Goal: Information Seeking & Learning: Find specific fact

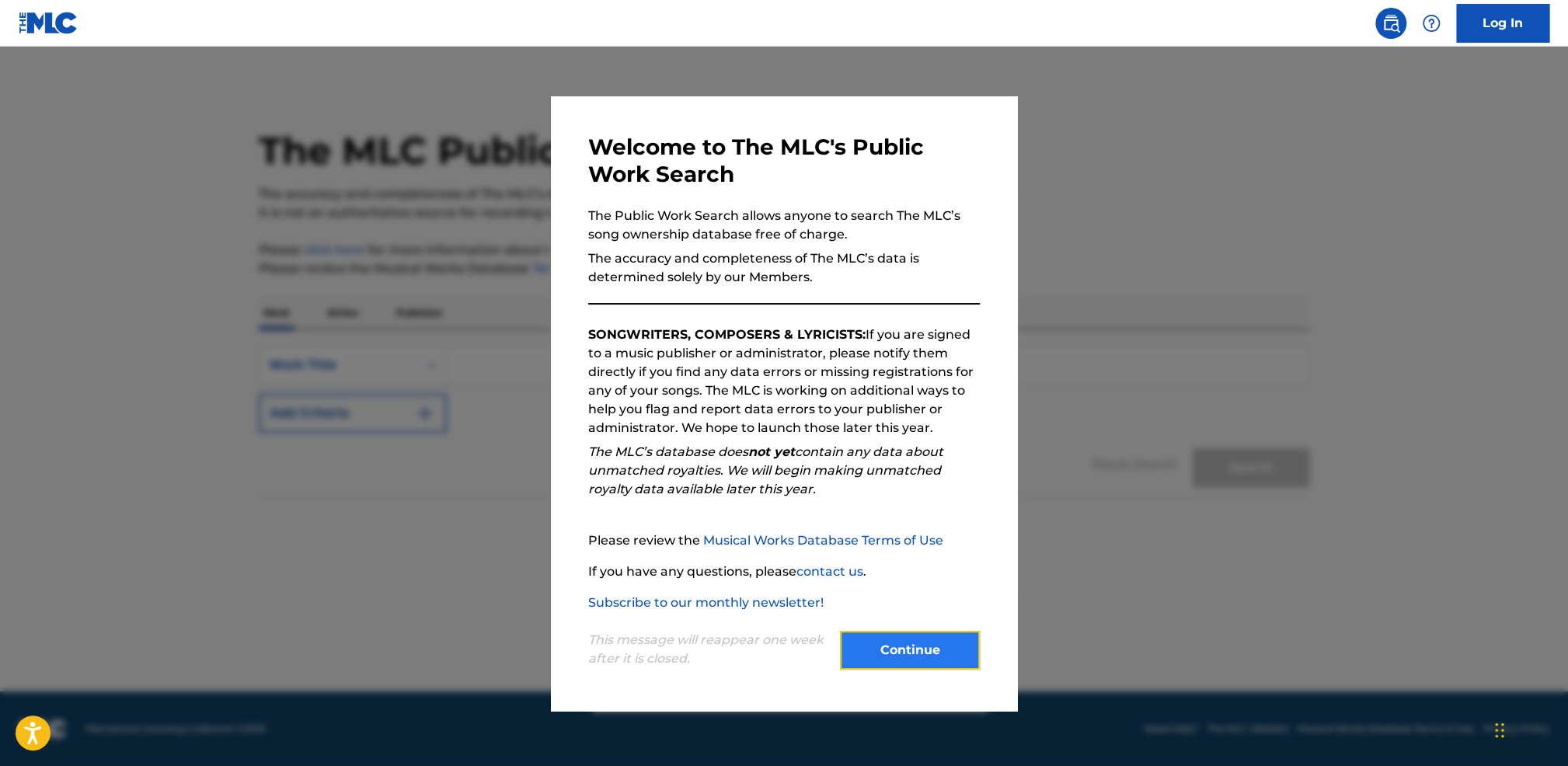
click at [911, 646] on button "Continue" at bounding box center [910, 650] width 140 height 39
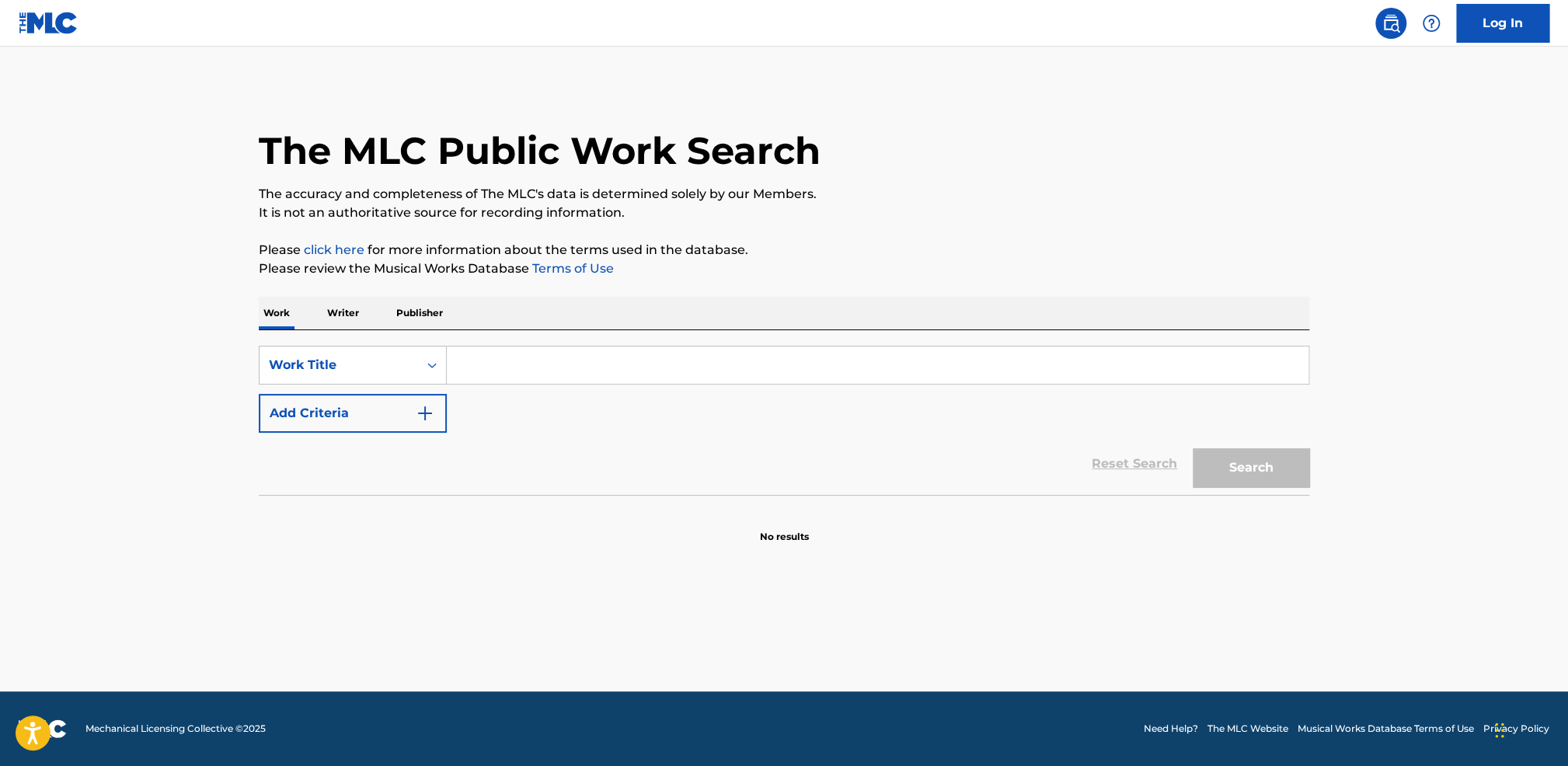
click at [631, 369] on input "Search Form" at bounding box center [878, 364] width 862 height 37
type input "[PERSON_NAME]"
click at [1193, 448] on button "Search" at bounding box center [1251, 467] width 117 height 39
click at [1251, 481] on button "Search" at bounding box center [1251, 467] width 117 height 39
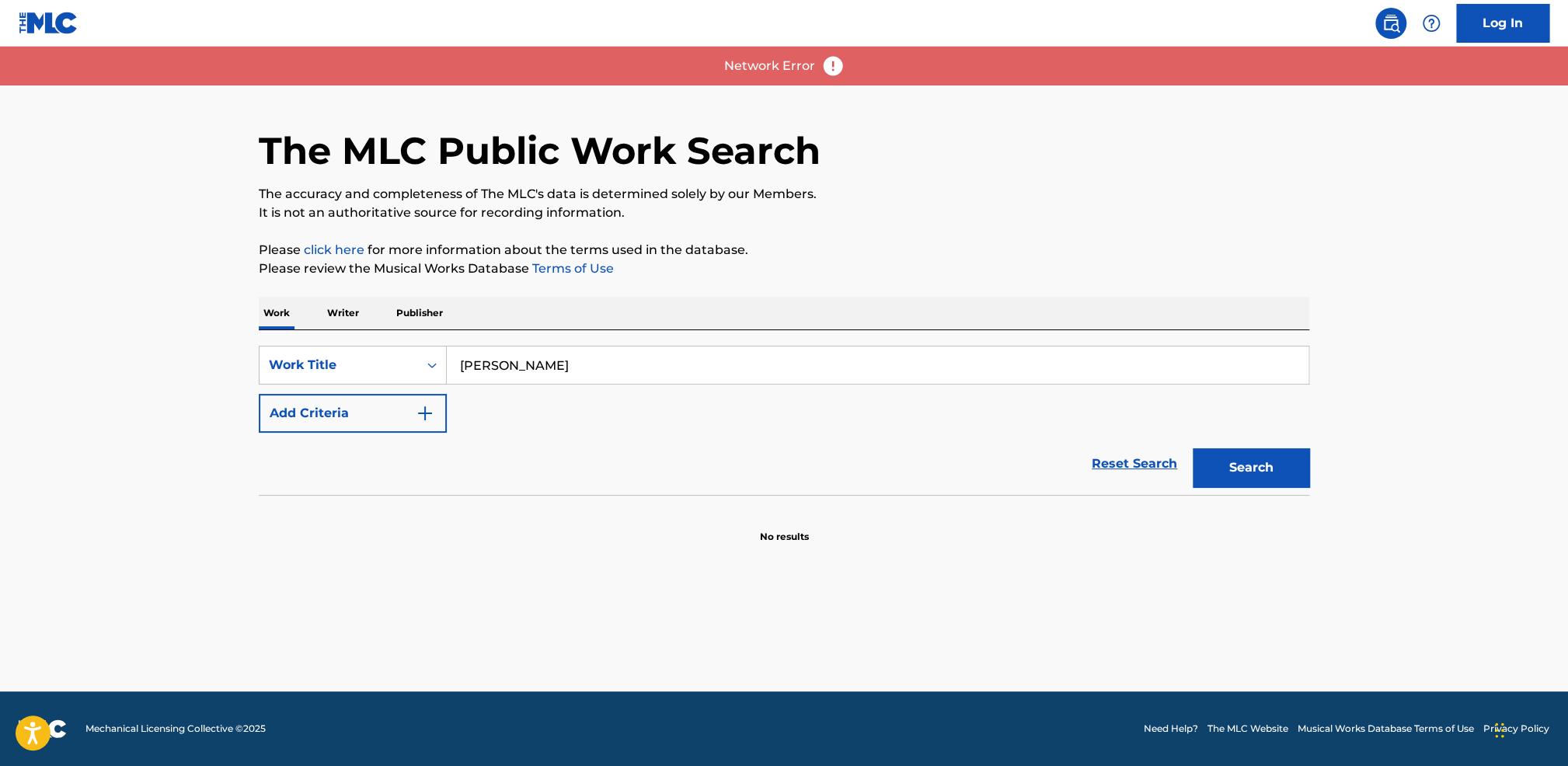
click at [812, 348] on input "[PERSON_NAME]" at bounding box center [878, 364] width 862 height 37
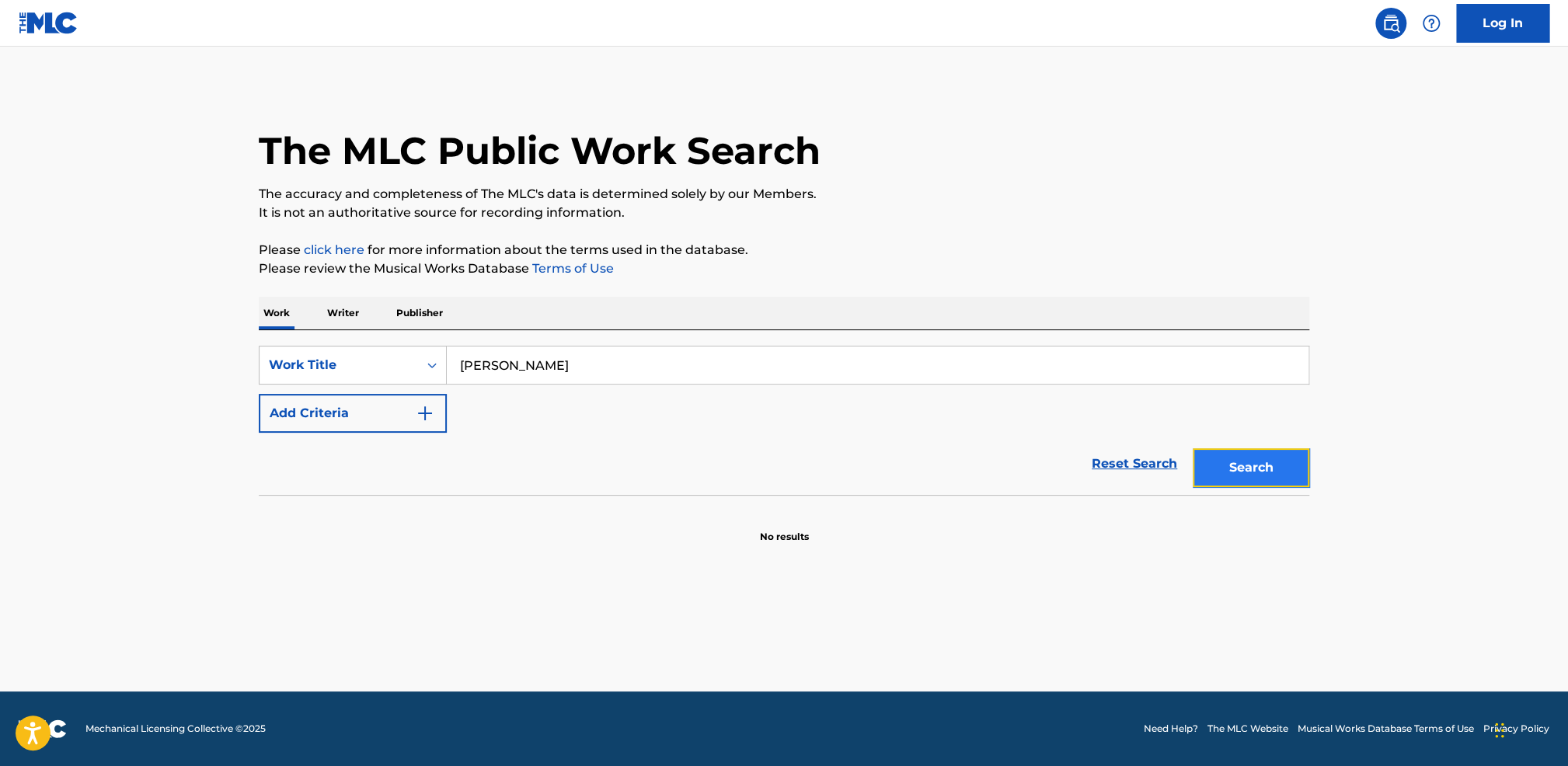
click at [1232, 456] on button "Search" at bounding box center [1251, 467] width 117 height 39
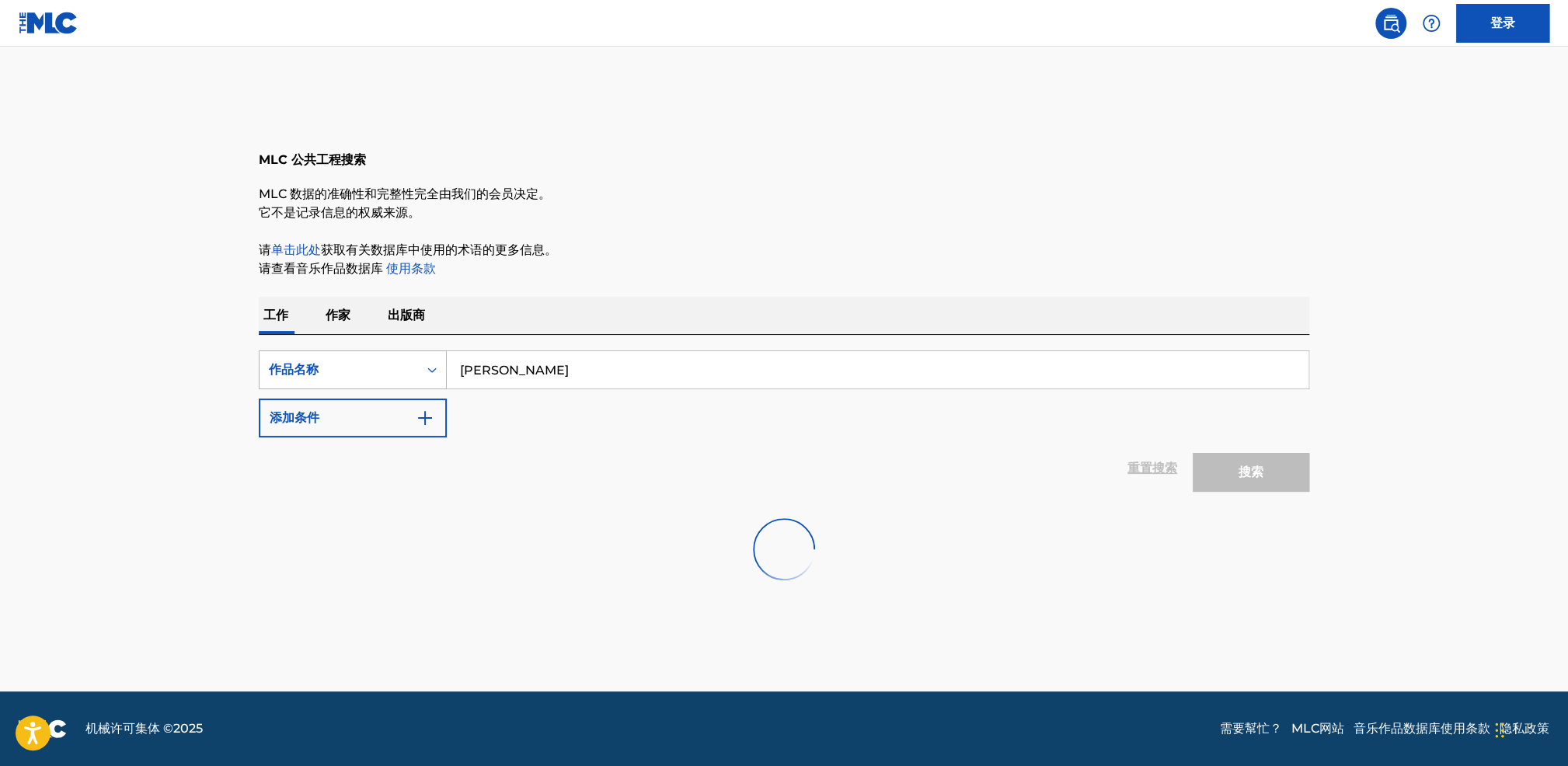
drag, startPoint x: 633, startPoint y: 366, endPoint x: 414, endPoint y: 350, distance: 219.6
click at [406, 356] on div "SearchWithCriteriad7cd3c5d-52c7-4a46-a083-005d2f6acc76 作品名称 Tou Qing" at bounding box center [784, 369] width 1050 height 39
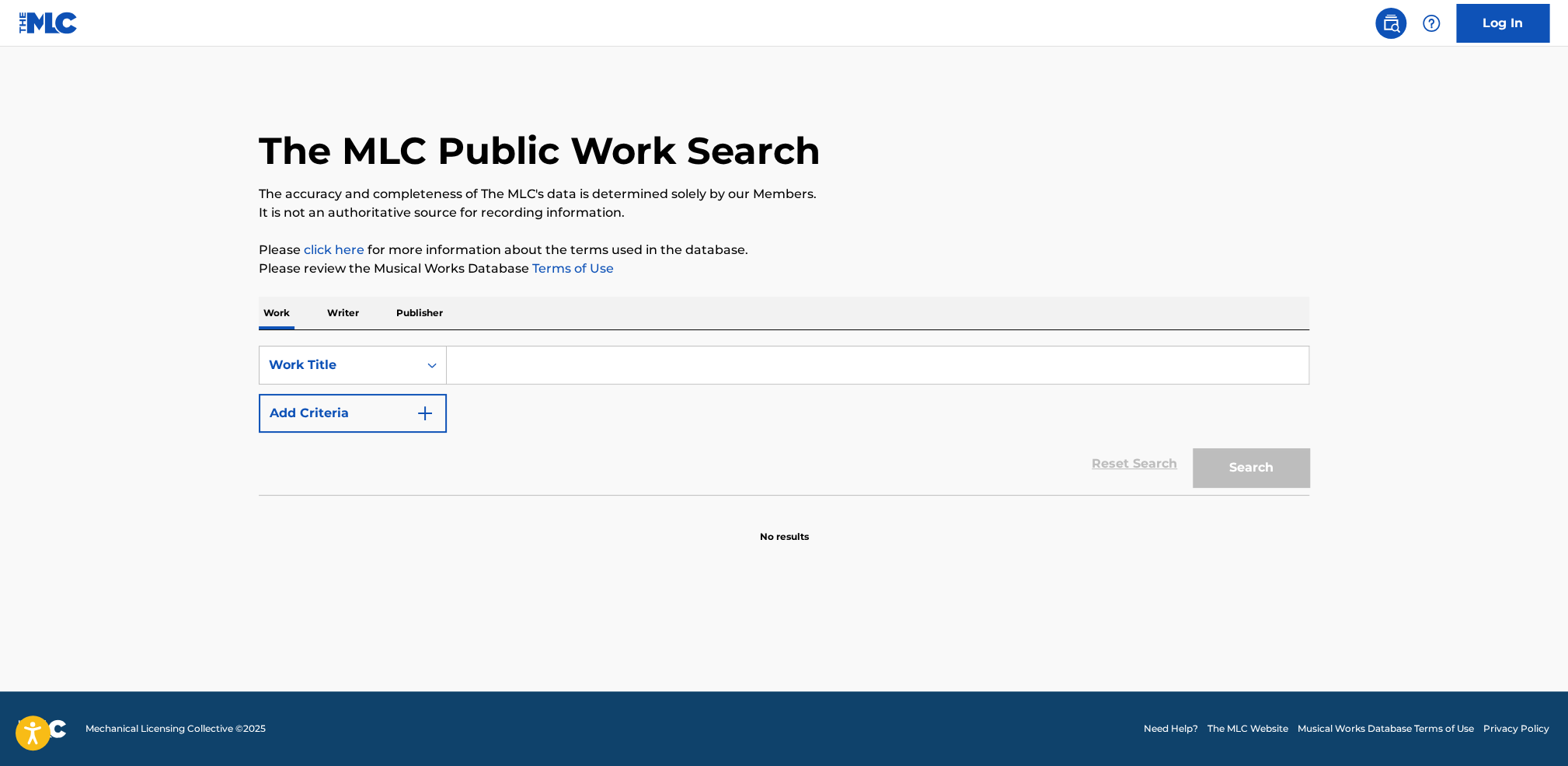
click at [588, 344] on div "SearchWithCriteriaa4da5c62-06a3-4bde-a779-86c5c35c8842 Work Title Add Criteria …" at bounding box center [784, 412] width 1050 height 165
click at [589, 351] on input "Search Form" at bounding box center [878, 364] width 862 height 37
paste input "[PERSON_NAME]"
click at [1214, 469] on button "Search" at bounding box center [1251, 467] width 117 height 39
click at [681, 372] on input "Tou Qing" at bounding box center [878, 364] width 862 height 37
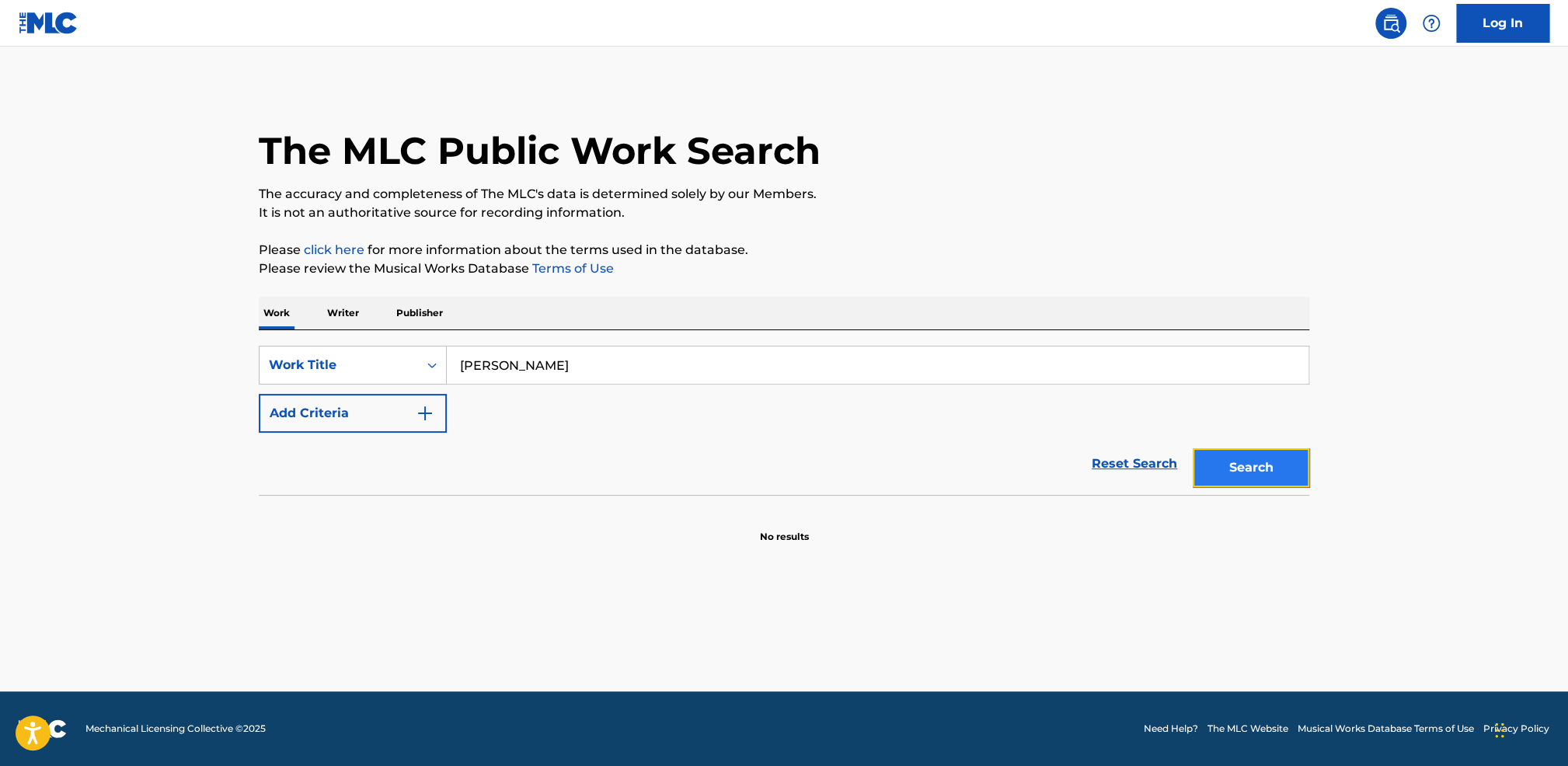
click at [1225, 463] on button "Search" at bounding box center [1251, 467] width 117 height 39
drag, startPoint x: 175, startPoint y: 220, endPoint x: 203, endPoint y: 218, distance: 28.1
click at [175, 220] on main "The MLC Public Work Search The accuracy and completeness of The MLC's data is d…" at bounding box center [784, 368] width 1568 height 645
drag, startPoint x: 618, startPoint y: 363, endPoint x: 292, endPoint y: 339, distance: 326.9
click at [292, 339] on div "SearchWithCriteriaa4da5c62-06a3-4bde-a779-86c5c35c8842 Work Title Tou Qing Add …" at bounding box center [784, 412] width 1050 height 165
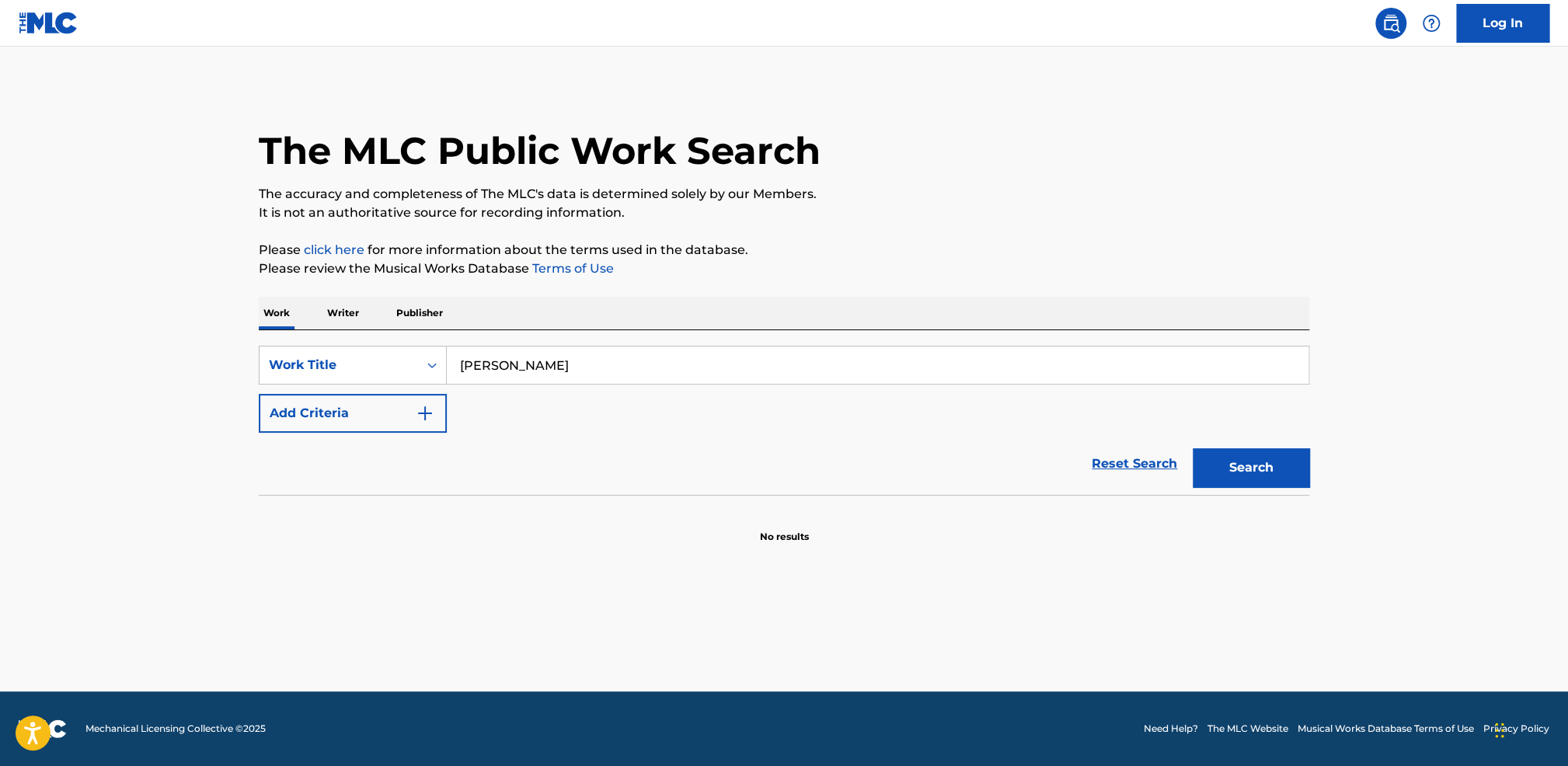
click at [167, 225] on main "The MLC Public Work Search The accuracy and completeness of The MLC's data is d…" at bounding box center [784, 368] width 1568 height 645
drag, startPoint x: 567, startPoint y: 362, endPoint x: 333, endPoint y: 364, distance: 234.0
click at [329, 366] on div "SearchWithCriteriaa4da5c62-06a3-4bde-a779-86c5c35c8842 Work Title Tou Qing" at bounding box center [784, 364] width 1050 height 39
type input "Mo Wen Wei"
click at [1193, 448] on button "Search" at bounding box center [1251, 467] width 117 height 39
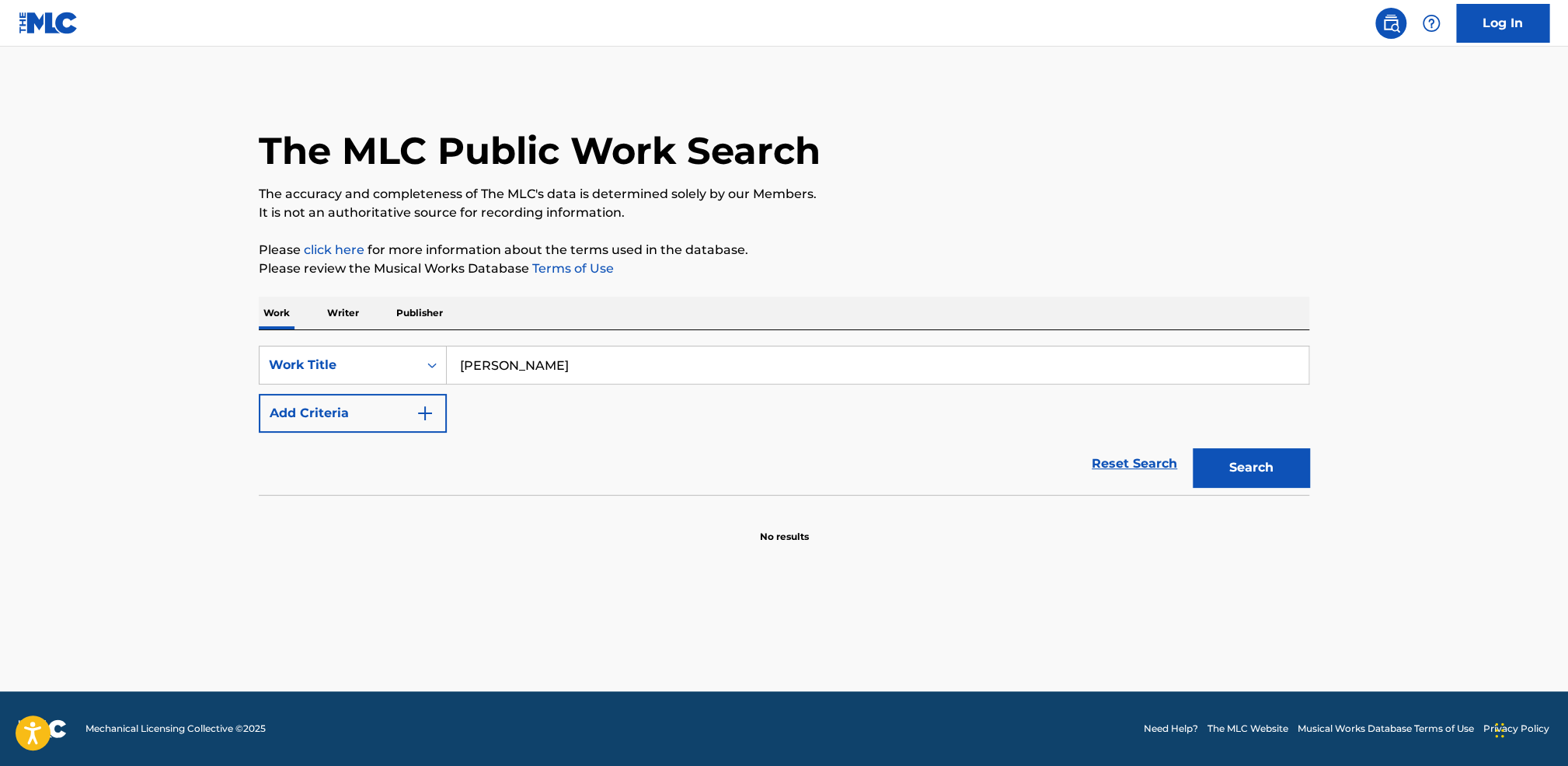
click at [388, 519] on section "No results" at bounding box center [784, 523] width 1050 height 41
click at [1234, 483] on button "Search" at bounding box center [1251, 467] width 117 height 39
click at [469, 306] on div "Work Writer Publisher" at bounding box center [784, 313] width 1050 height 33
drag, startPoint x: 354, startPoint y: 315, endPoint x: 379, endPoint y: 315, distance: 25.0
click at [354, 315] on p "Writer" at bounding box center [343, 313] width 41 height 33
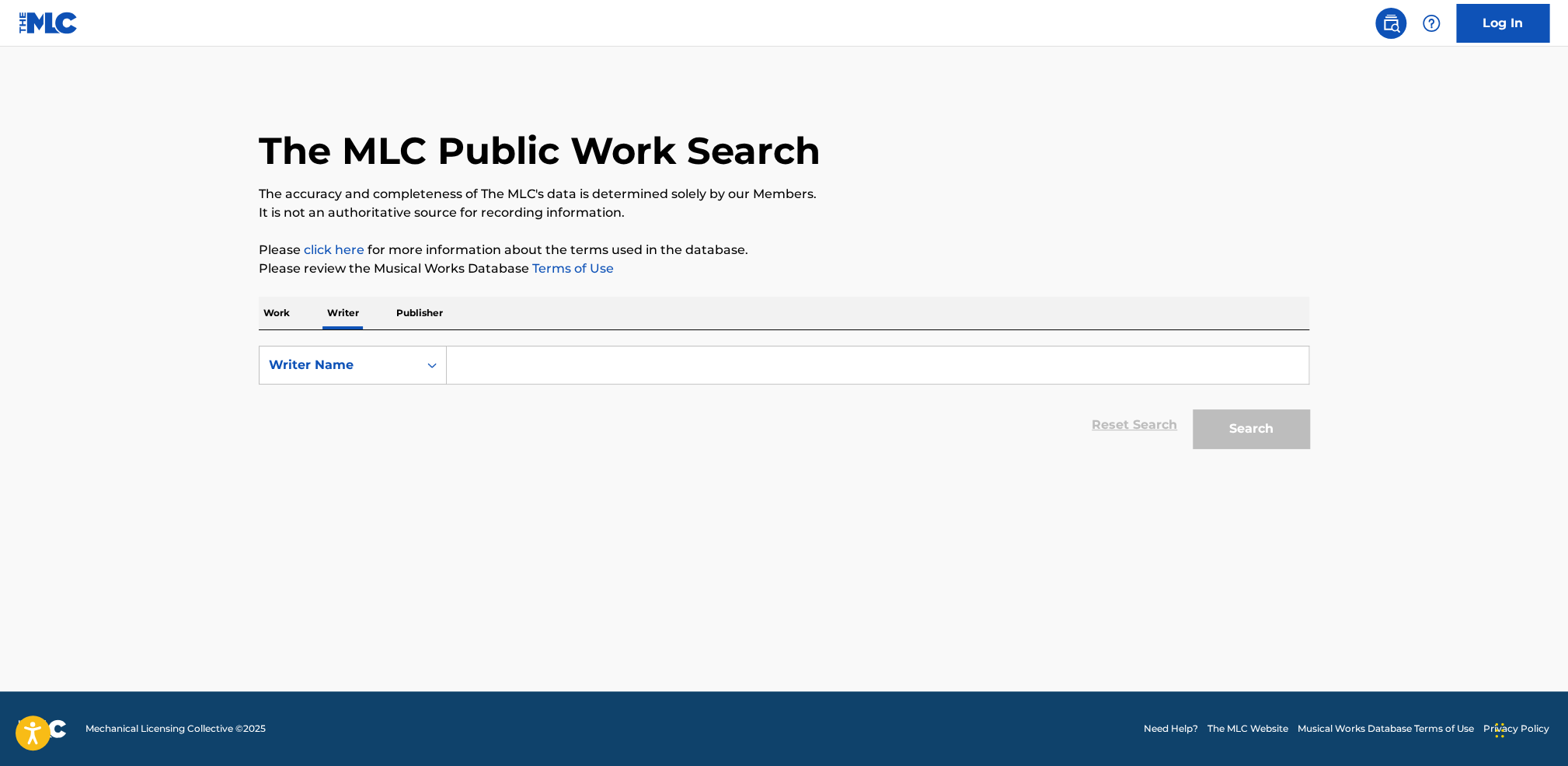
click at [534, 377] on input "Search Form" at bounding box center [878, 364] width 862 height 37
click at [1245, 441] on button "Search" at bounding box center [1251, 429] width 117 height 39
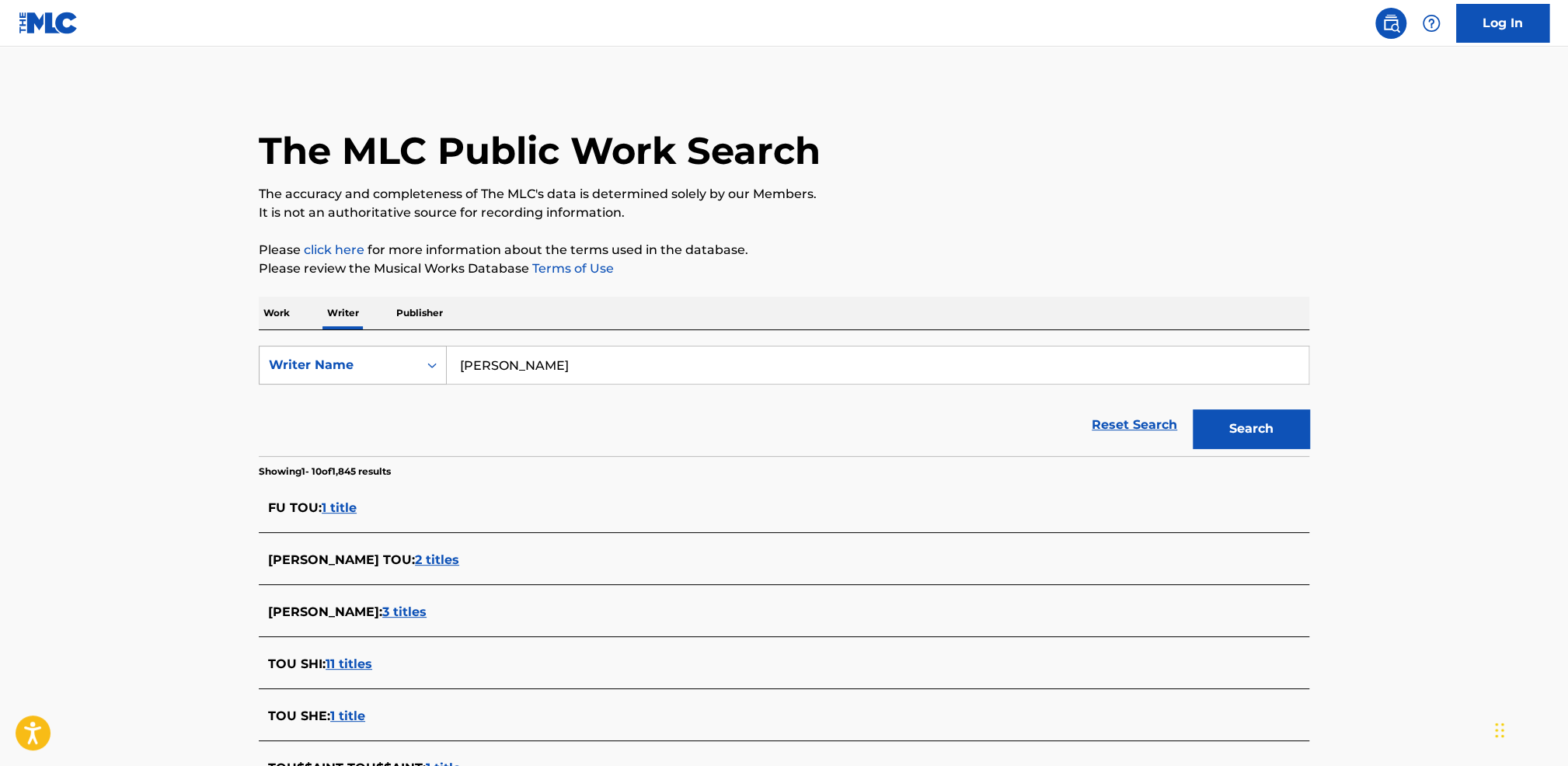
drag, startPoint x: 570, startPoint y: 369, endPoint x: 410, endPoint y: 354, distance: 160.7
click at [410, 354] on div "SearchWithCriteria23dcb92e-9a36-419f-b4a3-3f2e3fd43b51 Writer Name Tou Qing" at bounding box center [784, 364] width 1050 height 39
type input "Mo Wen Wei"
click at [1193, 410] on button "Search" at bounding box center [1251, 429] width 117 height 39
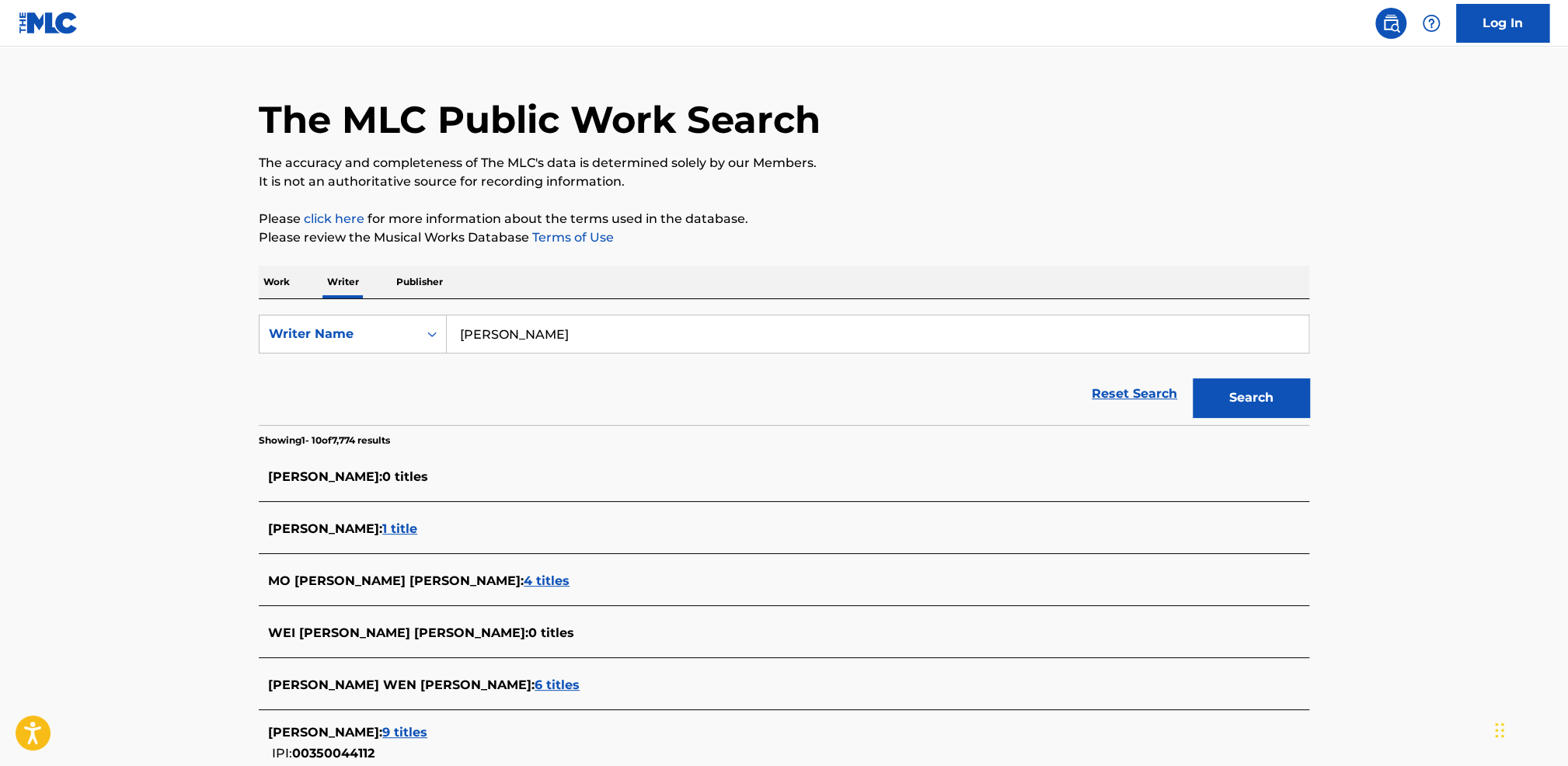
scroll to position [155, 0]
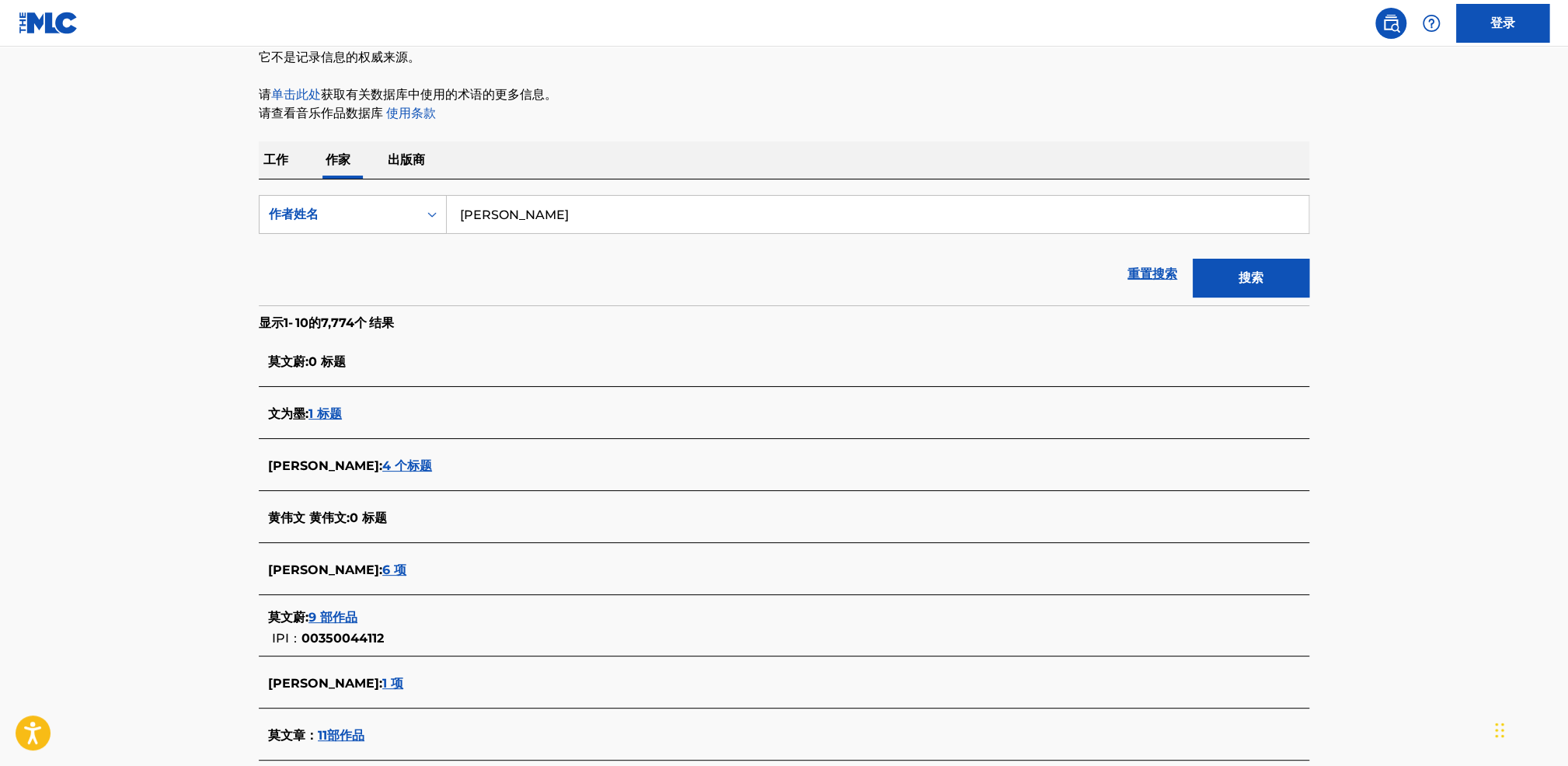
click at [383, 468] on font "4 个标题" at bounding box center [407, 465] width 50 height 15
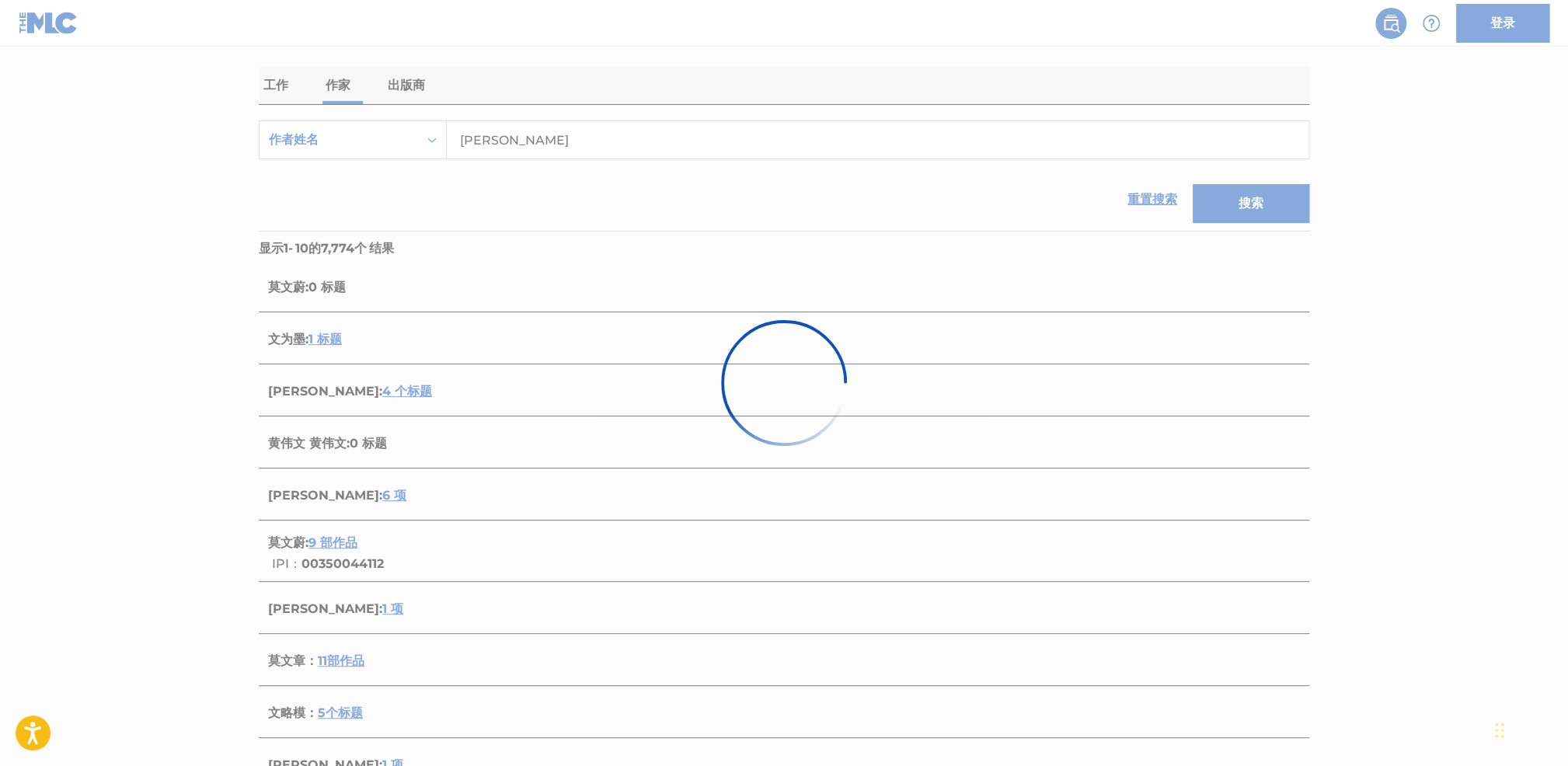
scroll to position [233, 0]
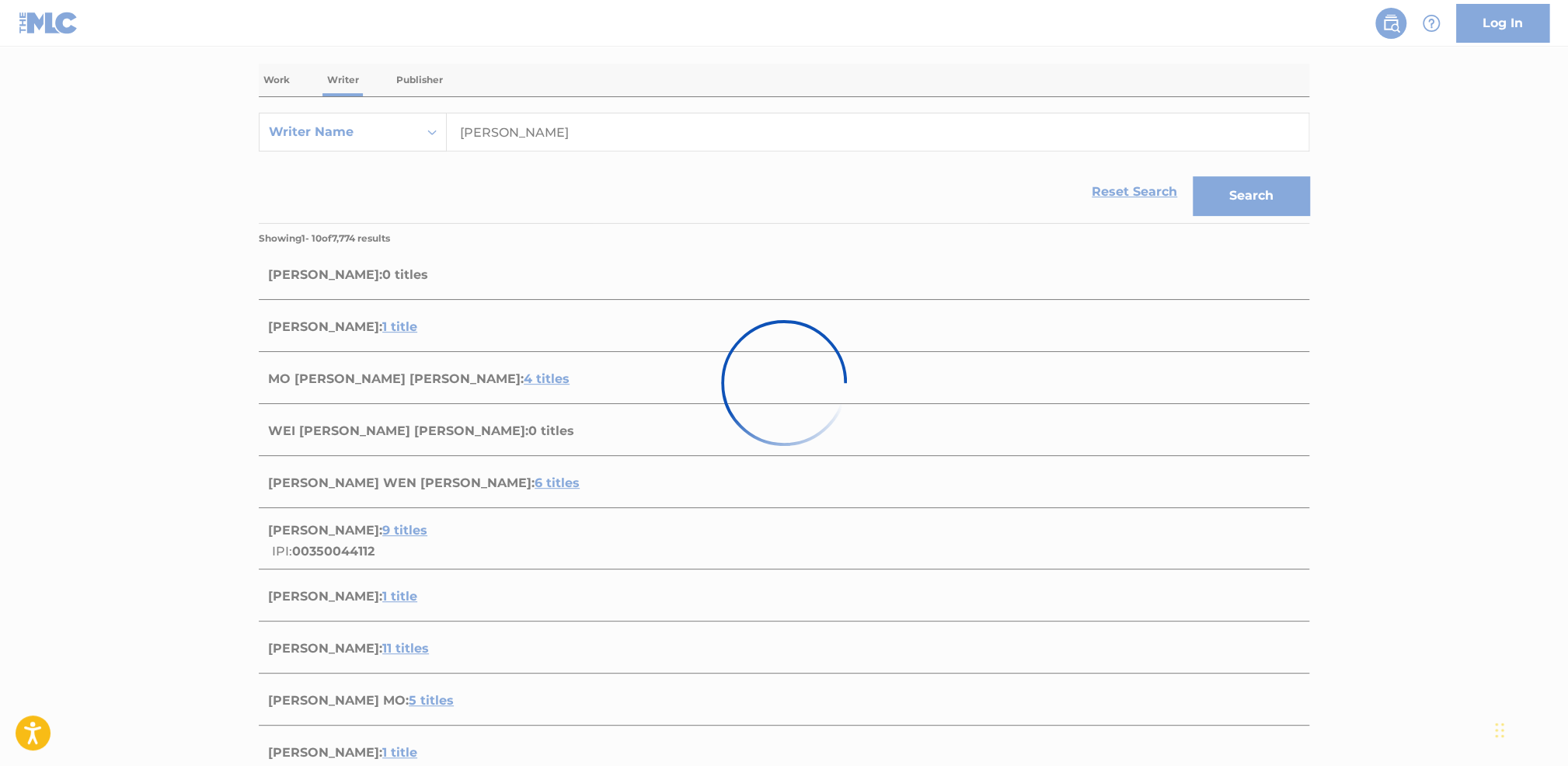
click at [1437, 278] on div at bounding box center [784, 383] width 1568 height 766
click at [145, 151] on div at bounding box center [784, 383] width 1568 height 766
click at [548, 138] on div at bounding box center [784, 383] width 1568 height 766
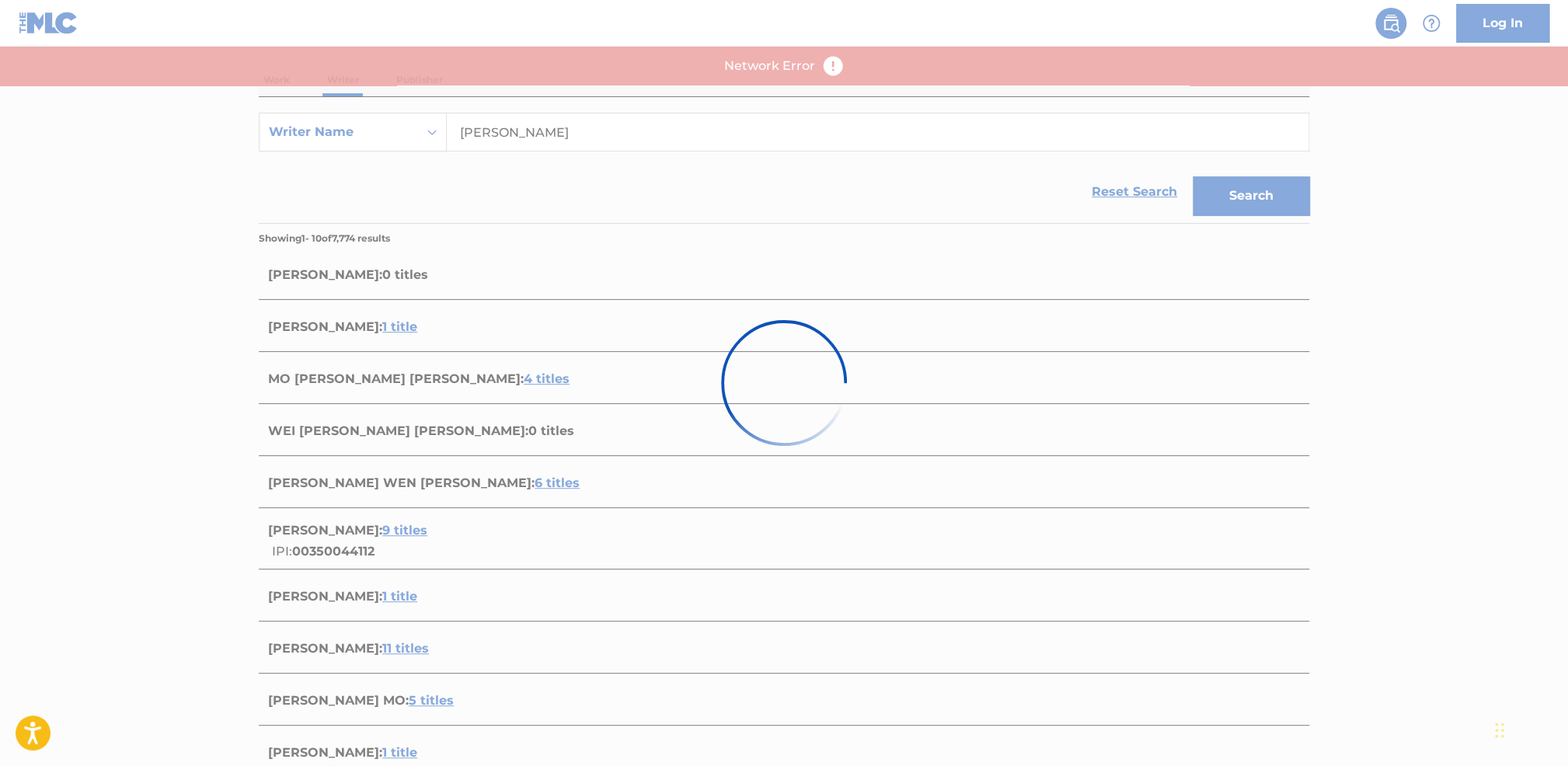
click at [472, 15] on div at bounding box center [784, 383] width 1568 height 766
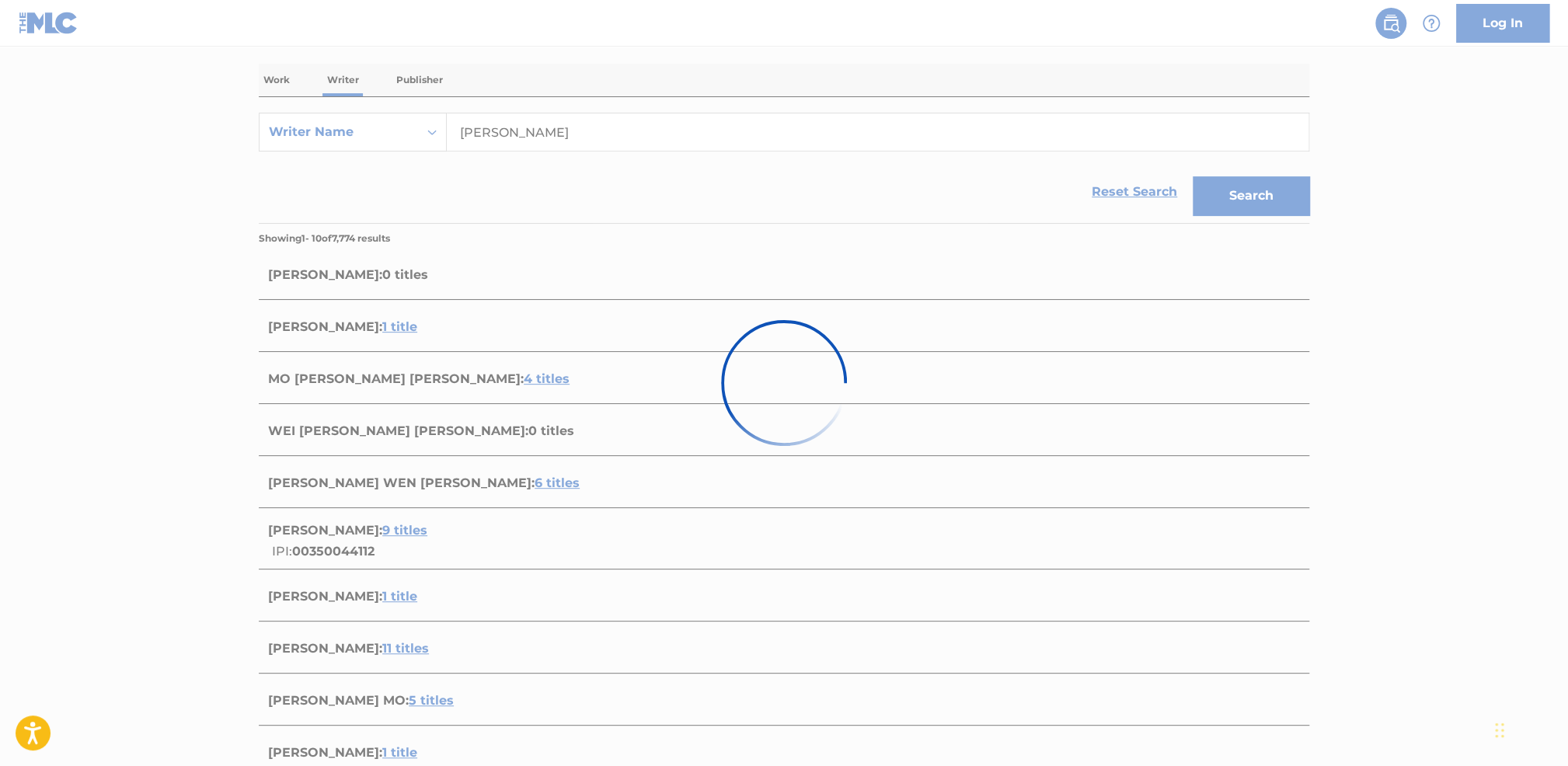
scroll to position [0, 0]
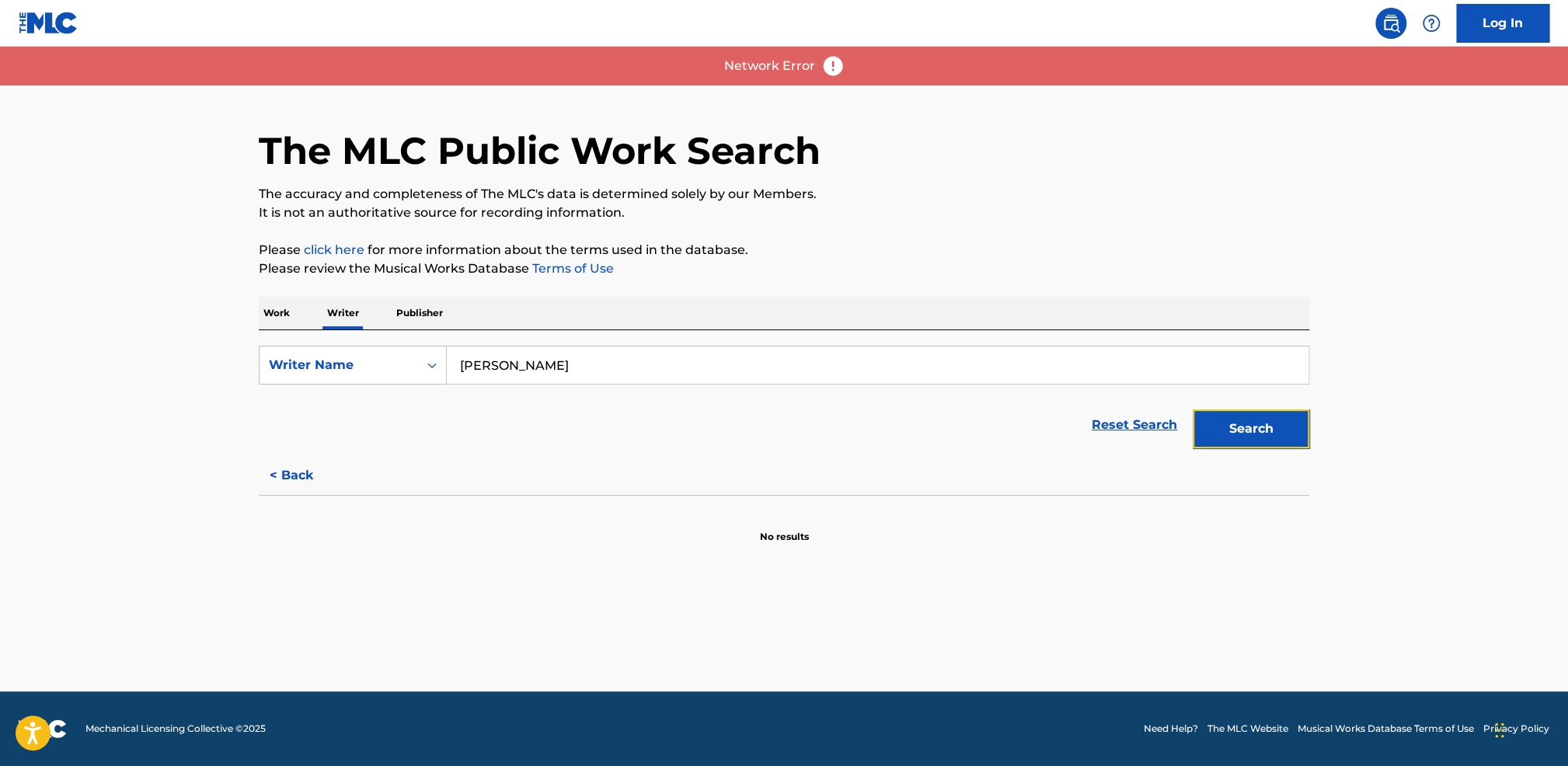
click at [1254, 439] on button "Search" at bounding box center [1251, 429] width 117 height 39
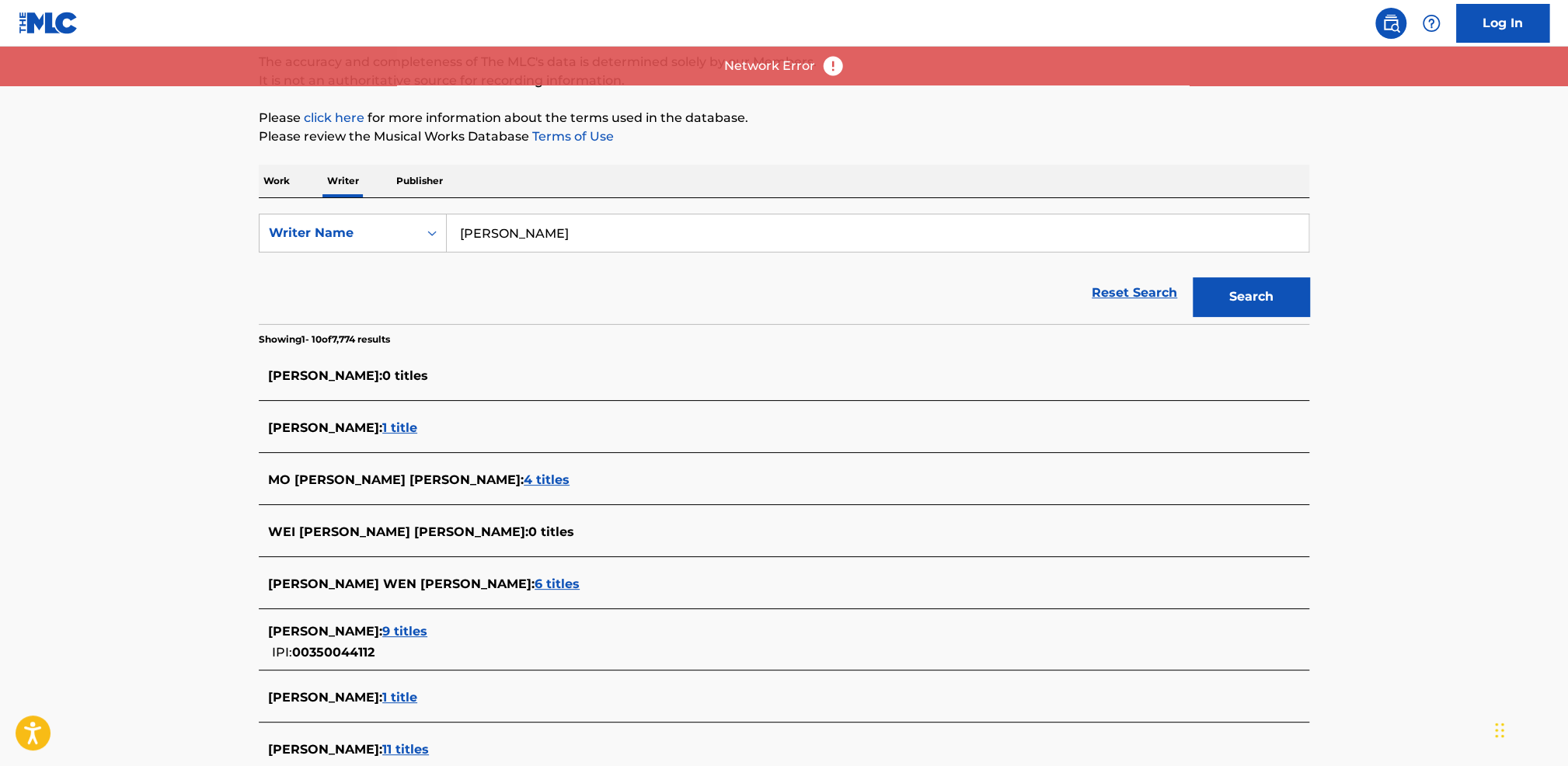
scroll to position [155, 0]
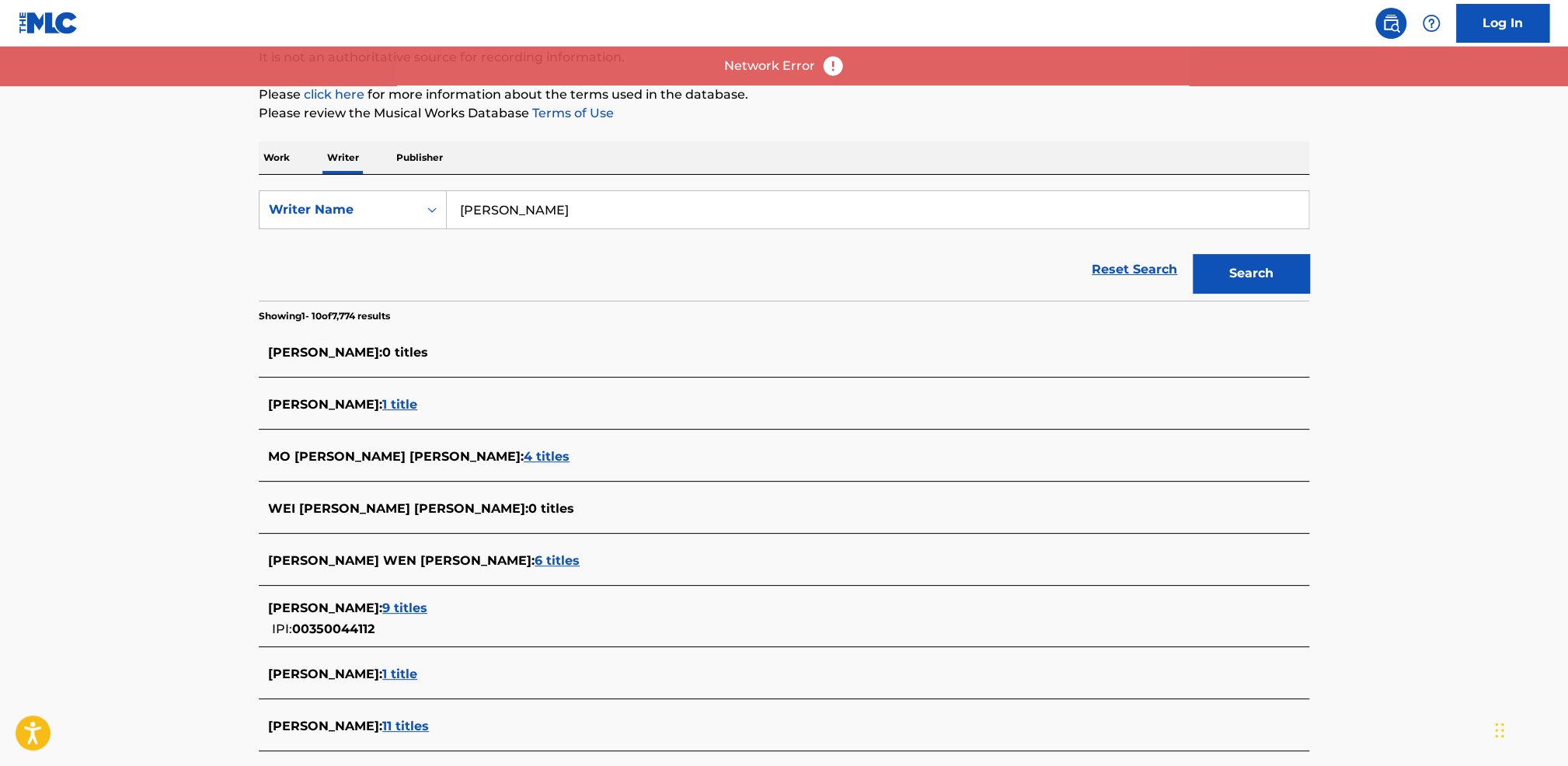
click at [426, 455] on span "MO WEN WEI WEN WEI :" at bounding box center [396, 456] width 256 height 15
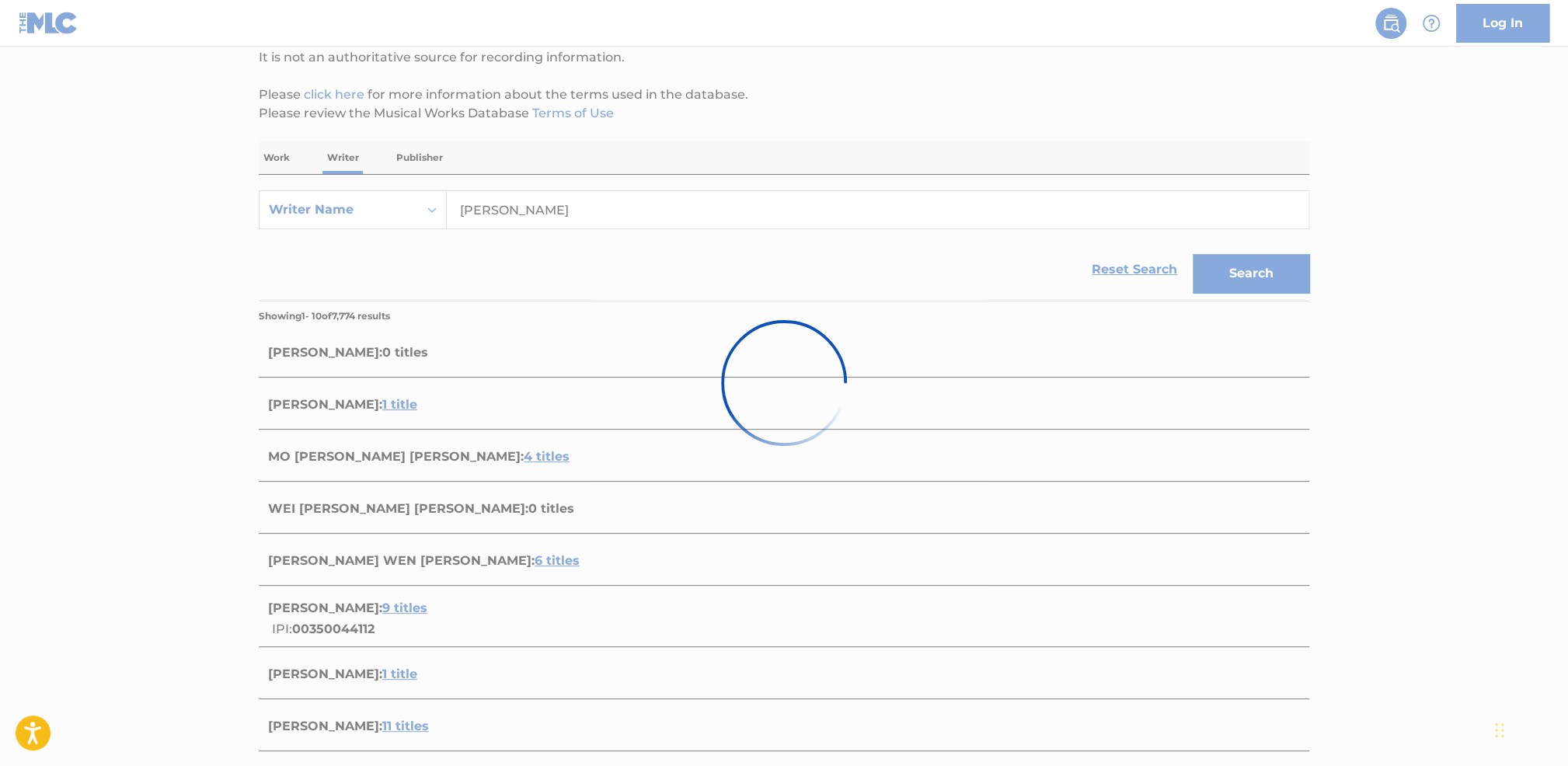
click at [377, 267] on div at bounding box center [784, 383] width 1568 height 766
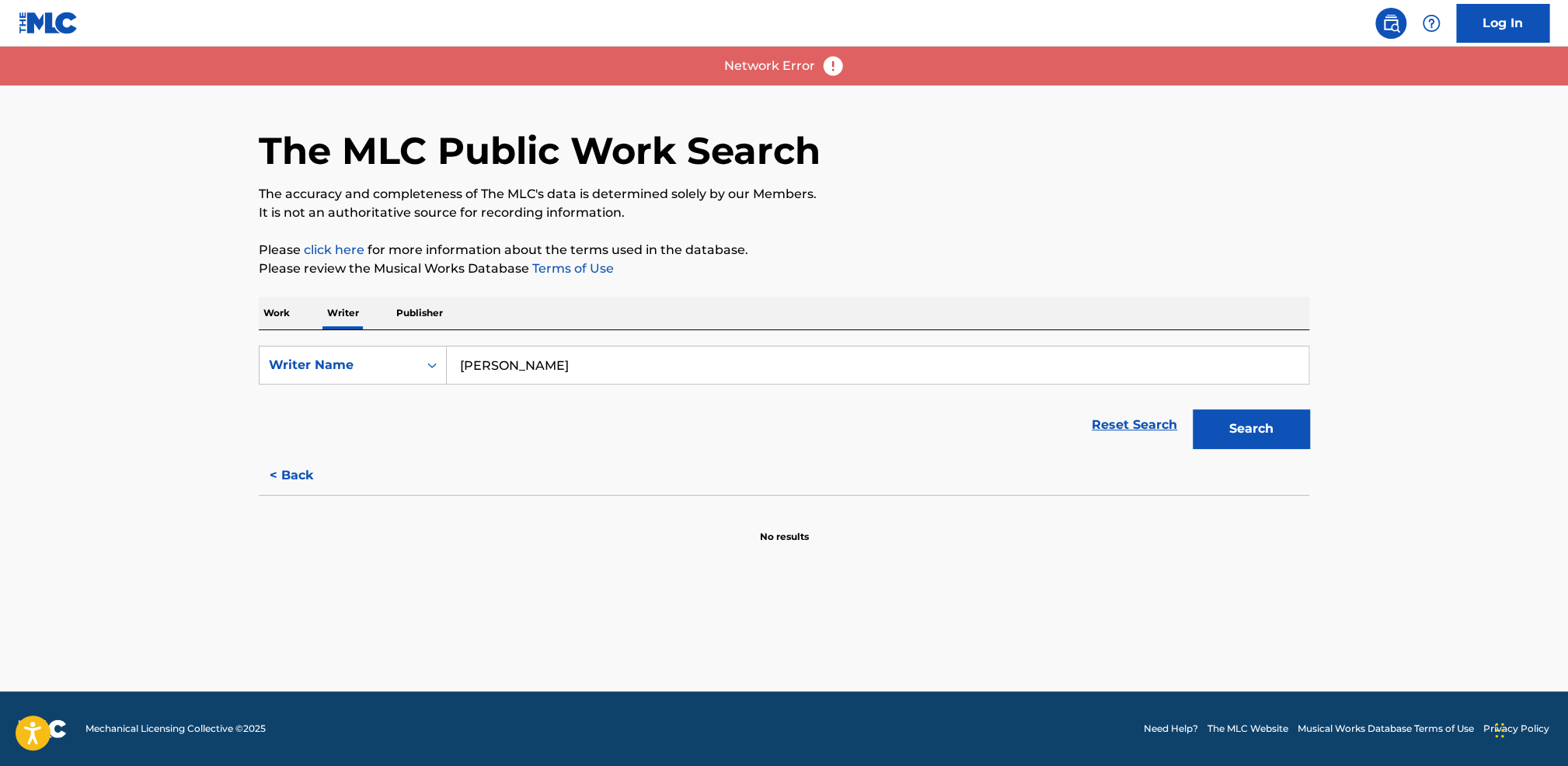
click at [178, 298] on main "The MLC Public Work Search The accuracy and completeness of The MLC's data is d…" at bounding box center [784, 368] width 1568 height 645
click at [1274, 435] on button "Search" at bounding box center [1251, 429] width 117 height 39
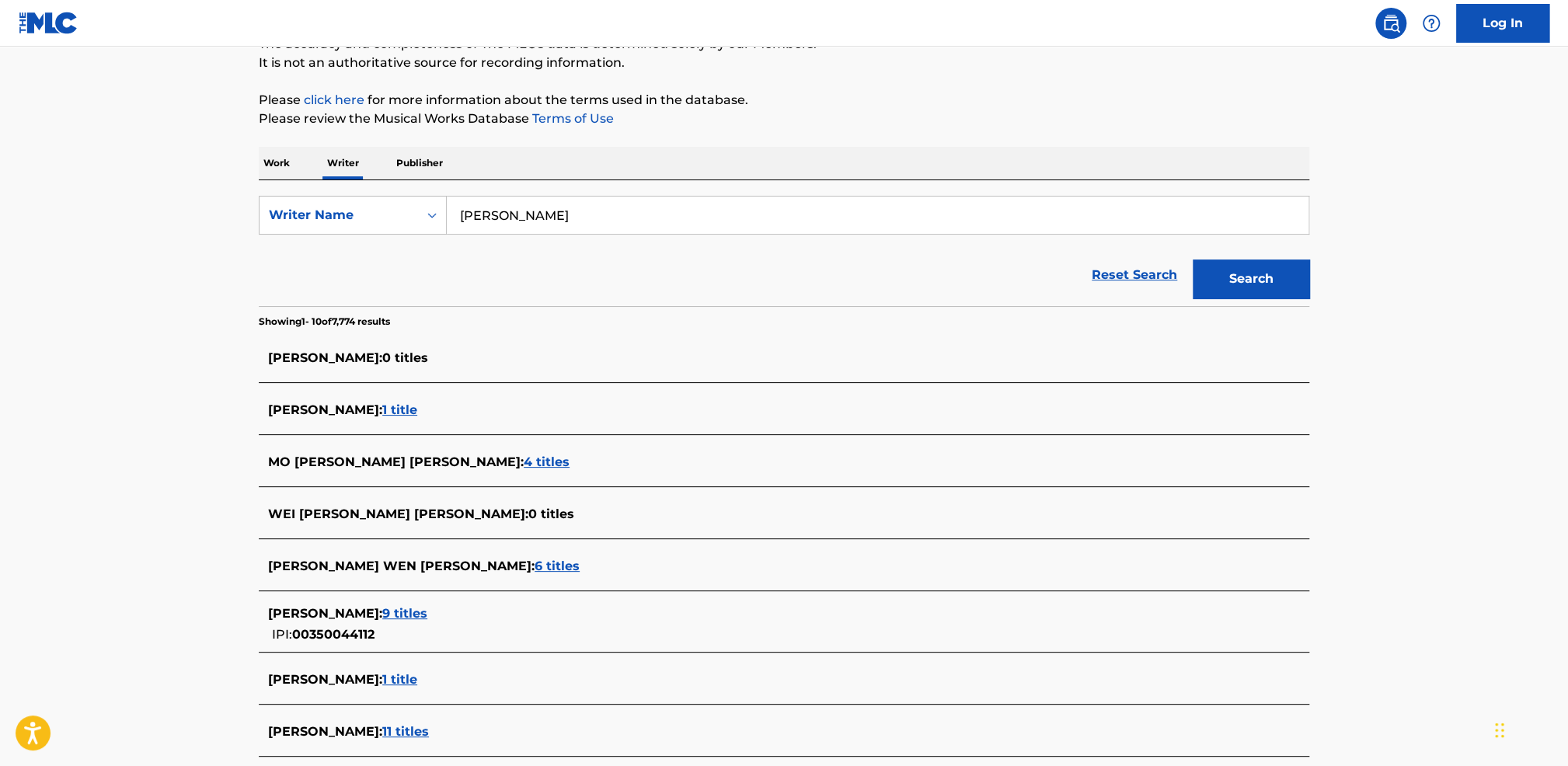
scroll to position [155, 0]
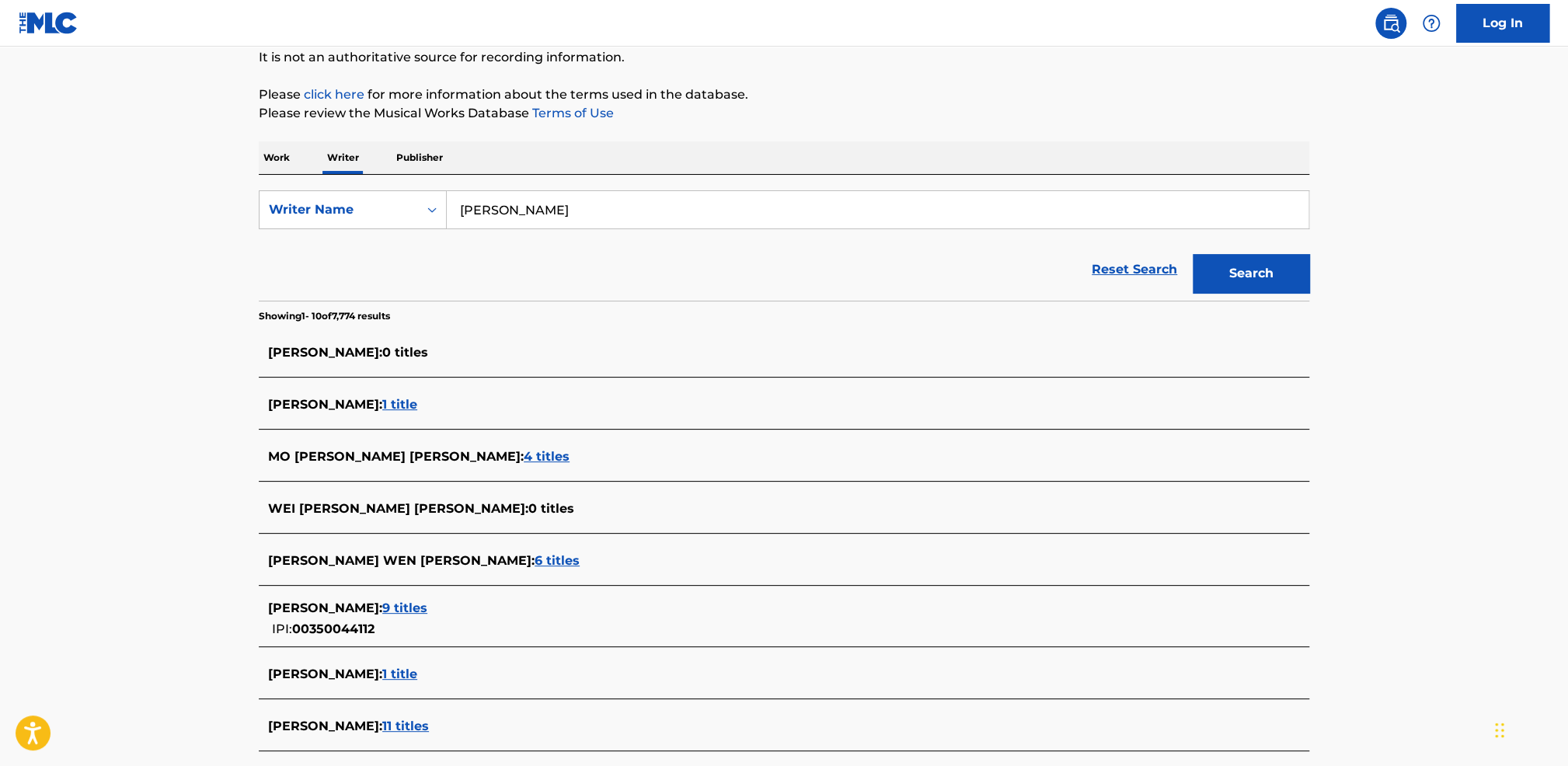
drag, startPoint x: 150, startPoint y: 447, endPoint x: 264, endPoint y: 458, distance: 114.5
click at [151, 447] on main "The MLC Public Work Search The accuracy and completeness of The MLC's data is d…" at bounding box center [784, 417] width 1568 height 1052
click at [392, 611] on span "9 titles" at bounding box center [405, 607] width 45 height 15
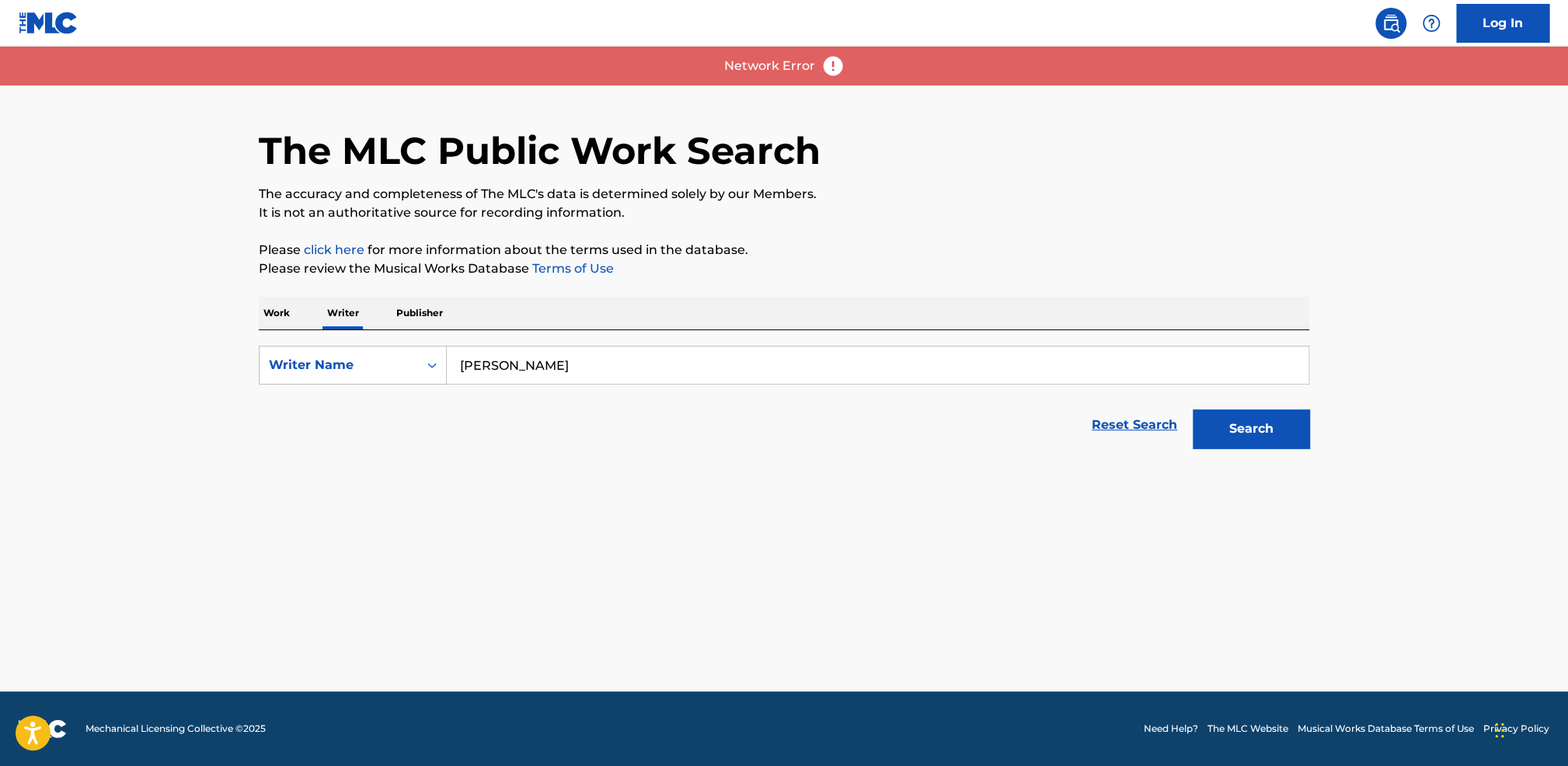
scroll to position [0, 0]
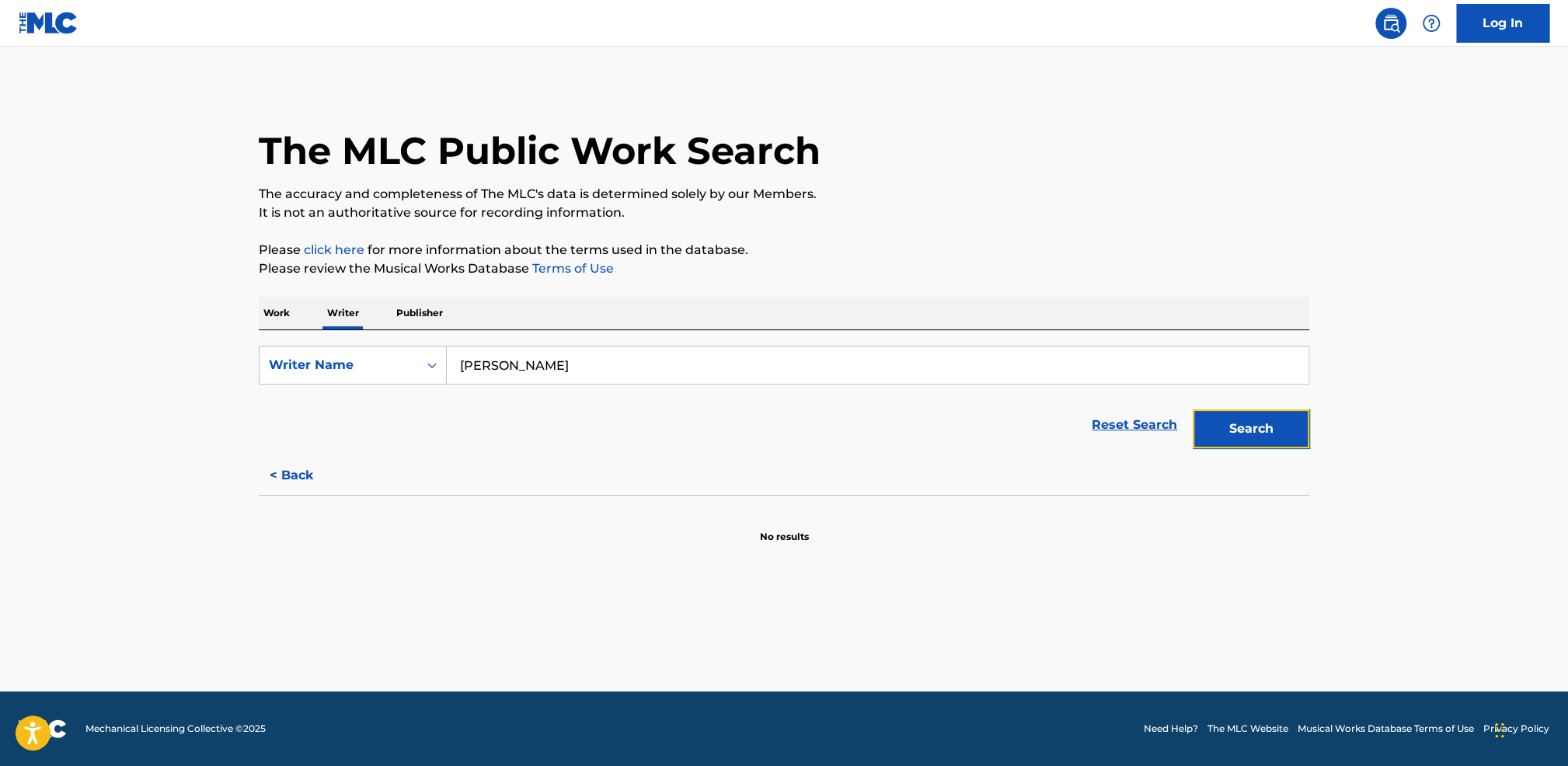
drag, startPoint x: 1276, startPoint y: 427, endPoint x: 1284, endPoint y: 425, distance: 8.2
click at [1274, 428] on button "Search" at bounding box center [1251, 429] width 117 height 39
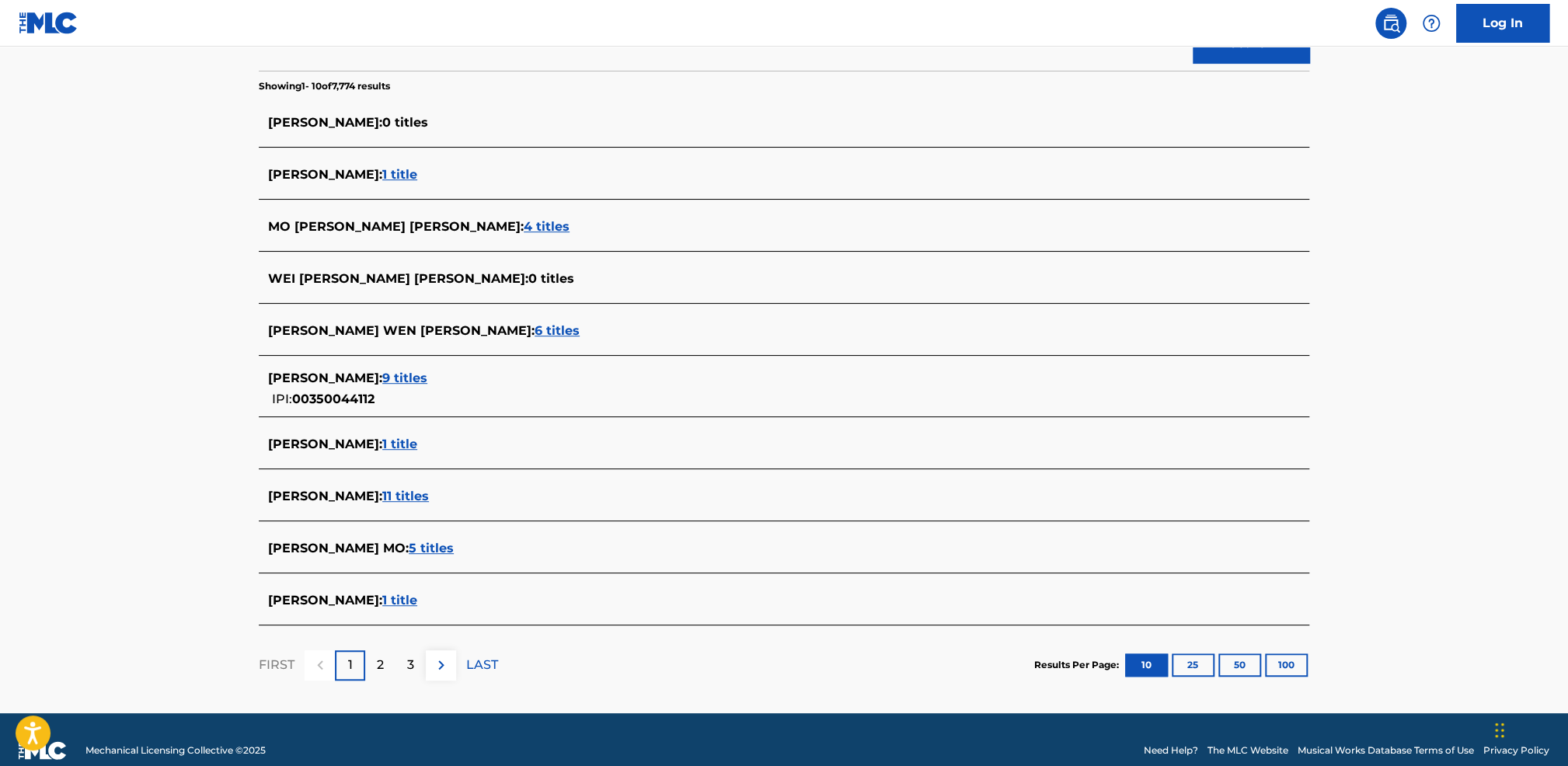
scroll to position [388, 0]
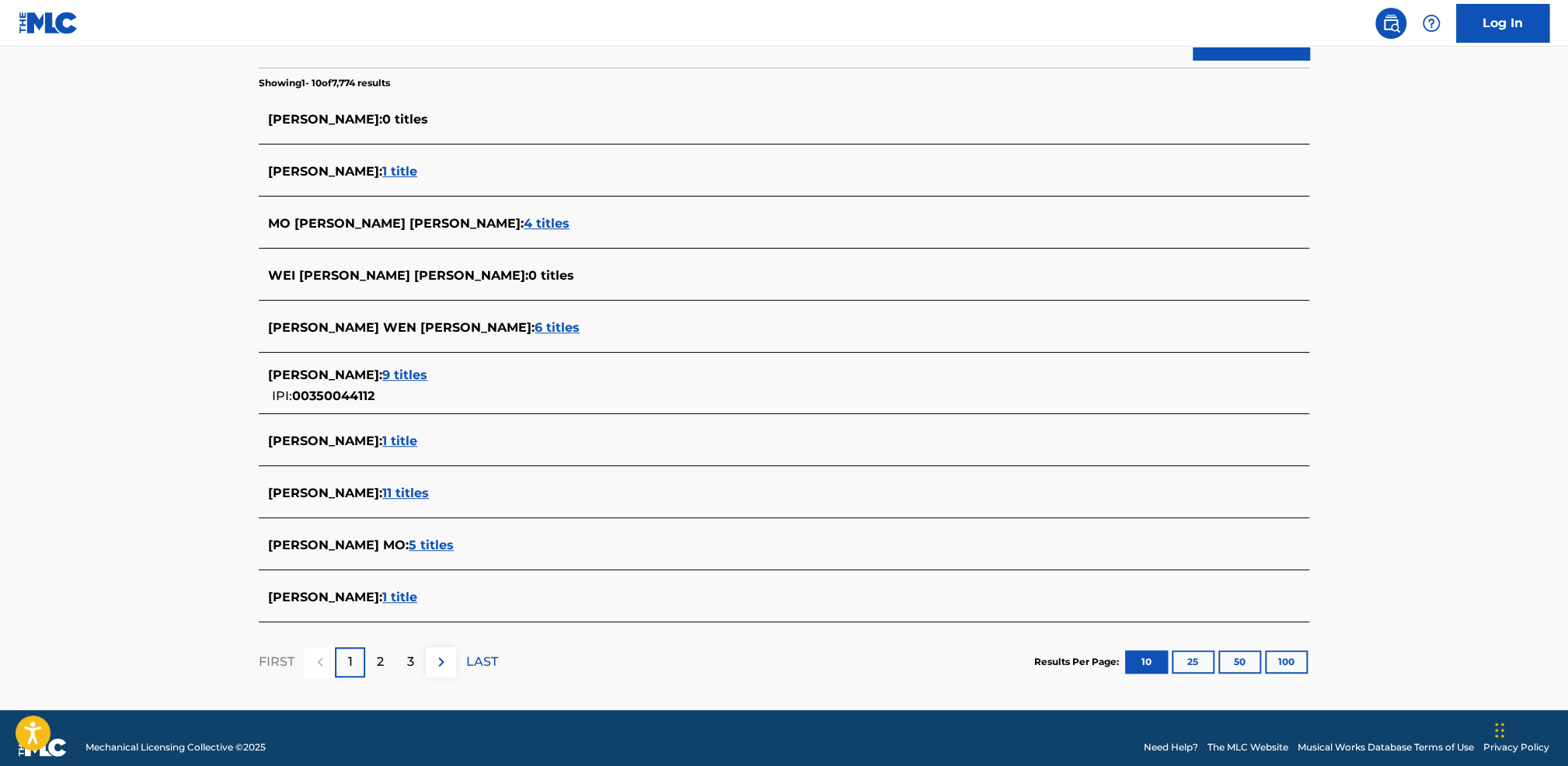
click at [397, 373] on span "9 titles" at bounding box center [405, 374] width 45 height 15
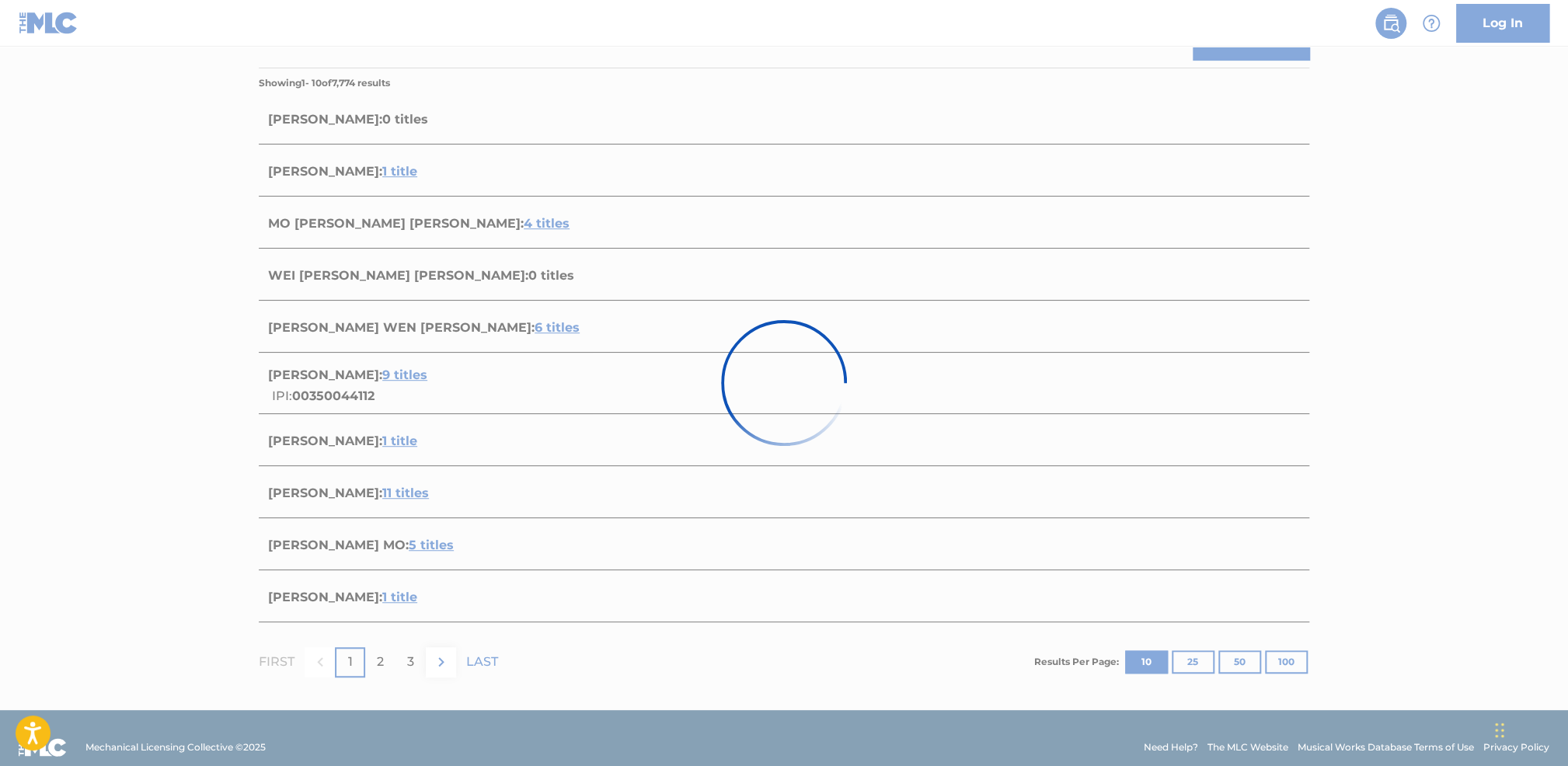
click at [326, 378] on div at bounding box center [784, 383] width 1568 height 766
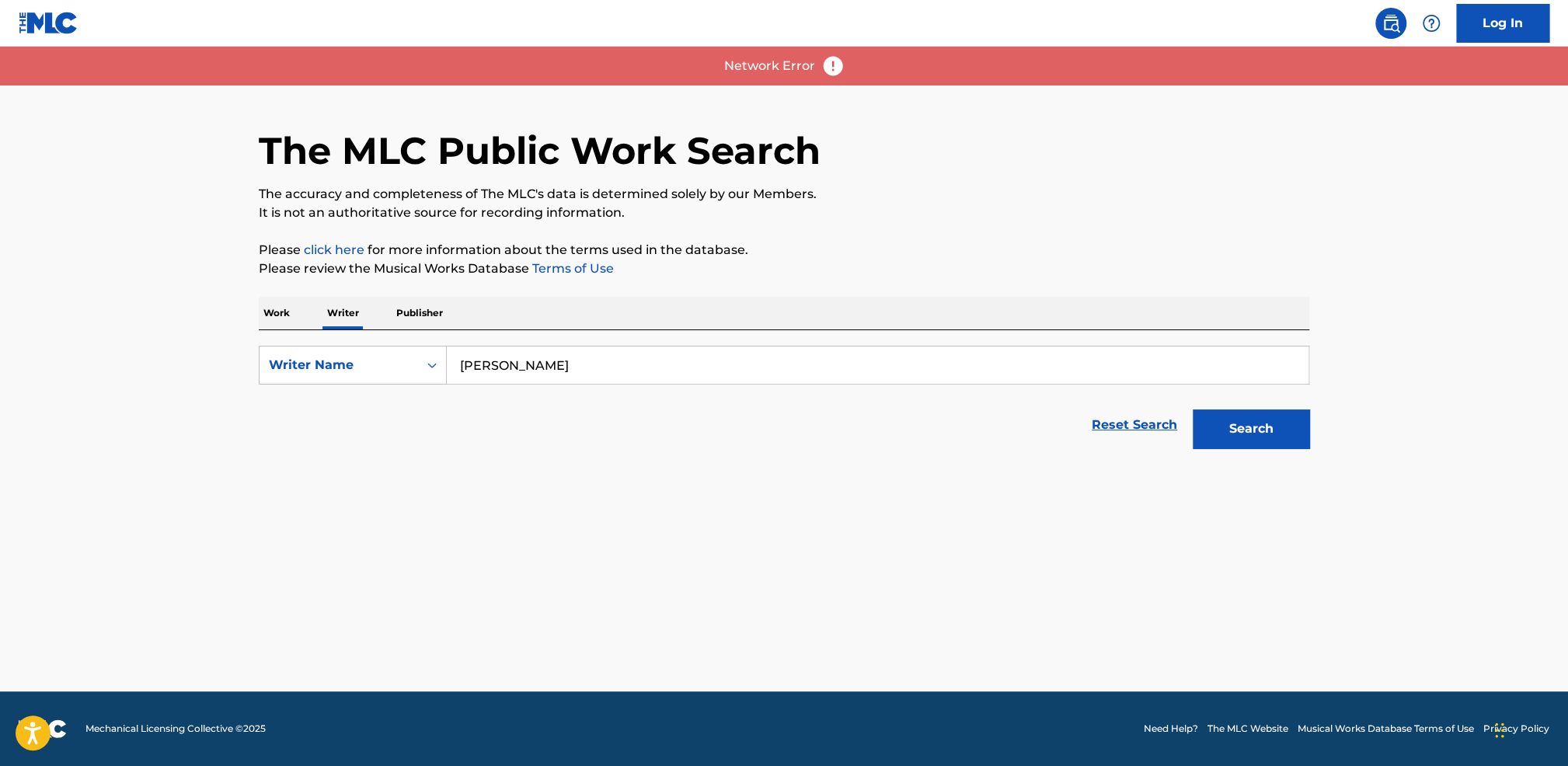
scroll to position [0, 0]
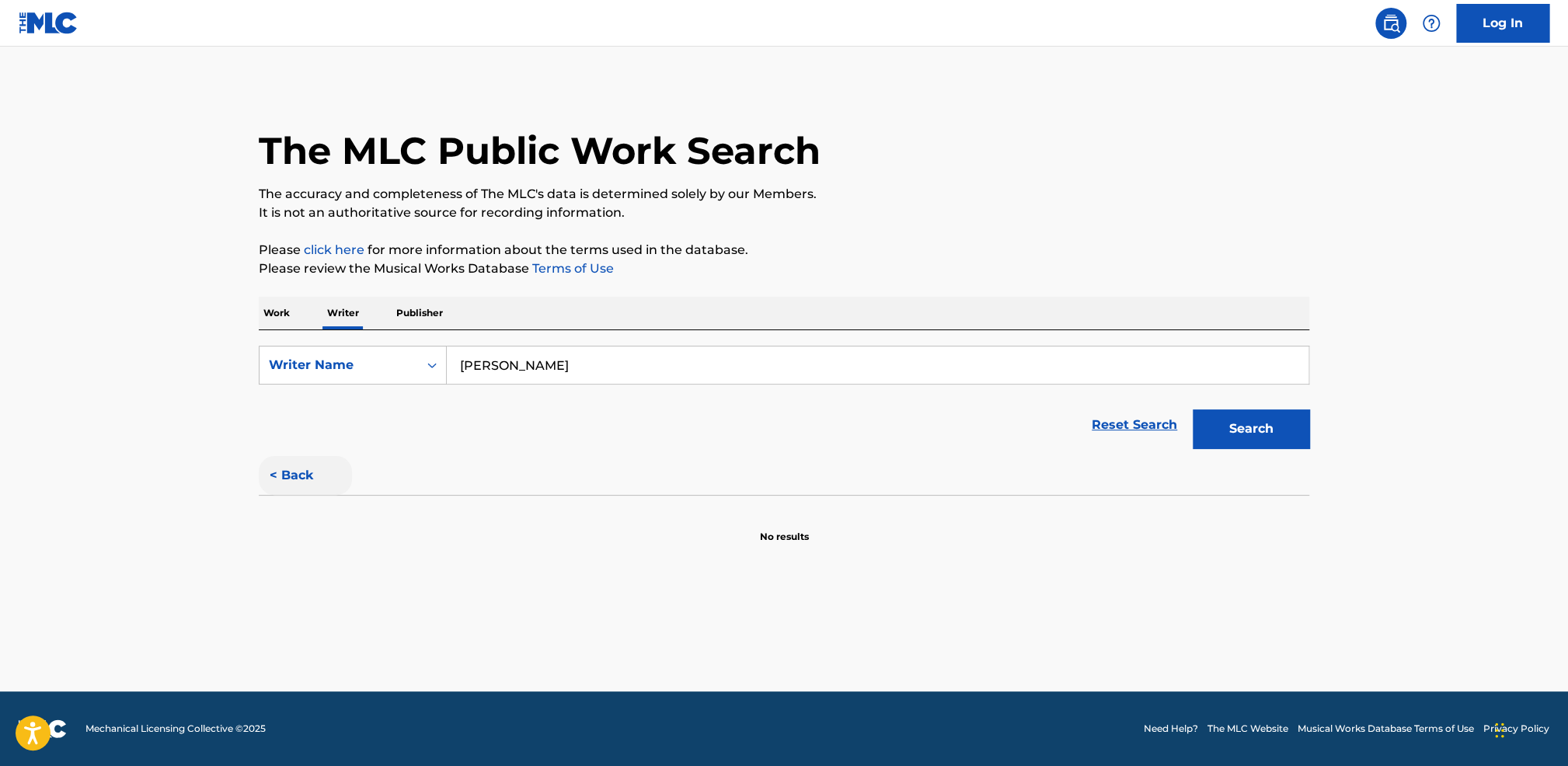
click at [326, 469] on button "< Back" at bounding box center [305, 475] width 93 height 39
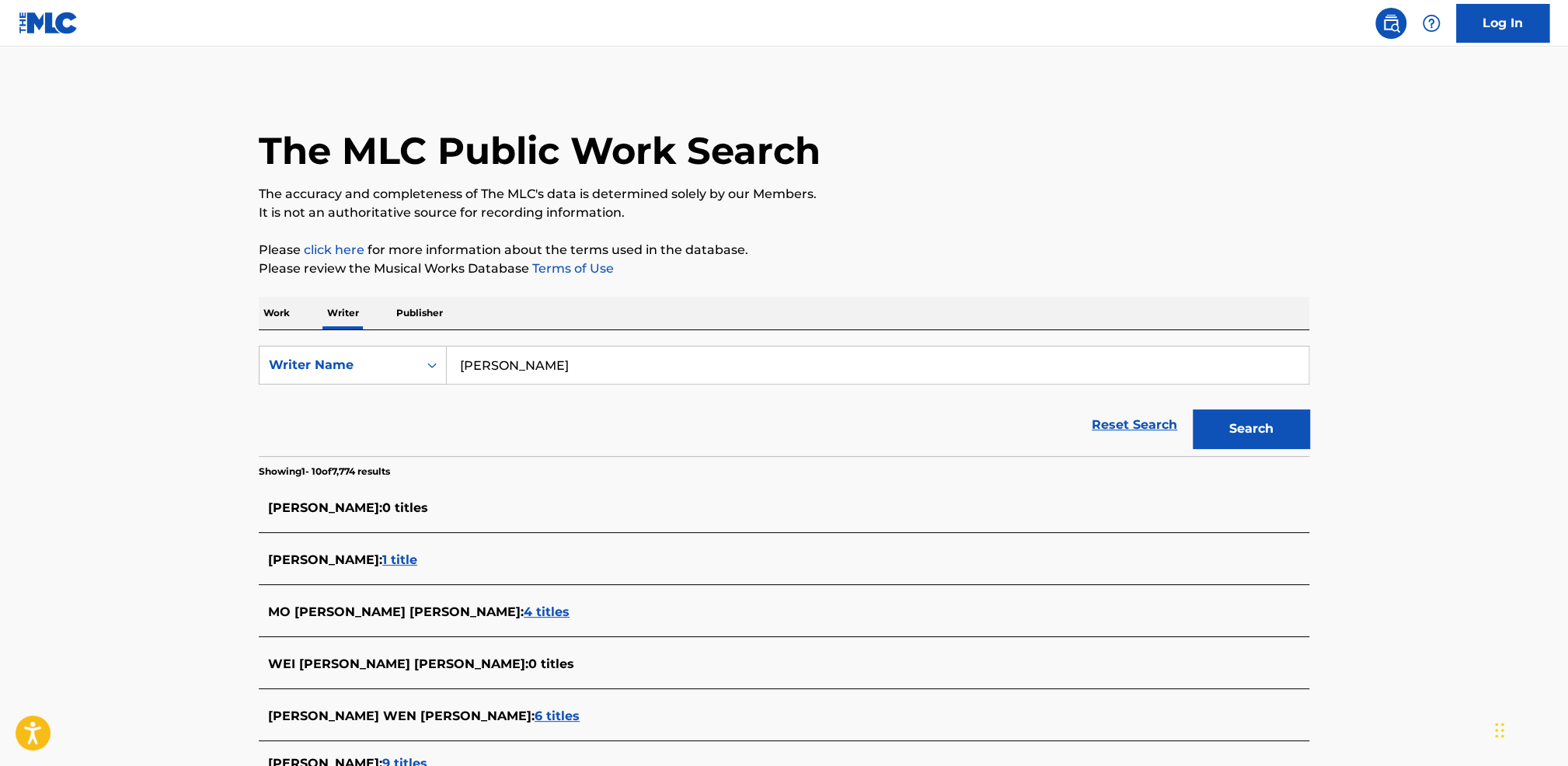
click at [393, 563] on span "1 title" at bounding box center [400, 559] width 35 height 15
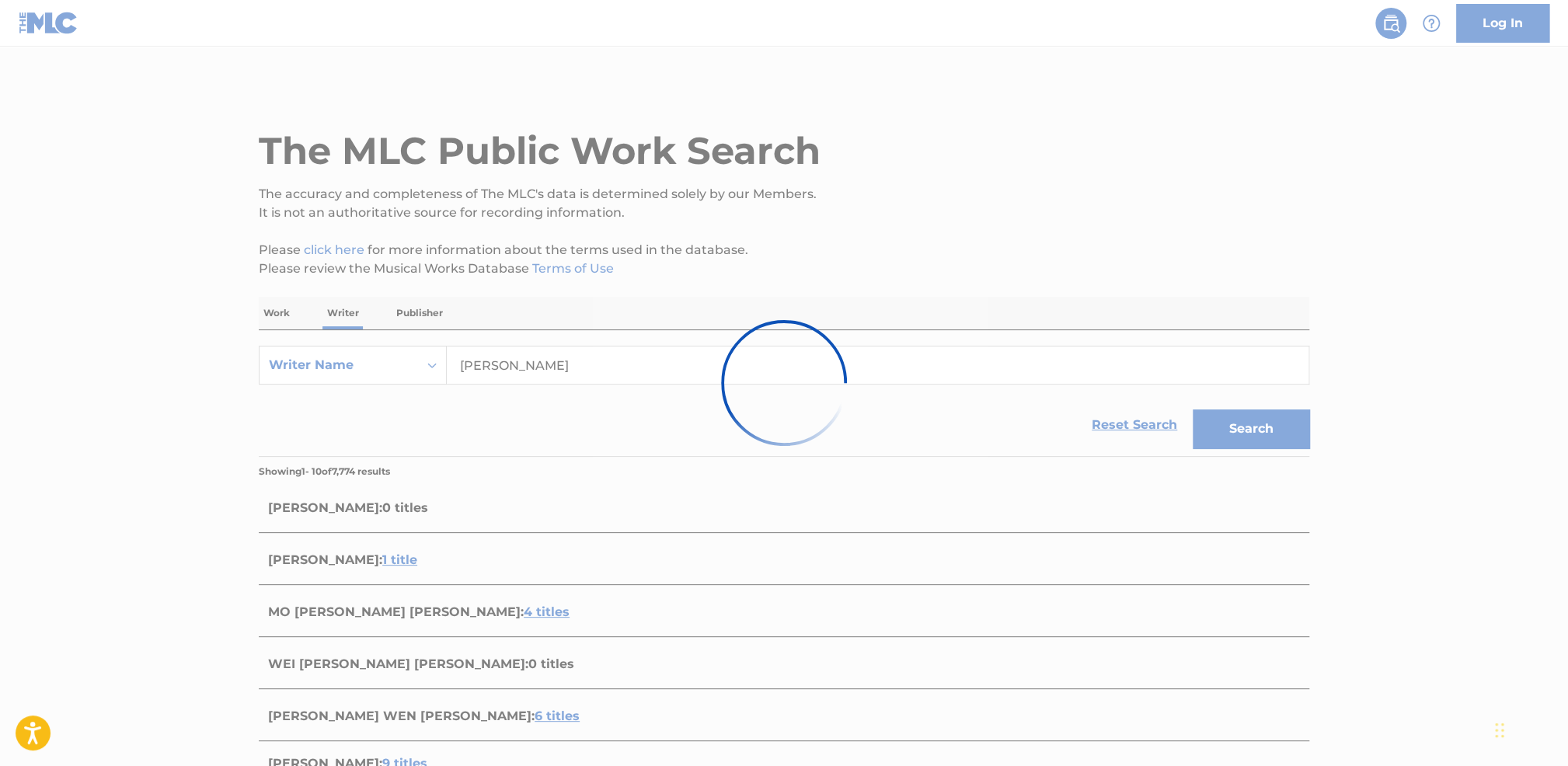
click at [317, 559] on div at bounding box center [784, 383] width 1568 height 766
click at [316, 567] on div at bounding box center [784, 383] width 1568 height 766
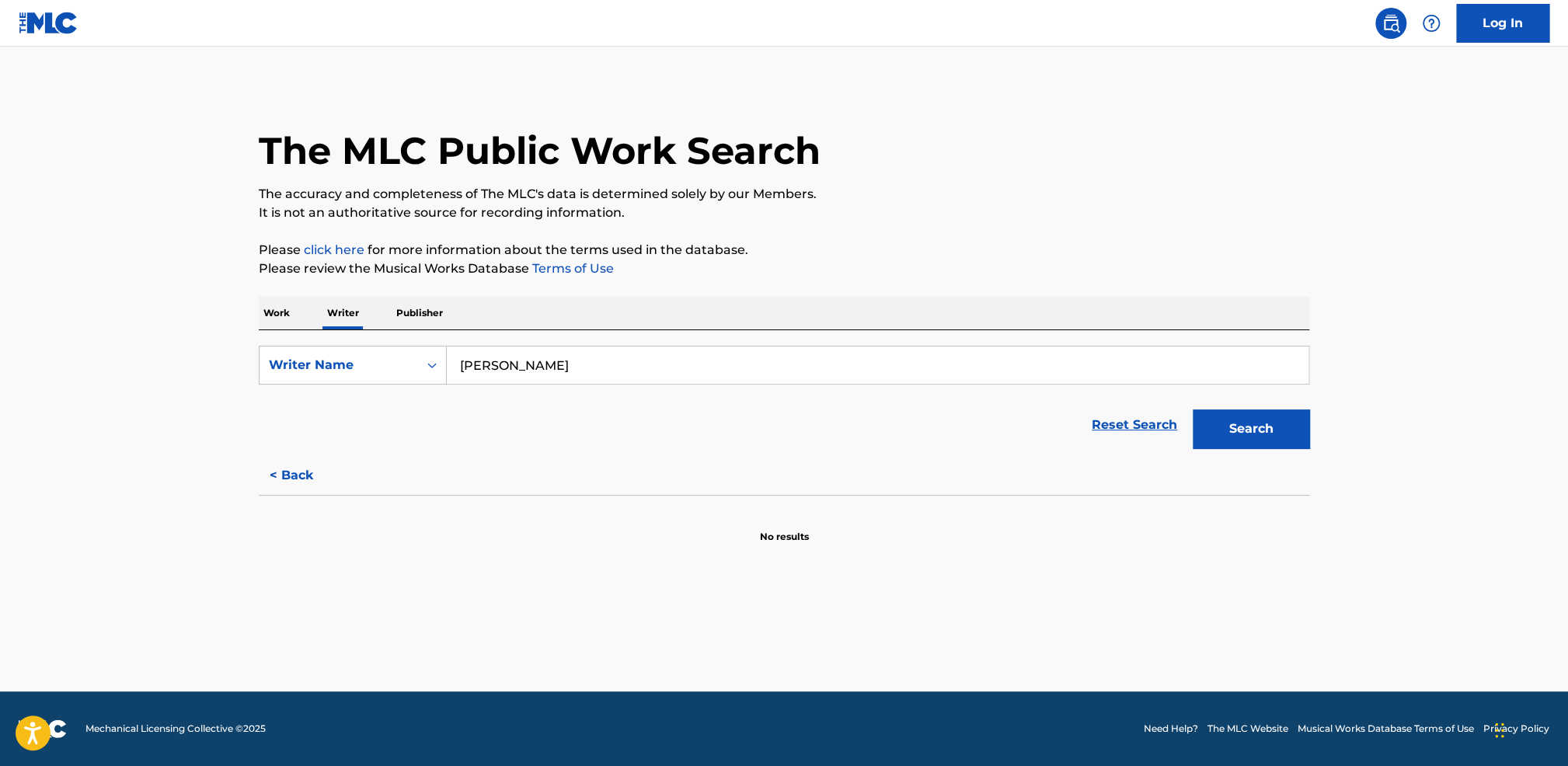
click at [482, 363] on input "Mo Wen Wei" at bounding box center [878, 364] width 862 height 37
drag, startPoint x: 553, startPoint y: 369, endPoint x: 525, endPoint y: 366, distance: 28.2
click at [438, 366] on div "SearchWithCriteria23dcb92e-9a36-419f-b4a3-3f2e3fd43b51 Writer Name Mo Wen Wei" at bounding box center [784, 364] width 1050 height 39
click at [468, 372] on input "Mo Wen Wei" at bounding box center [878, 364] width 862 height 37
drag, startPoint x: 583, startPoint y: 368, endPoint x: 442, endPoint y: 363, distance: 141.1
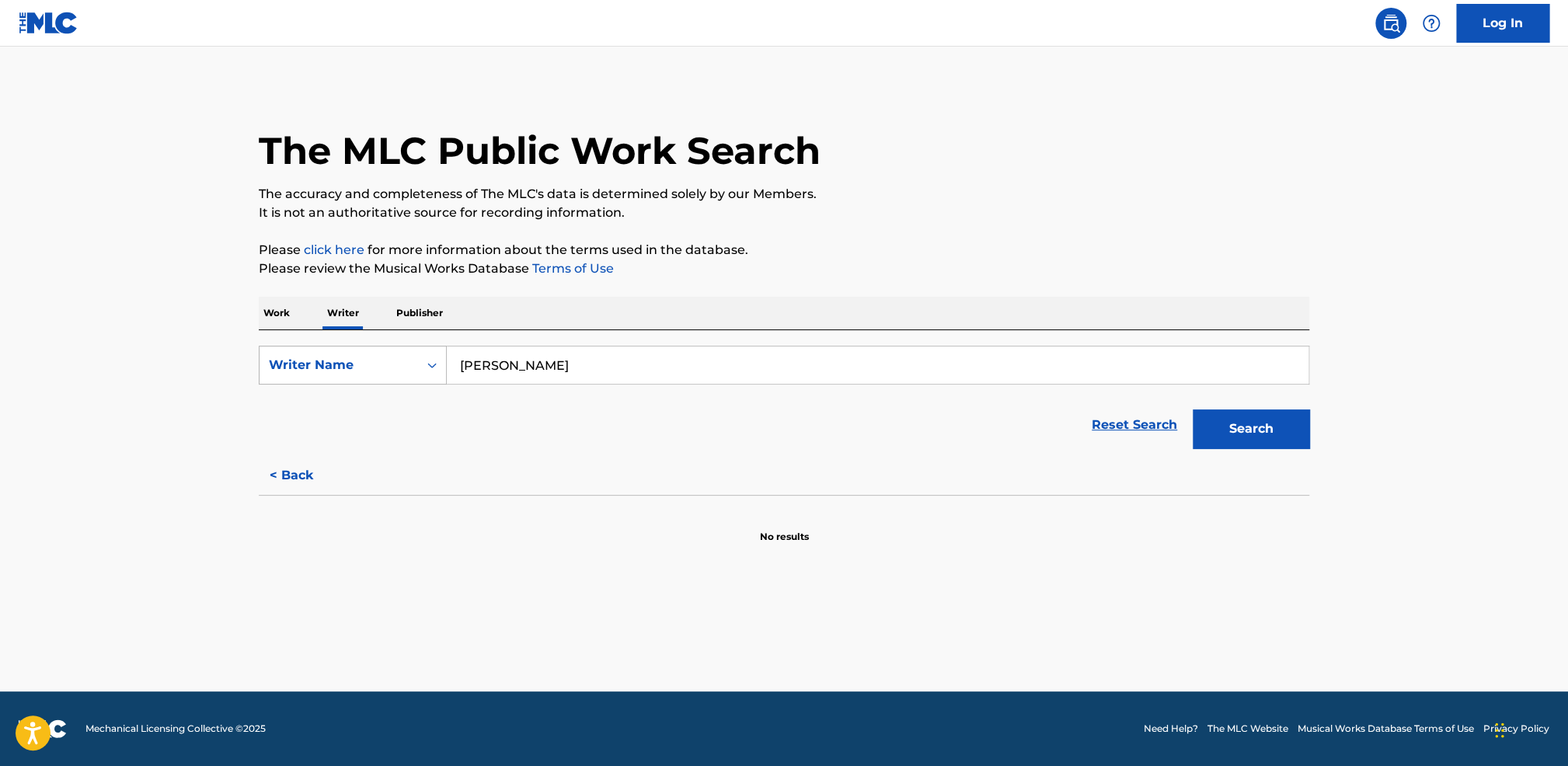
click at [441, 363] on div "SearchWithCriteria23dcb92e-9a36-419f-b4a3-3f2e3fd43b51 Writer Name Mo Wen Wei" at bounding box center [784, 364] width 1050 height 39
click at [1218, 434] on button "Search" at bounding box center [1251, 429] width 117 height 39
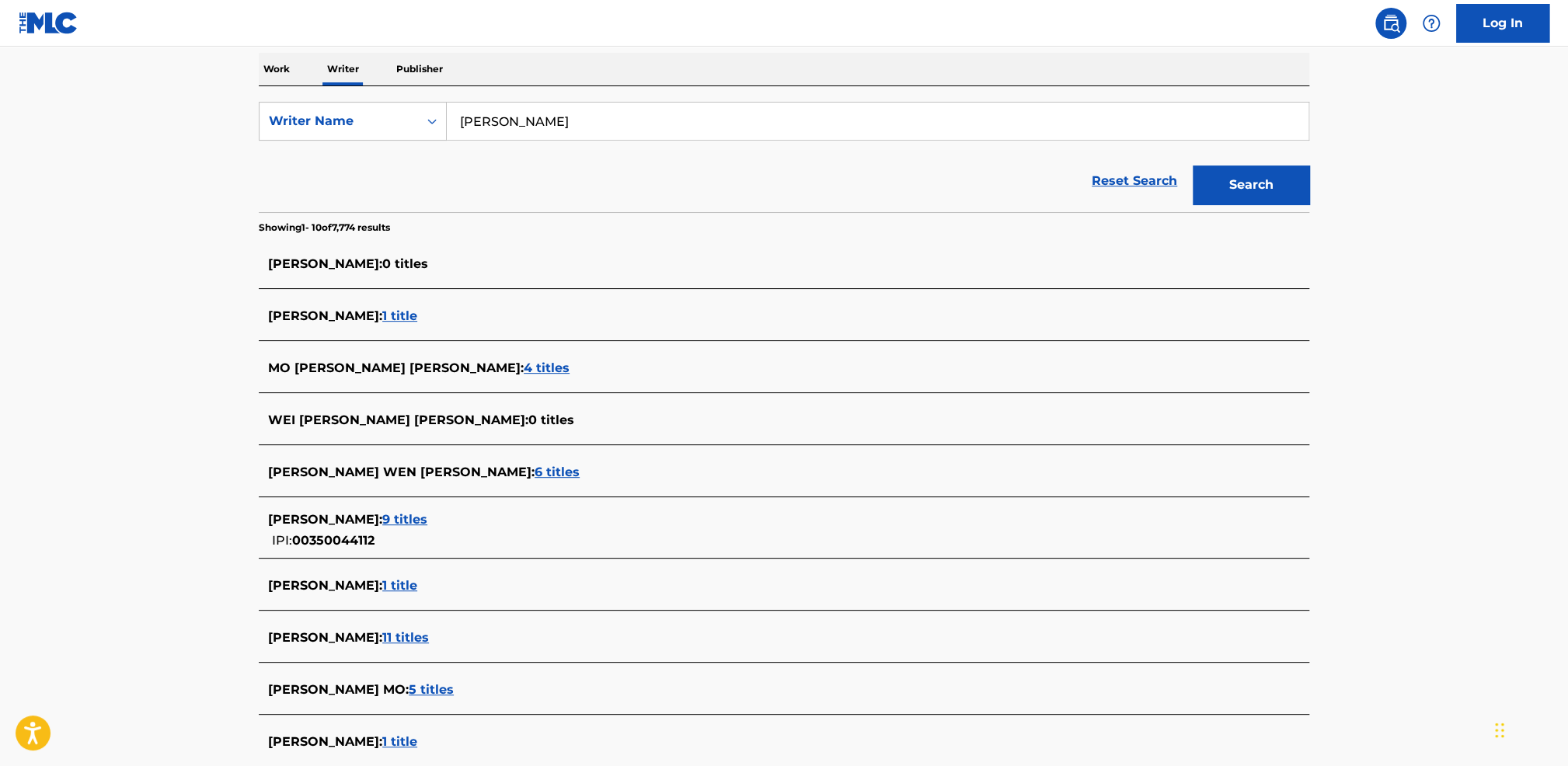
scroll to position [311, 0]
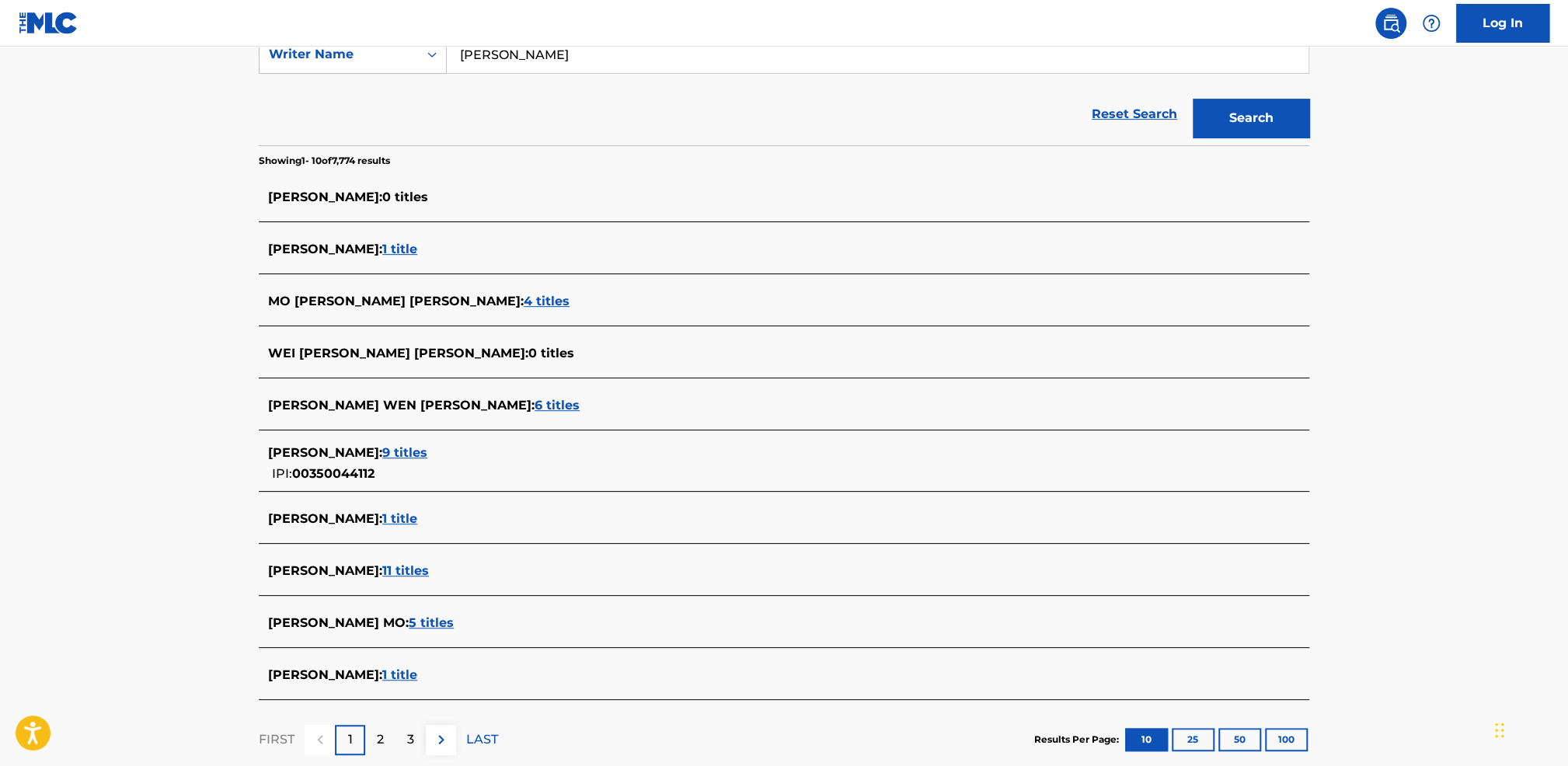
click at [523, 298] on span "4 titles" at bounding box center [546, 301] width 46 height 15
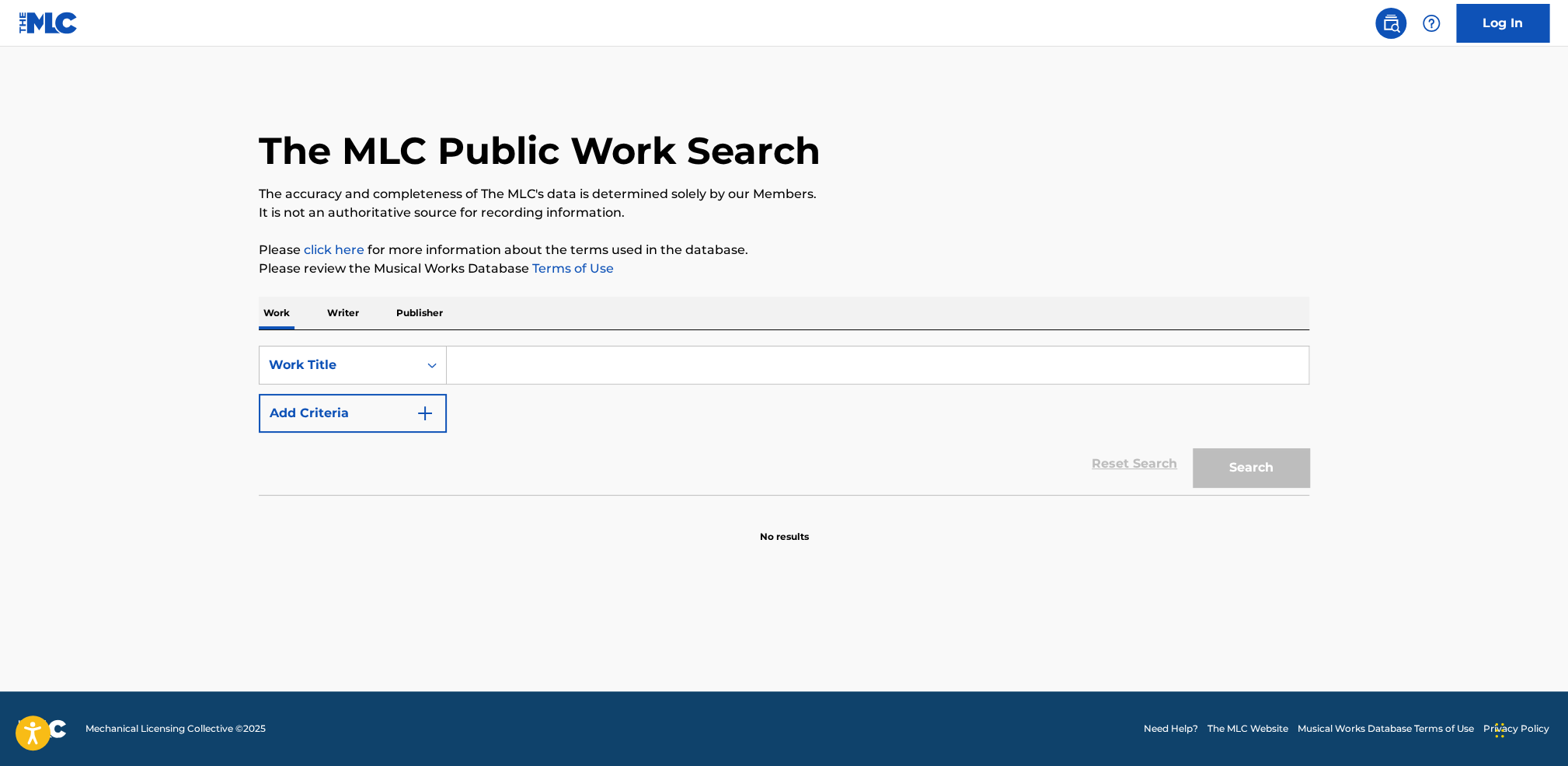
click at [620, 334] on div "SearchWithCriteria18b10842-c734-4978-a38a-ce6c7b84089f Work Title Add Criteria …" at bounding box center [784, 412] width 1050 height 165
click at [618, 360] on input "Search Form" at bounding box center [878, 364] width 862 height 37
paste input "At My worst"
type input "At My worst"
click at [1246, 470] on button "Search" at bounding box center [1251, 467] width 117 height 39
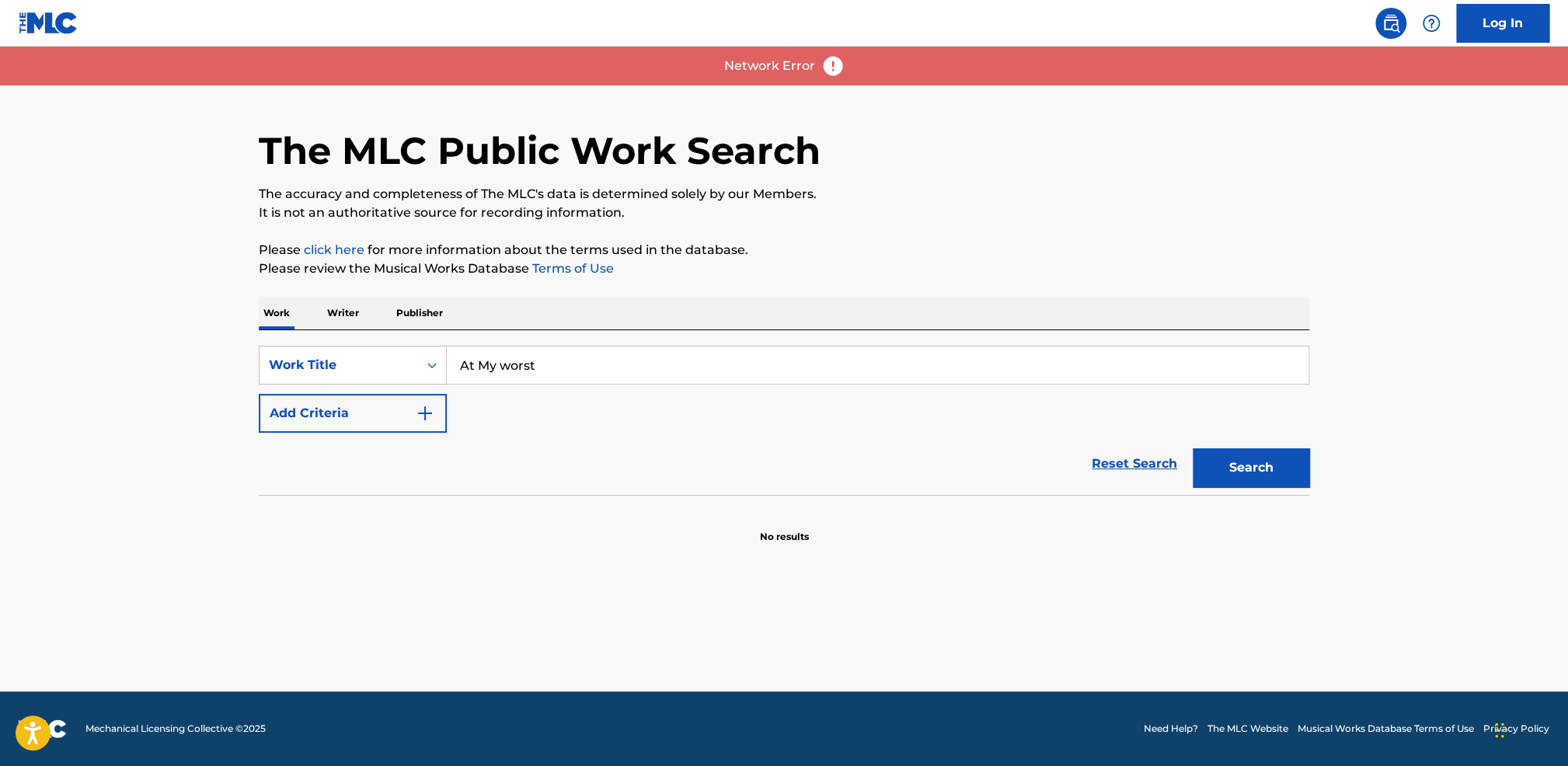
drag, startPoint x: 1006, startPoint y: 572, endPoint x: 1022, endPoint y: 570, distance: 16.1
click at [1017, 571] on main "The MLC Public Work Search The accuracy and completeness of The MLC's data is d…" at bounding box center [784, 368] width 1568 height 645
click at [1213, 490] on div "Search" at bounding box center [1247, 463] width 124 height 63
click at [1216, 480] on button "Search" at bounding box center [1251, 467] width 117 height 39
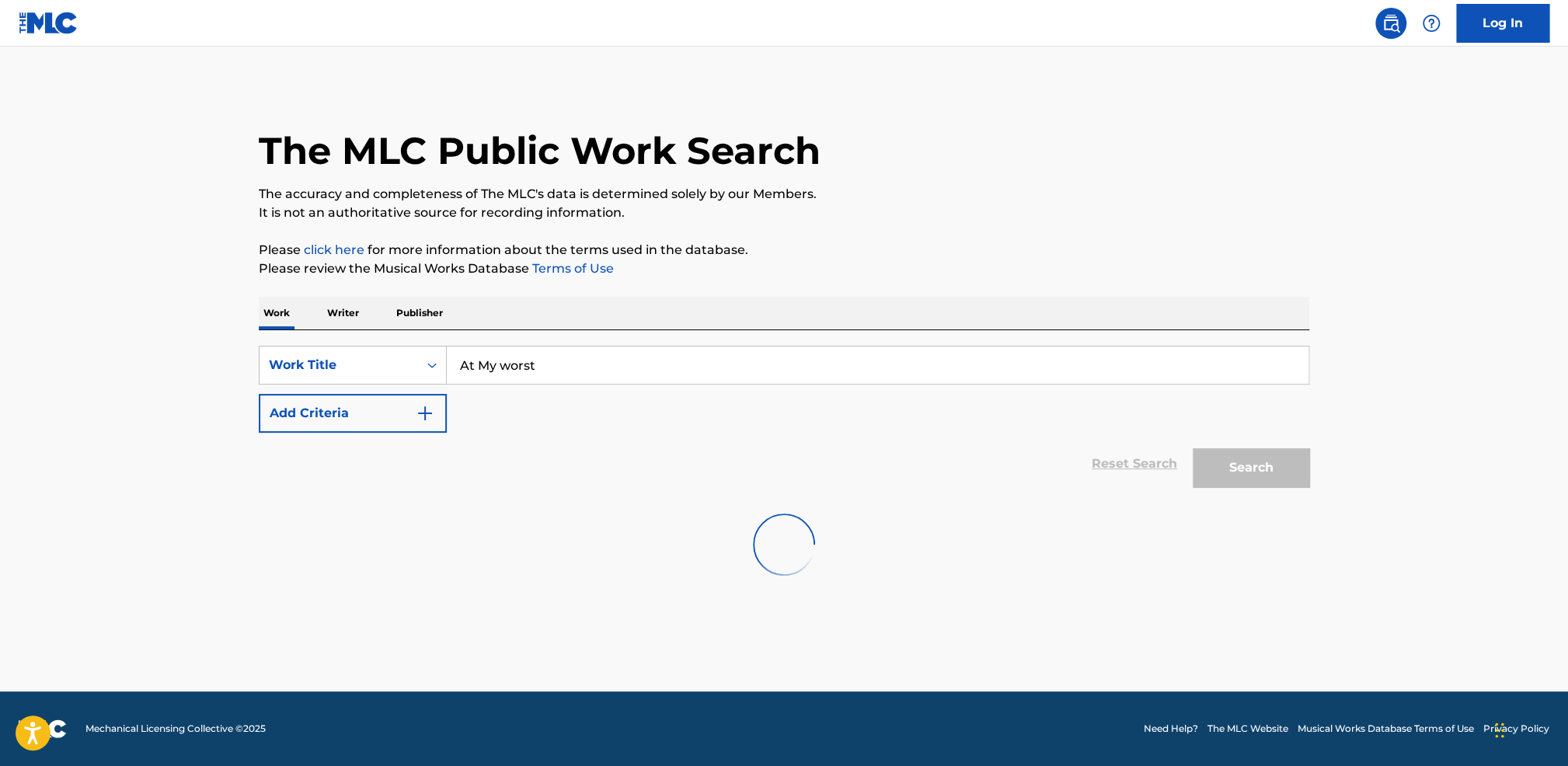
click at [1290, 232] on div "The MLC Public Work Search The accuracy and completeness of The MLC's data is d…" at bounding box center [784, 339] width 1087 height 509
drag, startPoint x: 693, startPoint y: 364, endPoint x: 435, endPoint y: 328, distance: 260.5
click at [420, 336] on div "SearchWithCriteria18b10842-c734-4978-a38a-ce6c7b84089f Work Title At My worst A…" at bounding box center [784, 412] width 1050 height 165
click at [666, 368] on input "Search Form" at bounding box center [878, 364] width 862 height 37
paste input "At My worst"
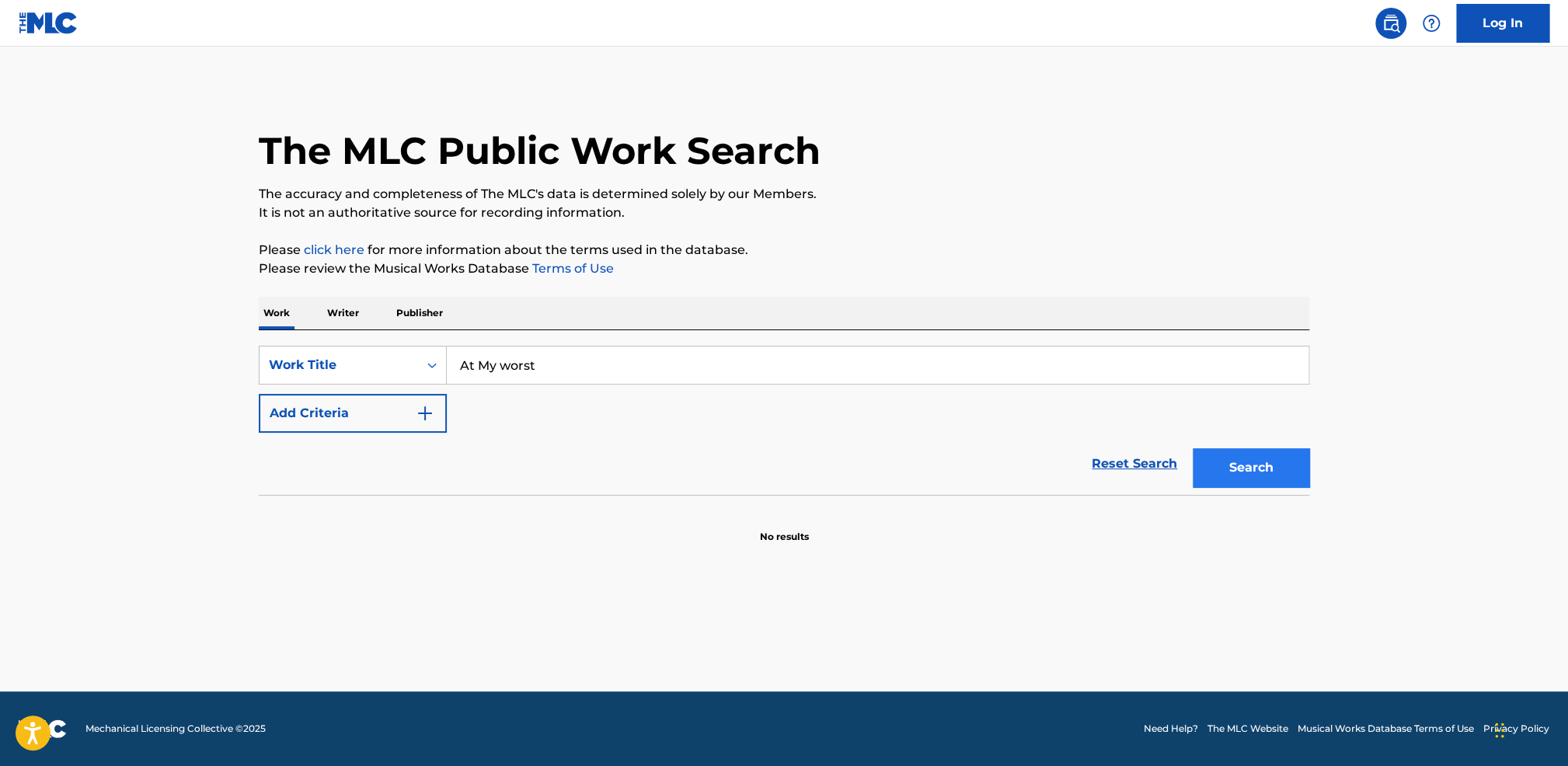
type input "At My worst"
click at [1257, 460] on button "Search" at bounding box center [1251, 467] width 117 height 39
click at [724, 383] on input "Search Form" at bounding box center [878, 364] width 862 height 37
paste input "At My worst"
type input "At My worst"
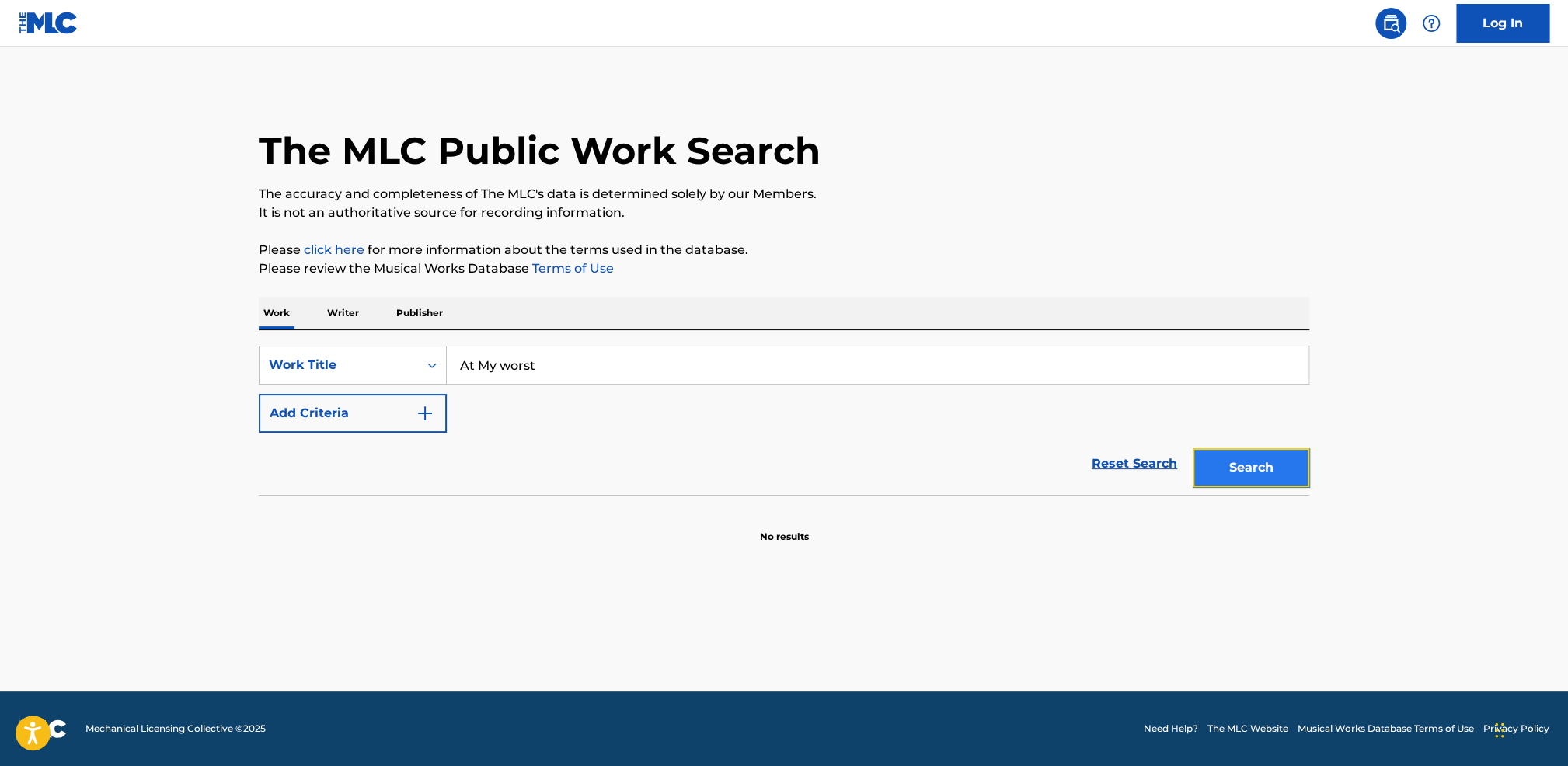
click at [1268, 477] on button "Search" at bounding box center [1251, 467] width 117 height 39
click at [1251, 487] on div "Search" at bounding box center [1247, 463] width 124 height 63
click at [1251, 475] on button "Search" at bounding box center [1251, 467] width 117 height 39
click at [1277, 470] on button "Search" at bounding box center [1251, 467] width 117 height 39
click at [1278, 469] on button "Search" at bounding box center [1251, 467] width 117 height 39
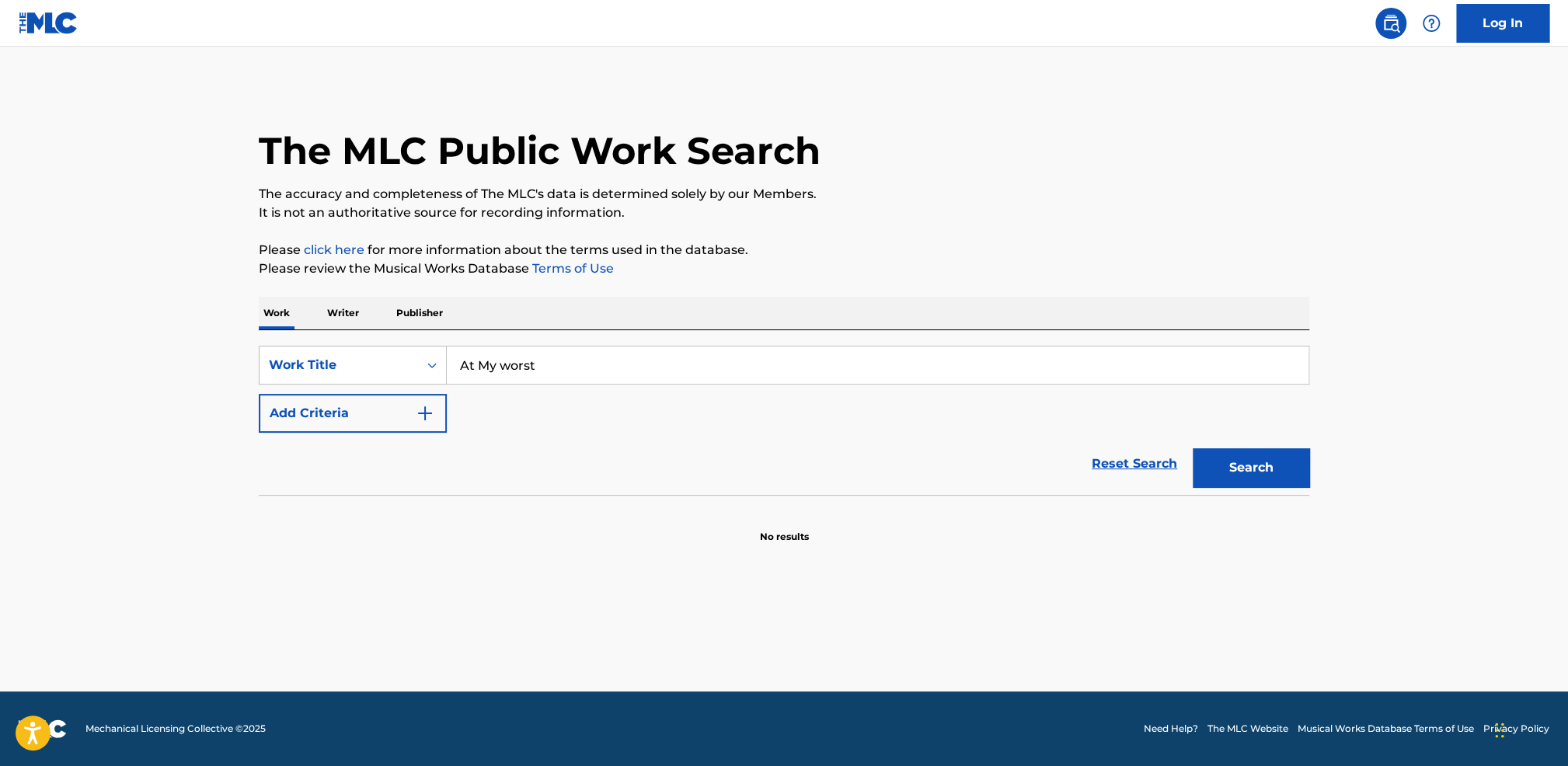
click at [174, 368] on main "The MLC Public Work Search The accuracy and completeness of The MLC's data is d…" at bounding box center [784, 368] width 1568 height 645
click at [346, 316] on p "Writer" at bounding box center [343, 313] width 41 height 33
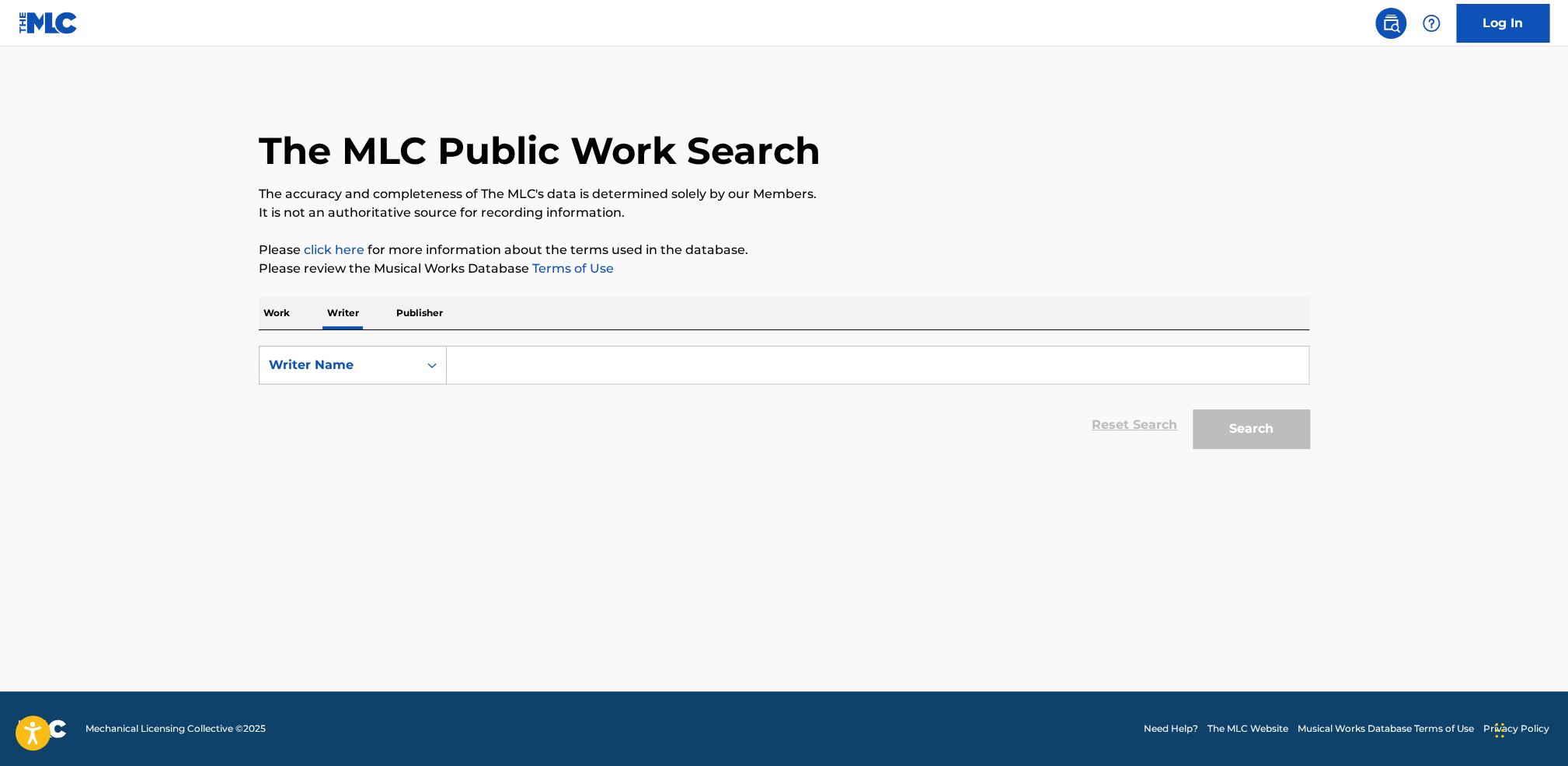
click at [644, 375] on input "Search Form" at bounding box center [878, 364] width 862 height 37
paste input "pink Sweat$"
type input "pink Sweat$"
click at [1228, 432] on button "Search" at bounding box center [1251, 429] width 117 height 39
drag, startPoint x: 1030, startPoint y: 560, endPoint x: 1074, endPoint y: 427, distance: 140.1
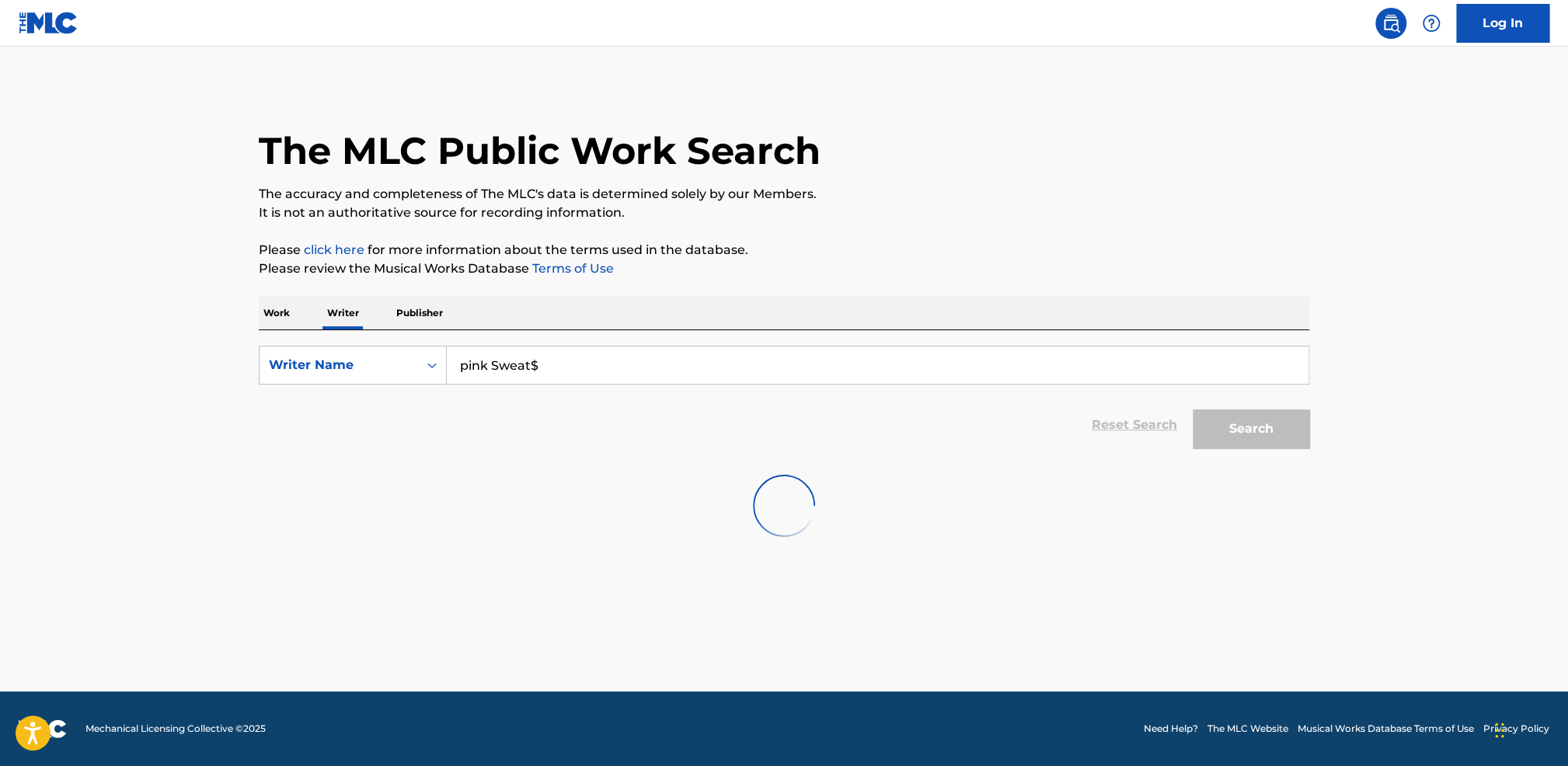
click at [1029, 559] on main "The MLC Public Work Search The accuracy and completeness of The MLC's data is d…" at bounding box center [784, 368] width 1568 height 645
drag, startPoint x: 745, startPoint y: 365, endPoint x: 362, endPoint y: 350, distance: 383.3
click at [361, 350] on div "SearchWithCriteria8f40e4d1-88ff-4802-91e7-294afec18305 Writer Name pink Sweat$" at bounding box center [784, 364] width 1050 height 39
click at [762, 397] on div "Reset Search Search" at bounding box center [784, 424] width 1050 height 63
click at [765, 390] on form "SearchWithCriteriad89d7a3b-e64e-4331-b072-653589a74ab8 Writer Name Reset Search…" at bounding box center [784, 401] width 1050 height 111
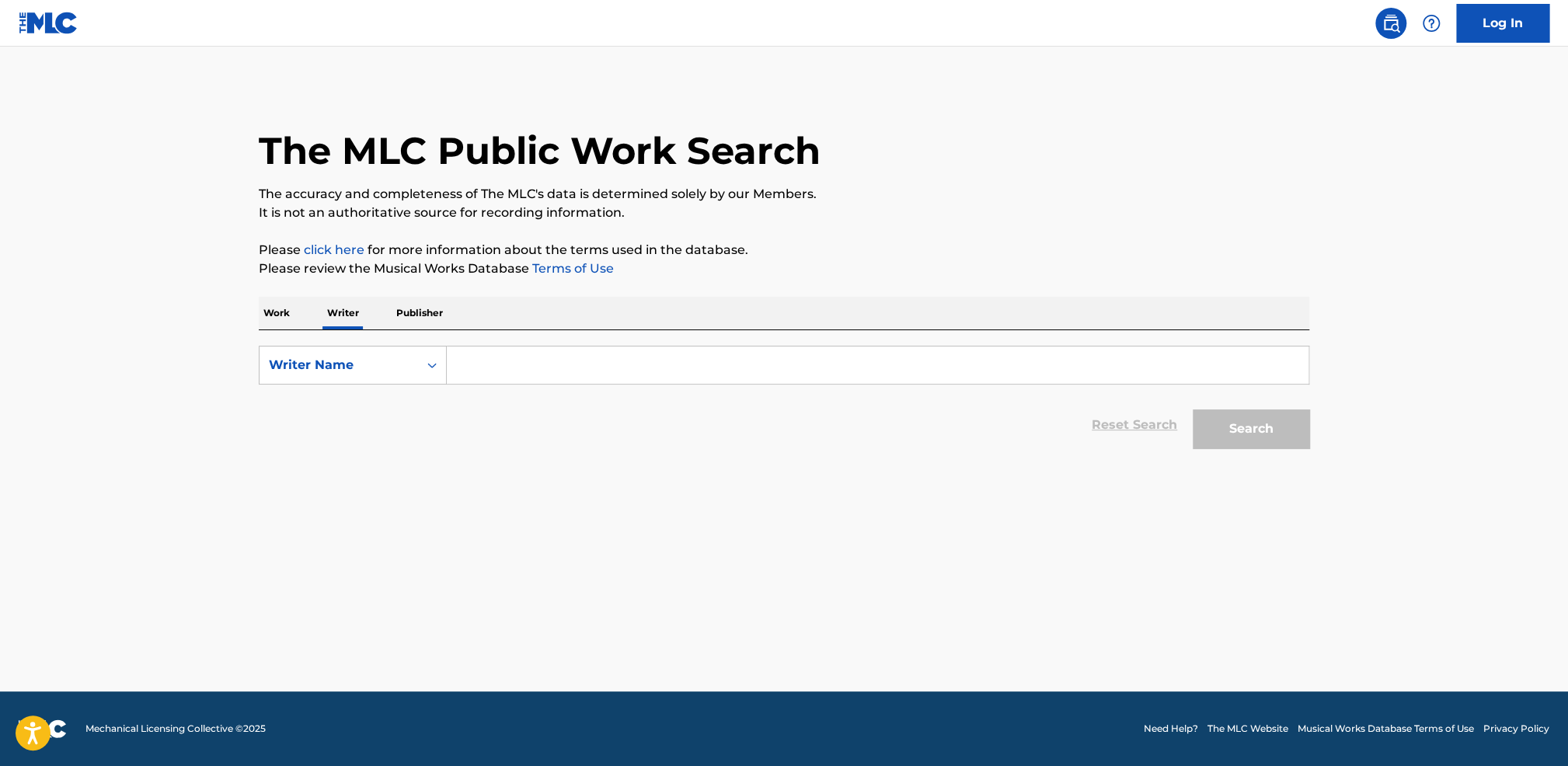
click at [767, 365] on input "Search Form" at bounding box center [878, 364] width 862 height 37
paste input "pink Sweat$"
type input "pink Sweat$"
click at [1243, 418] on button "Search" at bounding box center [1251, 429] width 117 height 39
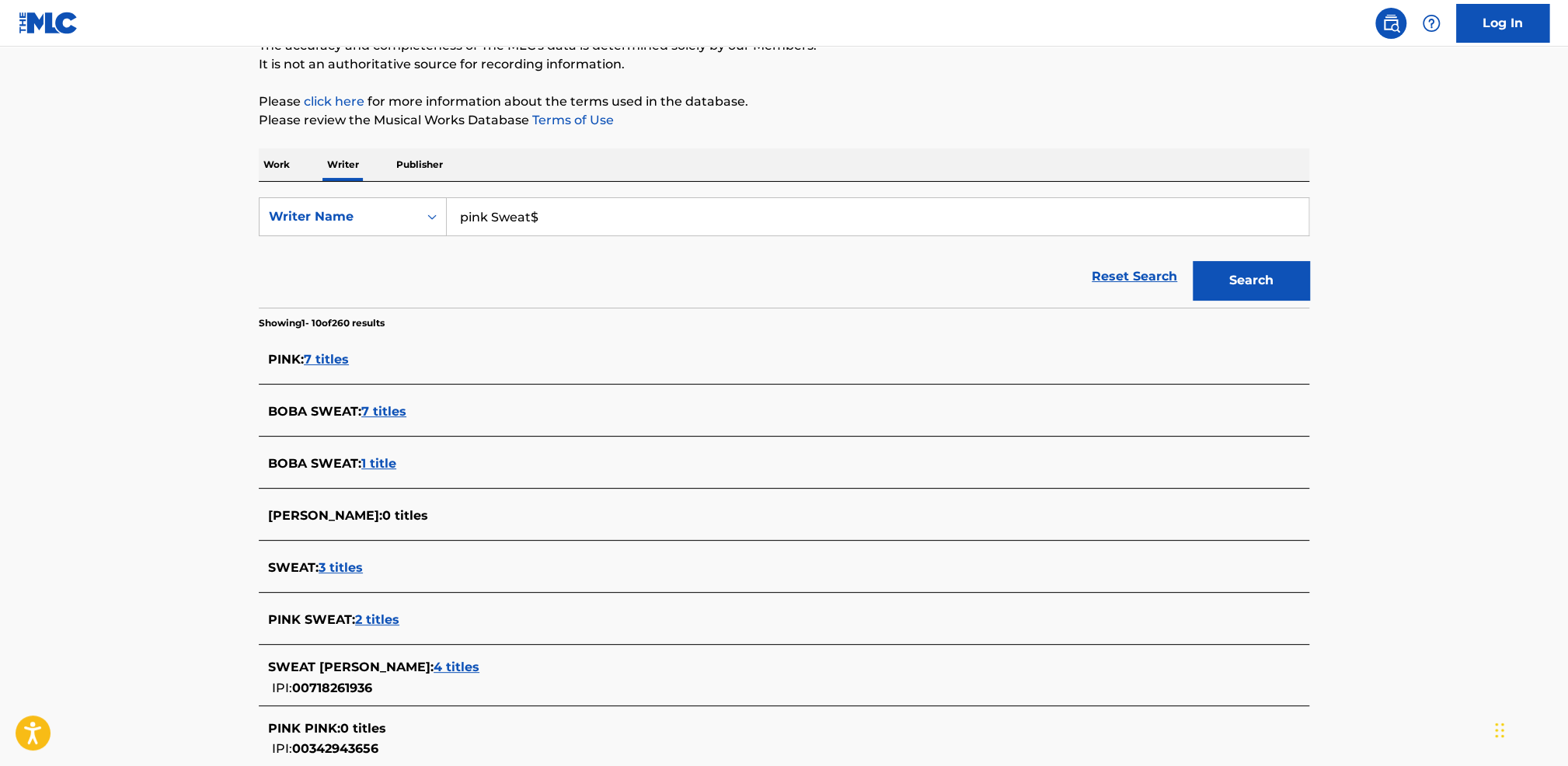
scroll to position [155, 0]
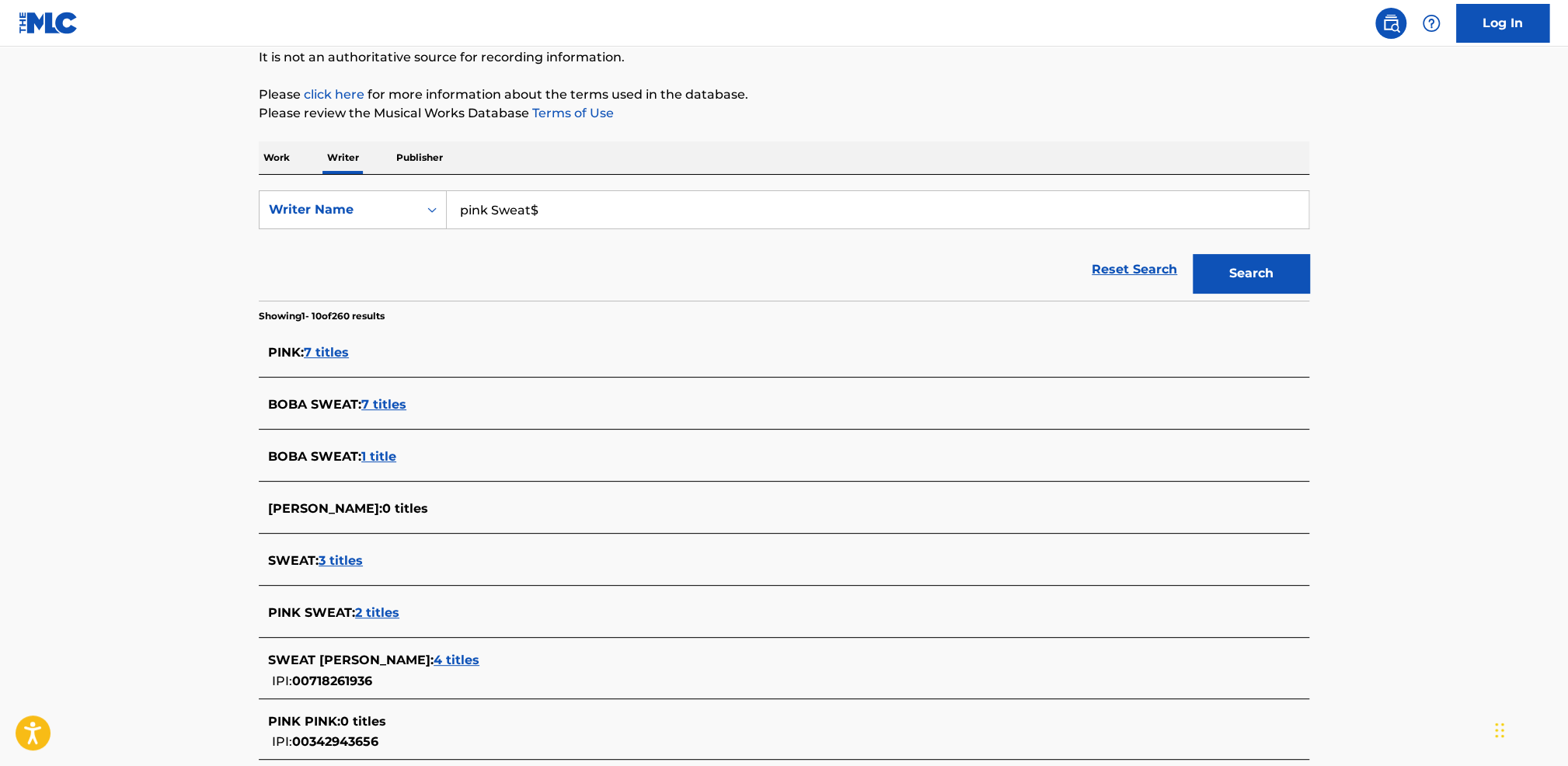
click at [268, 164] on p "Work" at bounding box center [276, 158] width 35 height 33
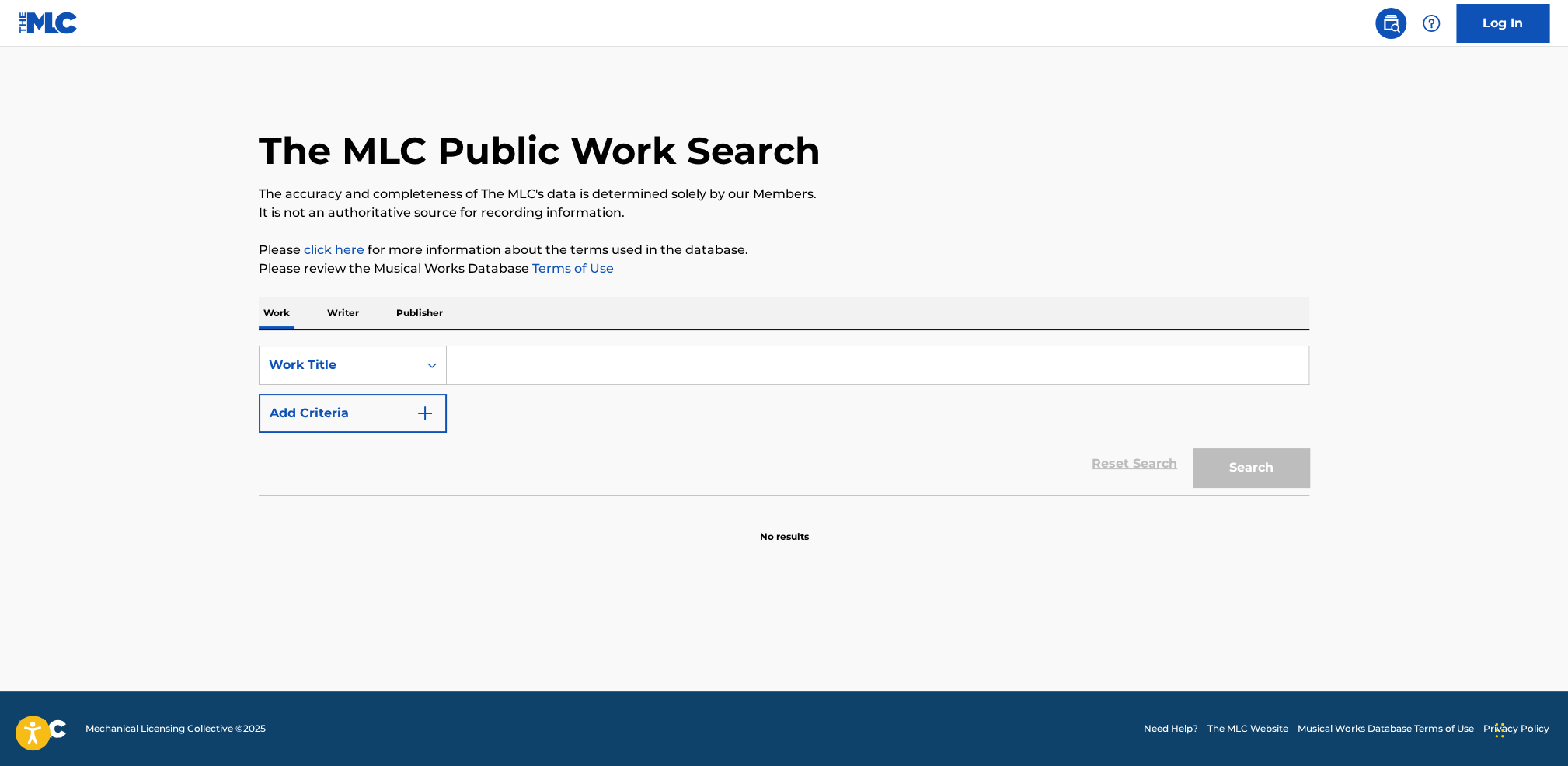
click at [697, 369] on input "Search Form" at bounding box center [878, 364] width 862 height 37
paste input "At My worst"
type input "At My worst"
click at [1200, 458] on button "Search" at bounding box center [1251, 467] width 117 height 39
click at [236, 525] on main "The MLC Public Work Search The accuracy and completeness of The MLC's data is d…" at bounding box center [784, 368] width 1568 height 645
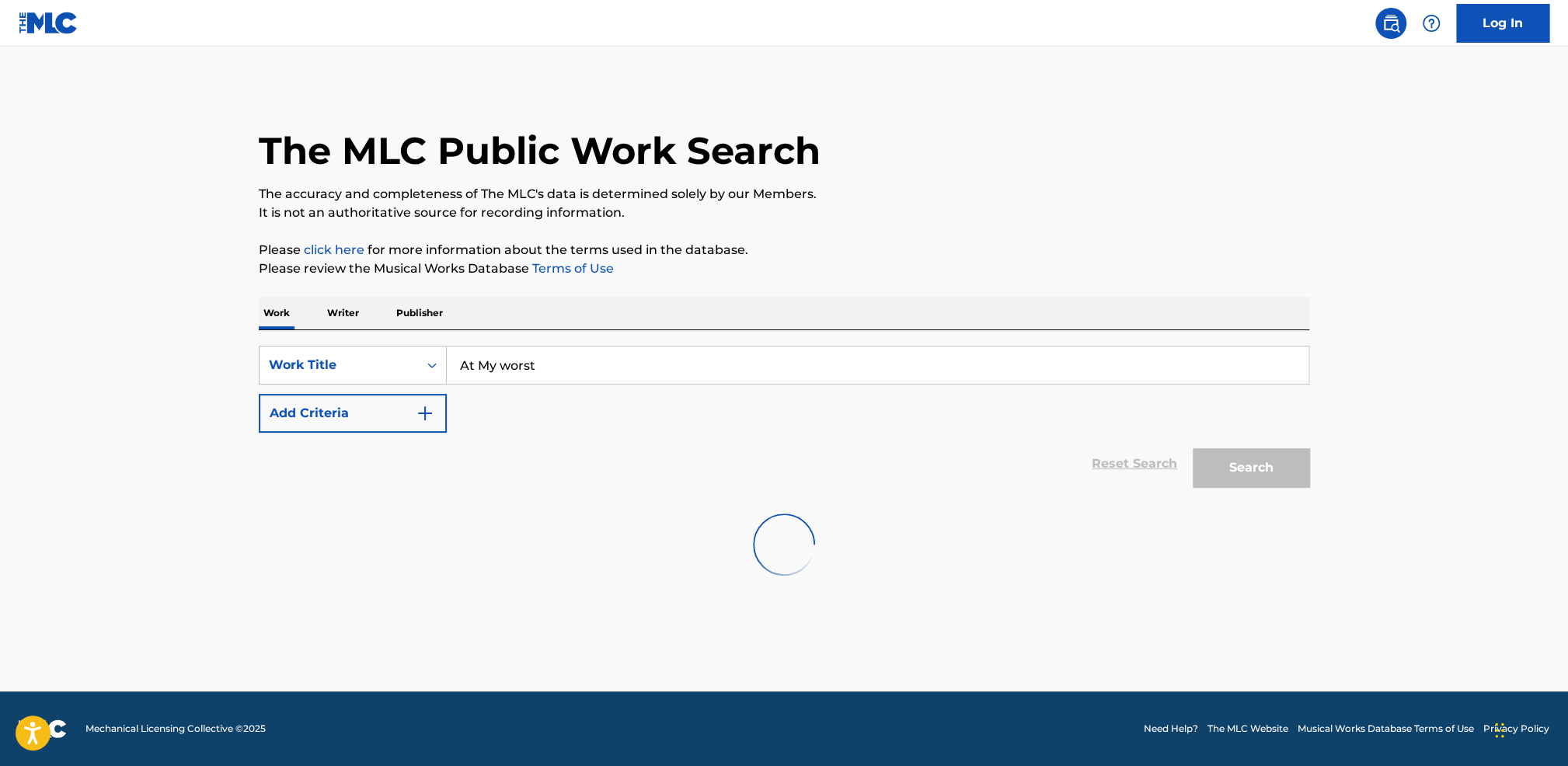
click at [355, 313] on p "Writer" at bounding box center [343, 313] width 41 height 33
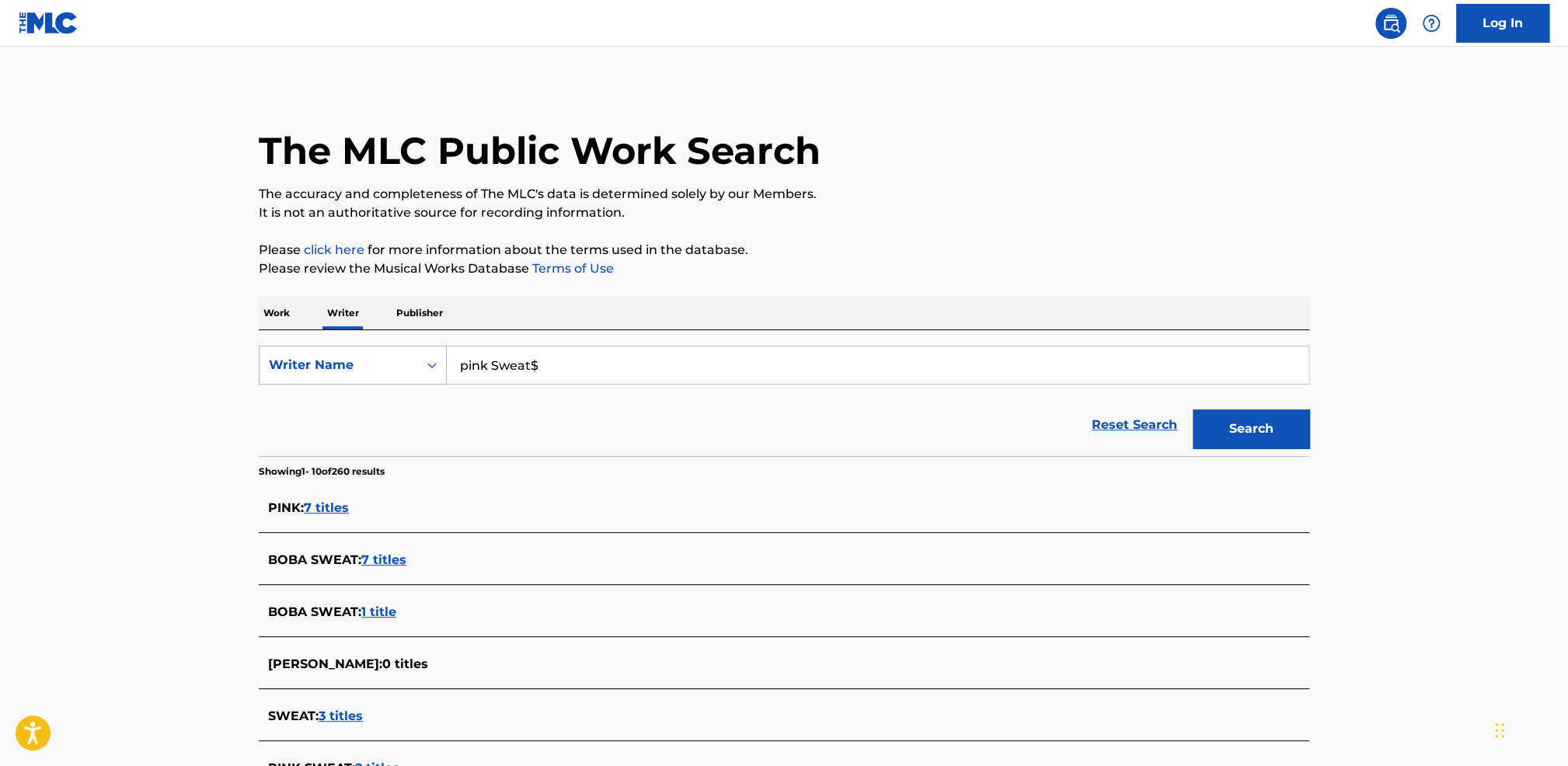
drag, startPoint x: 681, startPoint y: 364, endPoint x: 381, endPoint y: 369, distance: 300.0
click at [381, 369] on div "SearchWithCriteriad89d7a3b-e64e-4331-b072-653589a74ab8 Writer Name pink Sweat$" at bounding box center [784, 364] width 1050 height 39
click at [566, 412] on div "Reset Search Search" at bounding box center [784, 424] width 1050 height 63
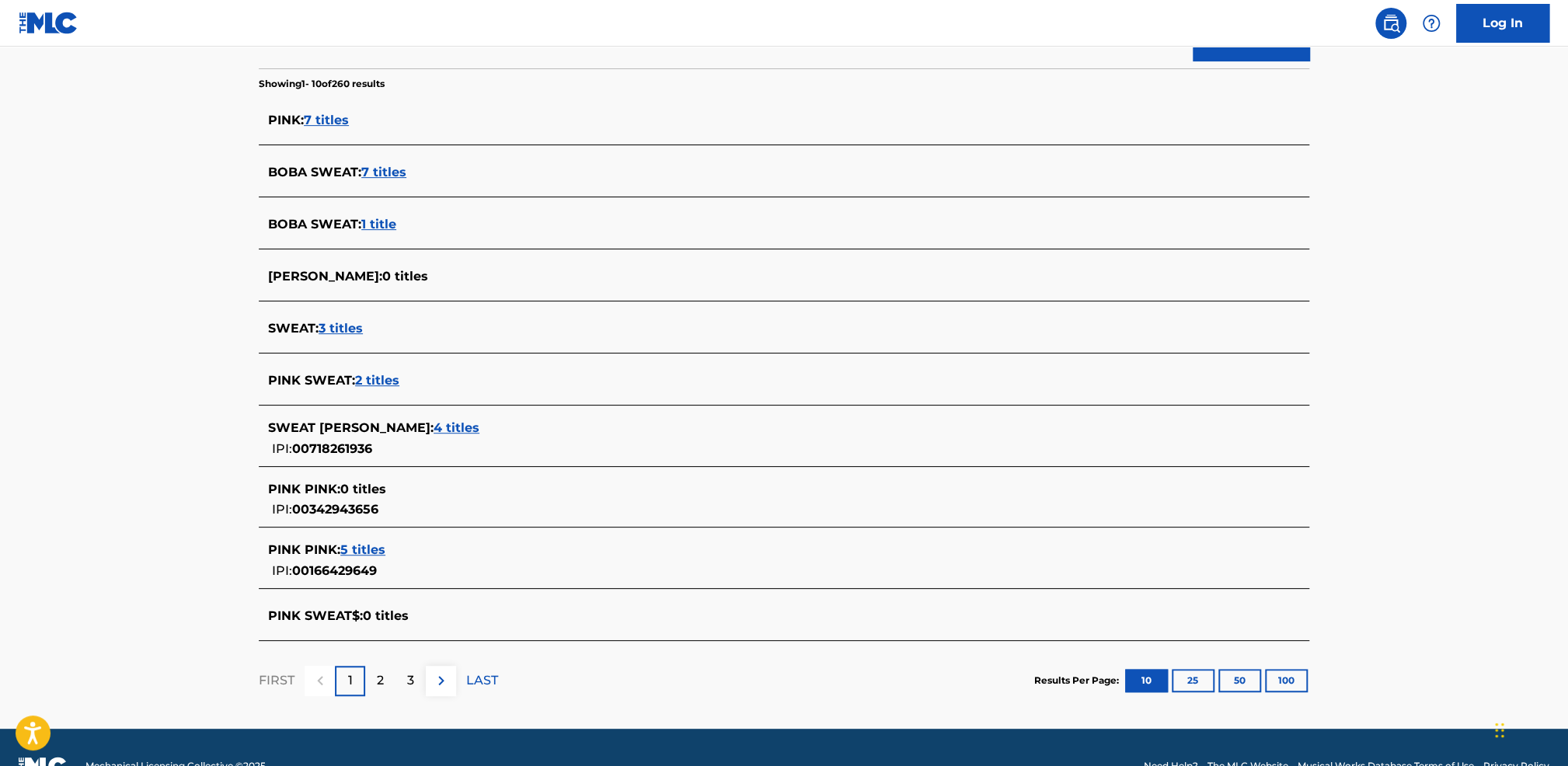
scroll to position [388, 0]
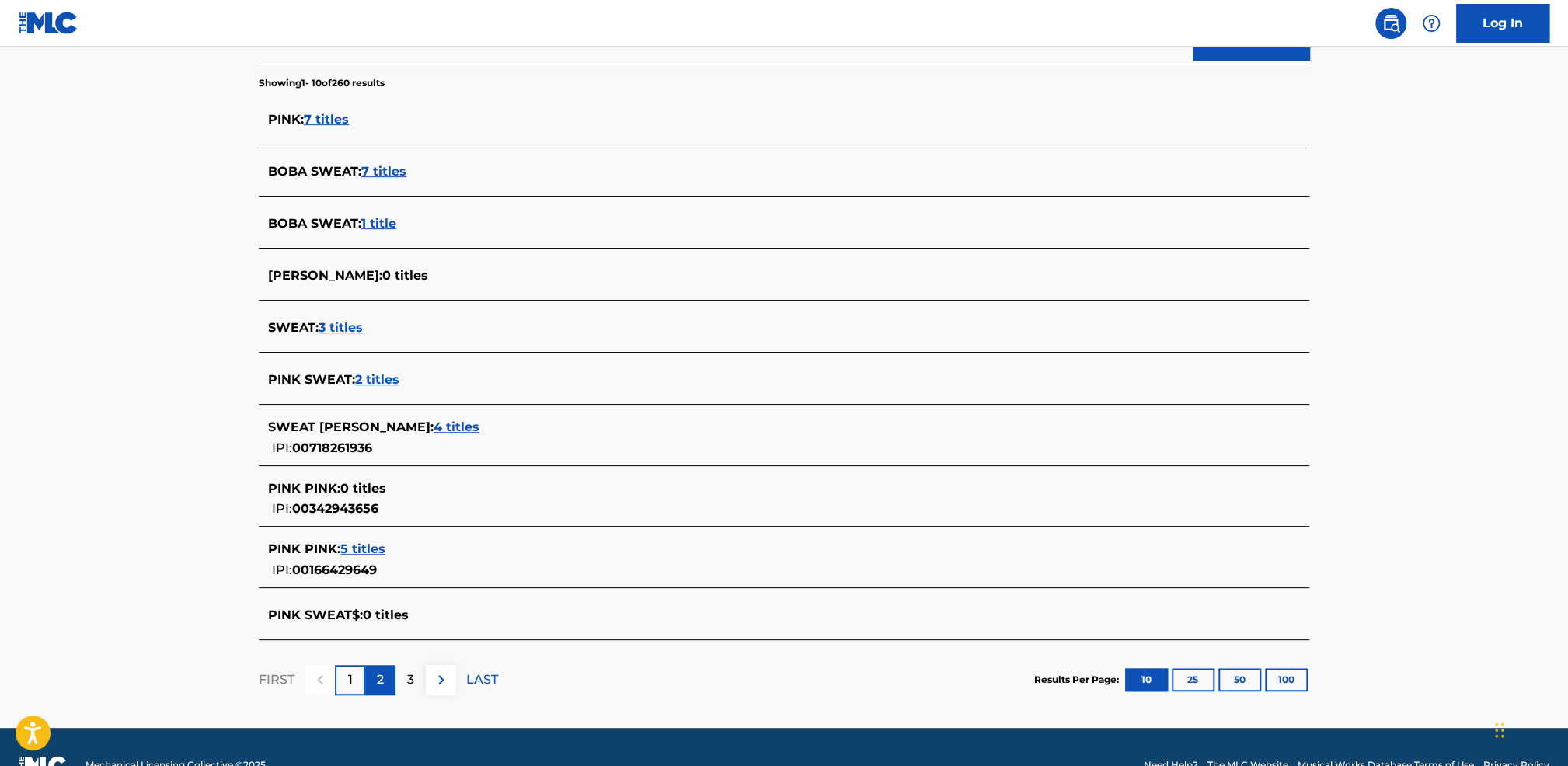
click at [373, 675] on div "2" at bounding box center [380, 679] width 30 height 30
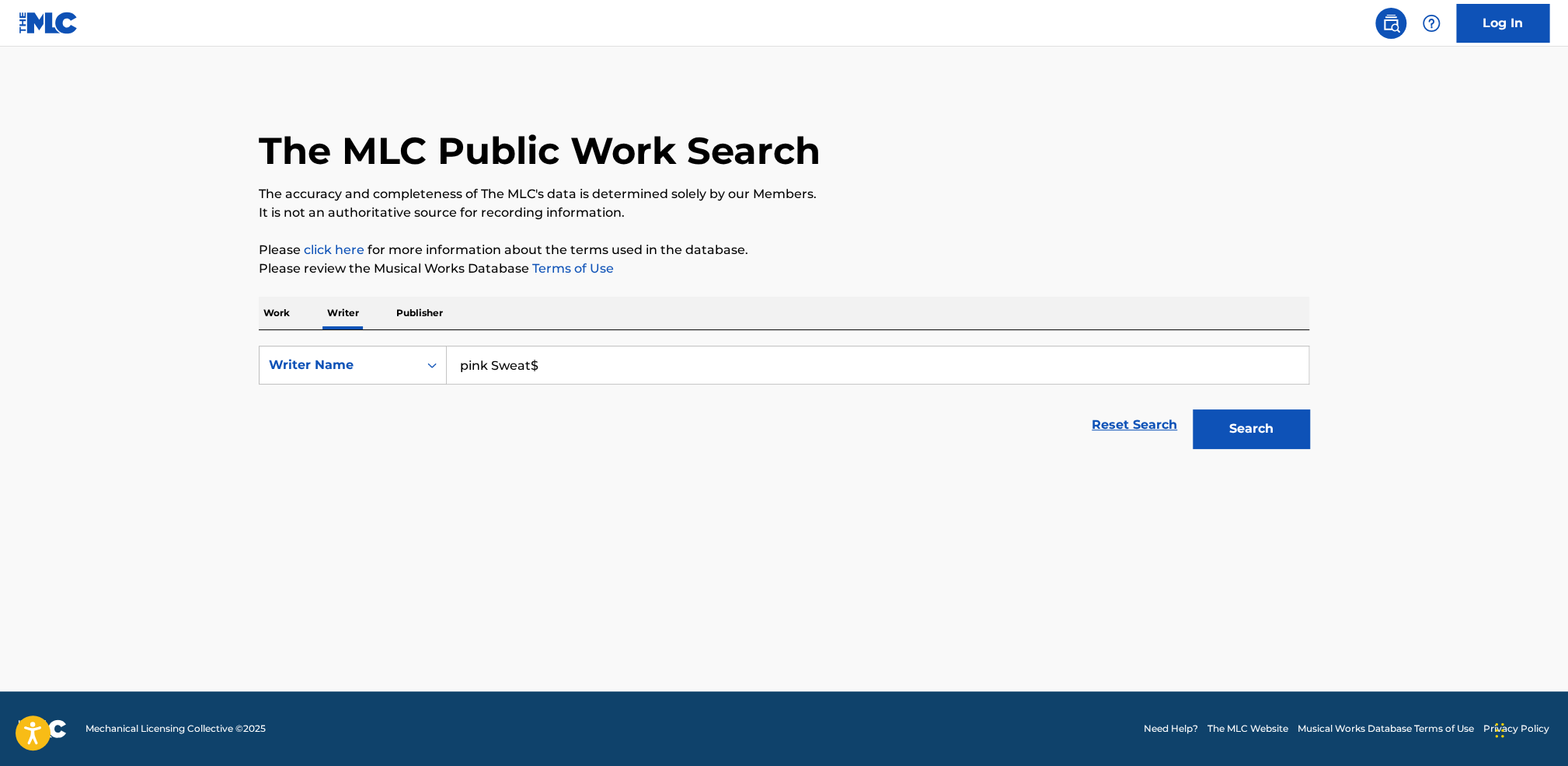
drag, startPoint x: 133, startPoint y: 480, endPoint x: 245, endPoint y: 430, distance: 122.7
click at [134, 478] on main "The MLC Public Work Search The accuracy and completeness of The MLC's data is d…" at bounding box center [784, 368] width 1568 height 645
drag, startPoint x: 1271, startPoint y: 427, endPoint x: 1265, endPoint y: 434, distance: 9.2
click at [1271, 427] on button "Search" at bounding box center [1251, 429] width 117 height 39
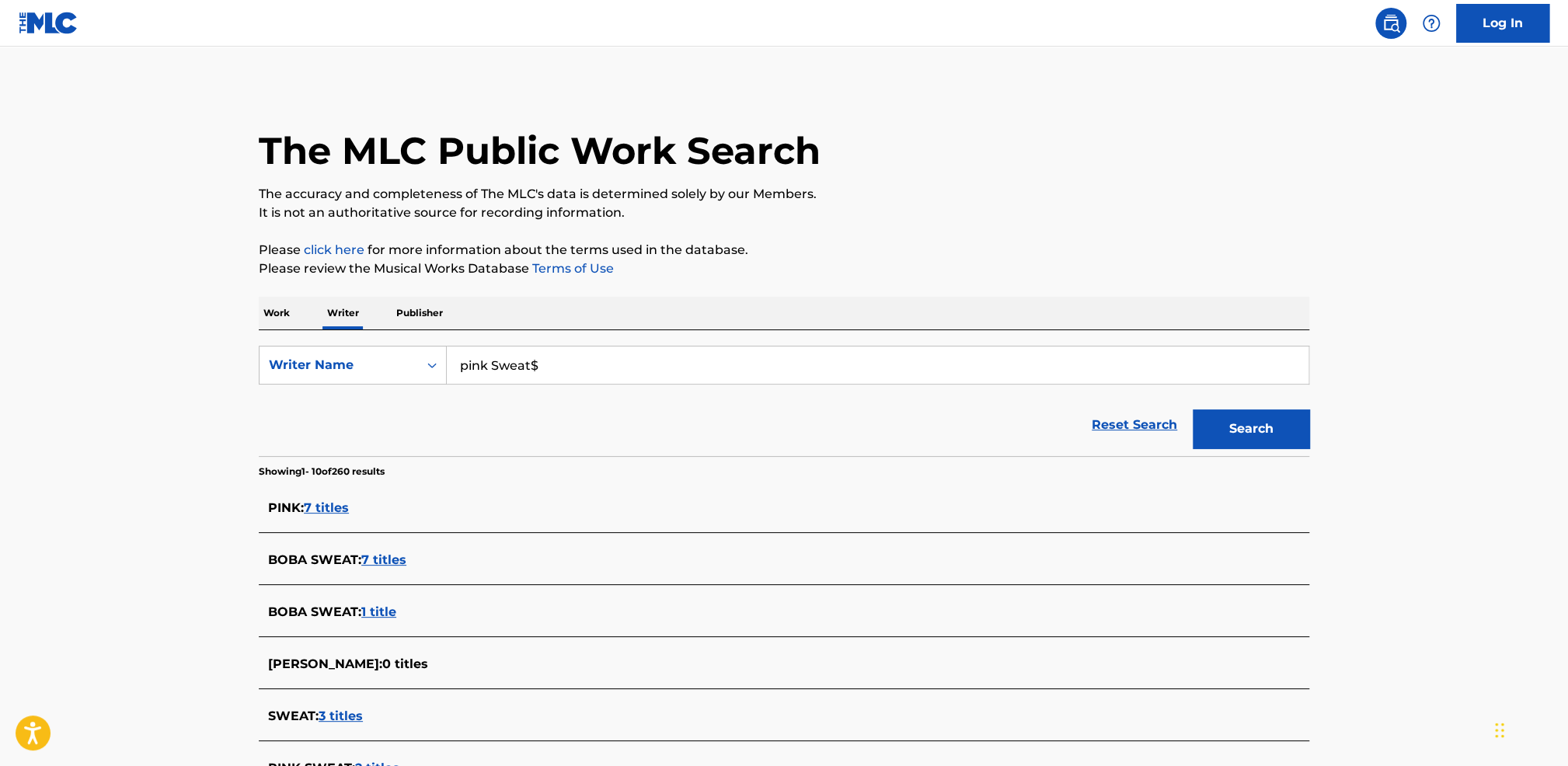
click at [408, 559] on div "BOBA SWEAT : 7 titles" at bounding box center [764, 559] width 991 height 19
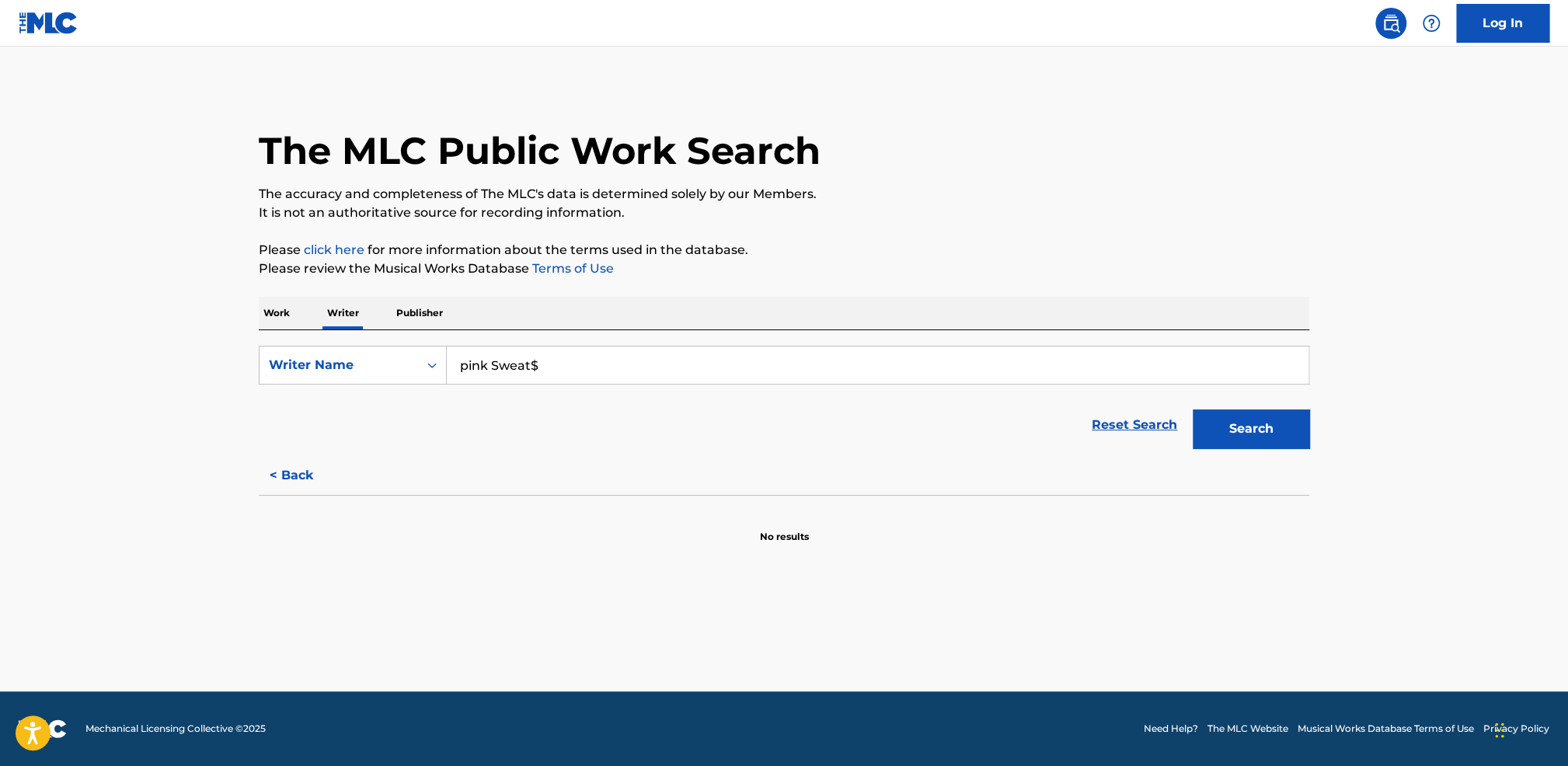
click at [272, 311] on p "Work" at bounding box center [276, 313] width 35 height 33
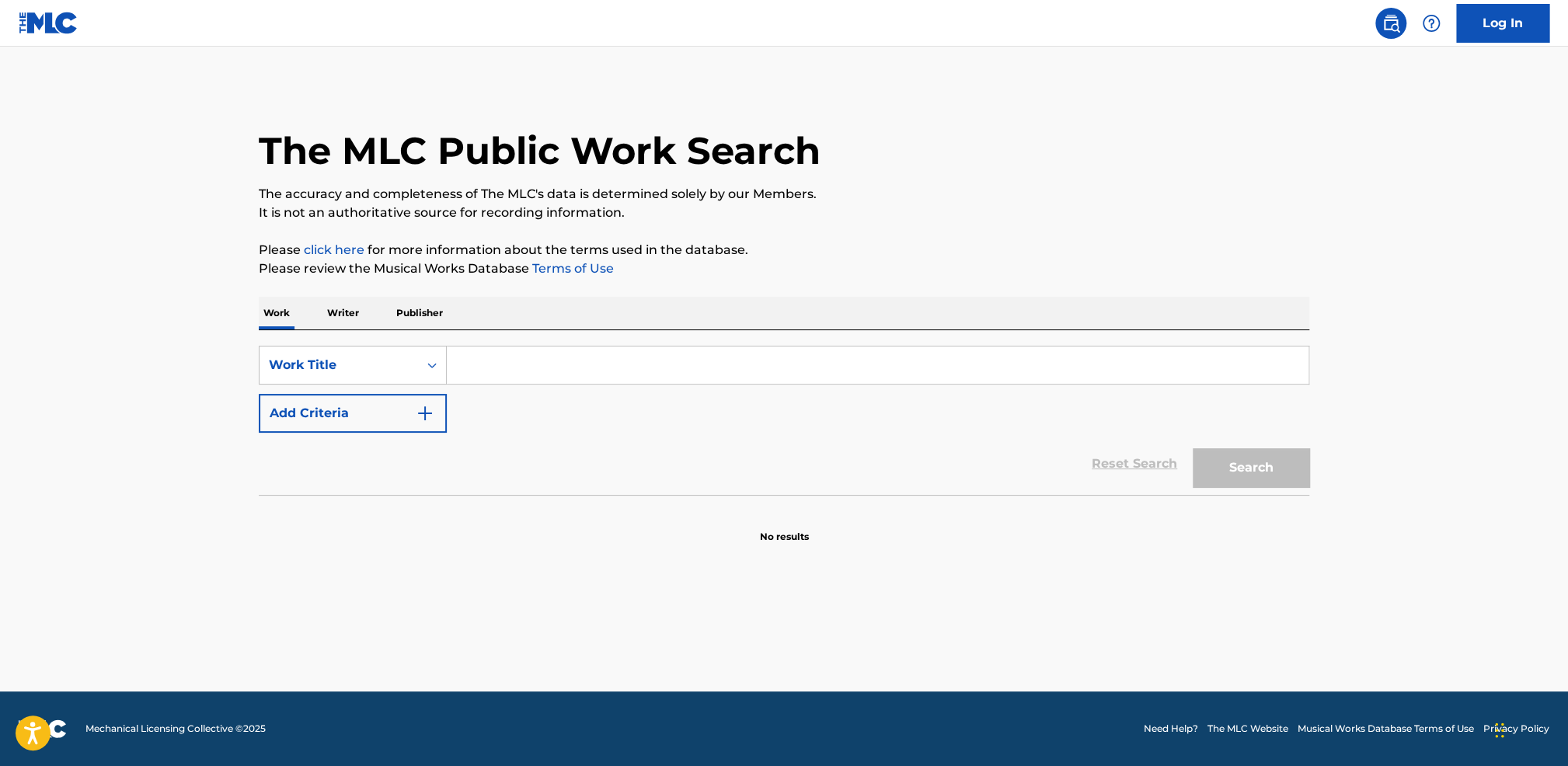
click at [361, 314] on p "Writer" at bounding box center [343, 313] width 41 height 33
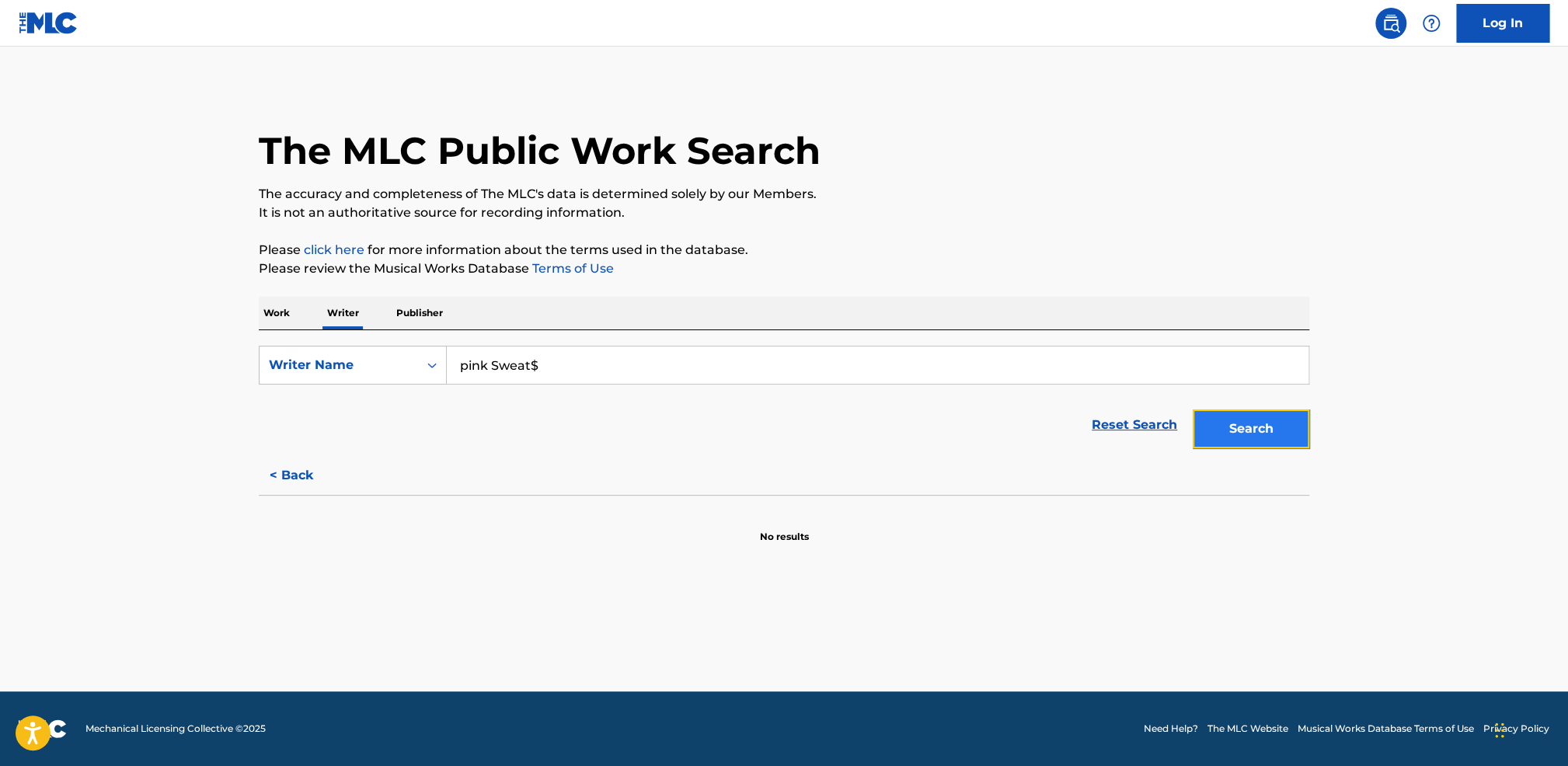
click at [1266, 412] on button "Search" at bounding box center [1251, 429] width 117 height 39
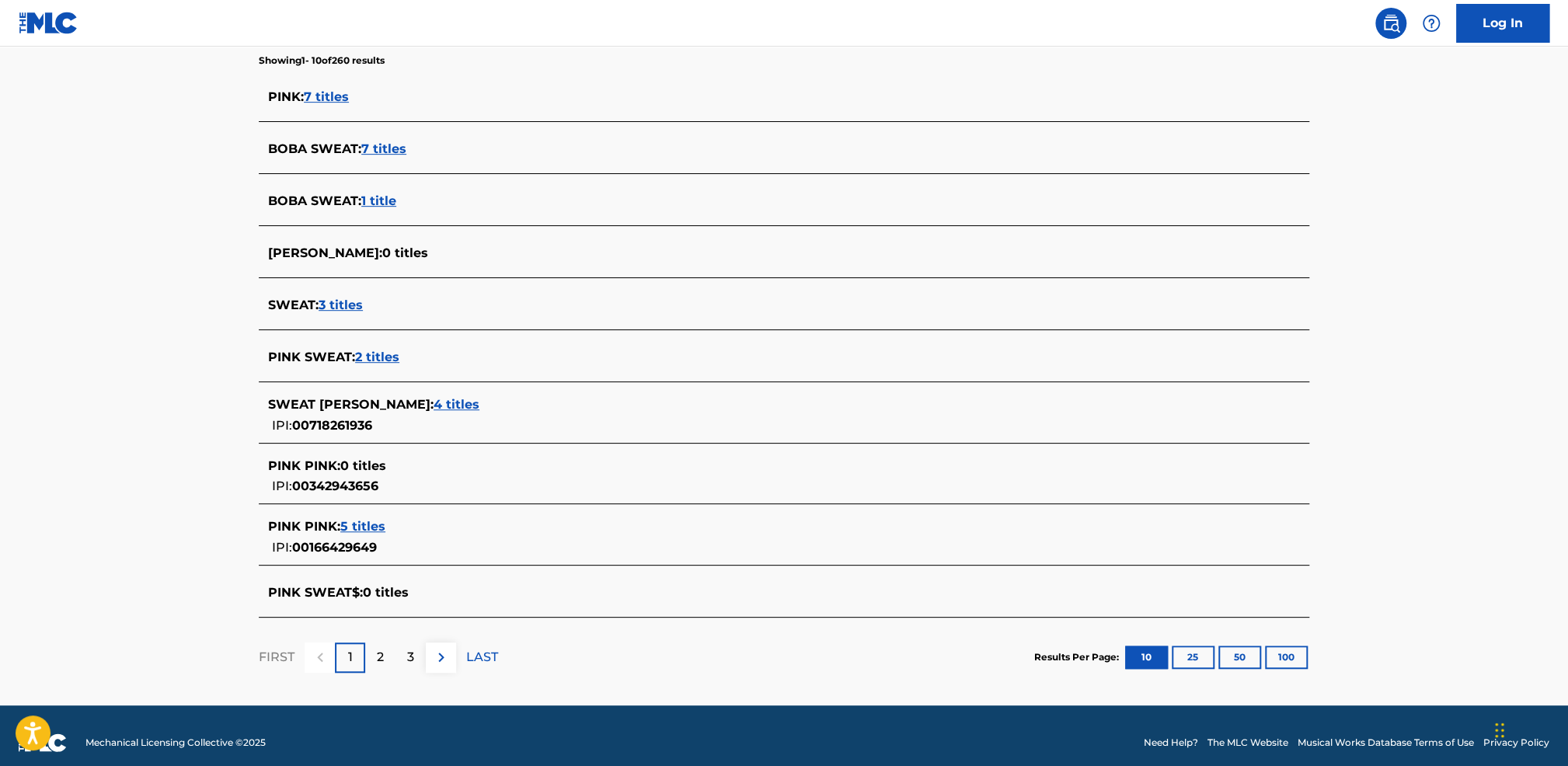
scroll to position [422, 0]
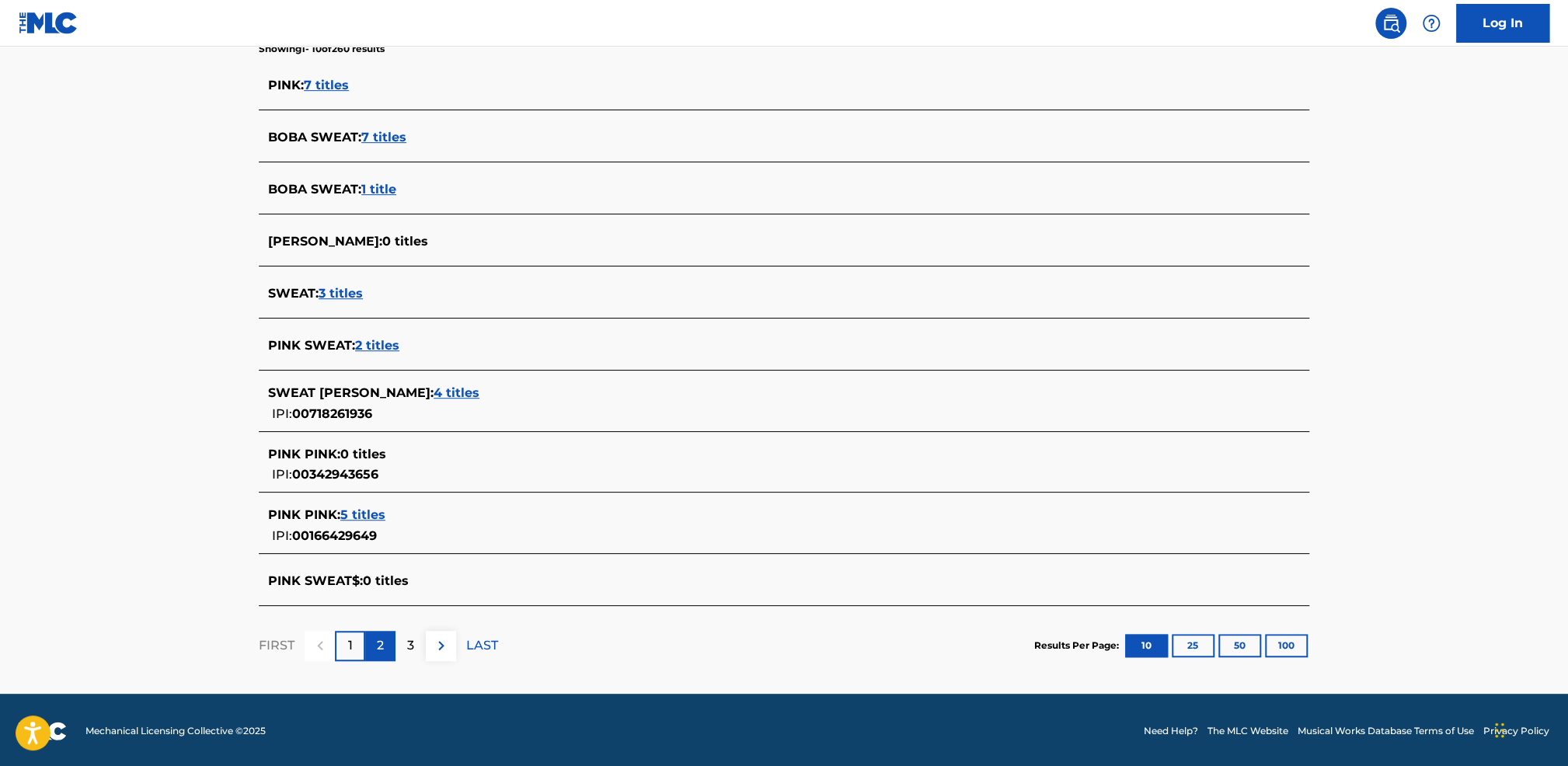
click at [377, 643] on p "2" at bounding box center [381, 645] width 7 height 19
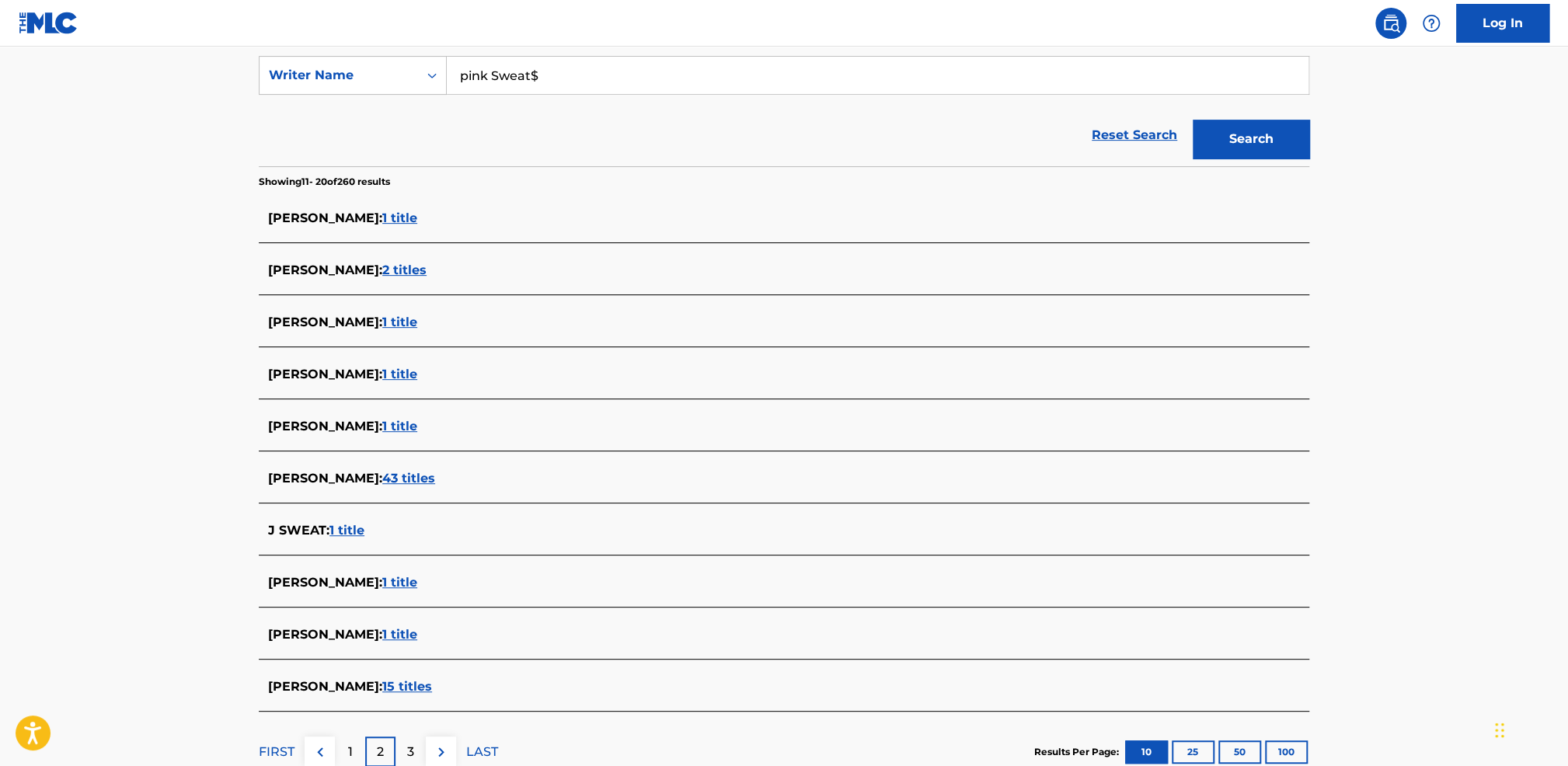
scroll to position [397, 0]
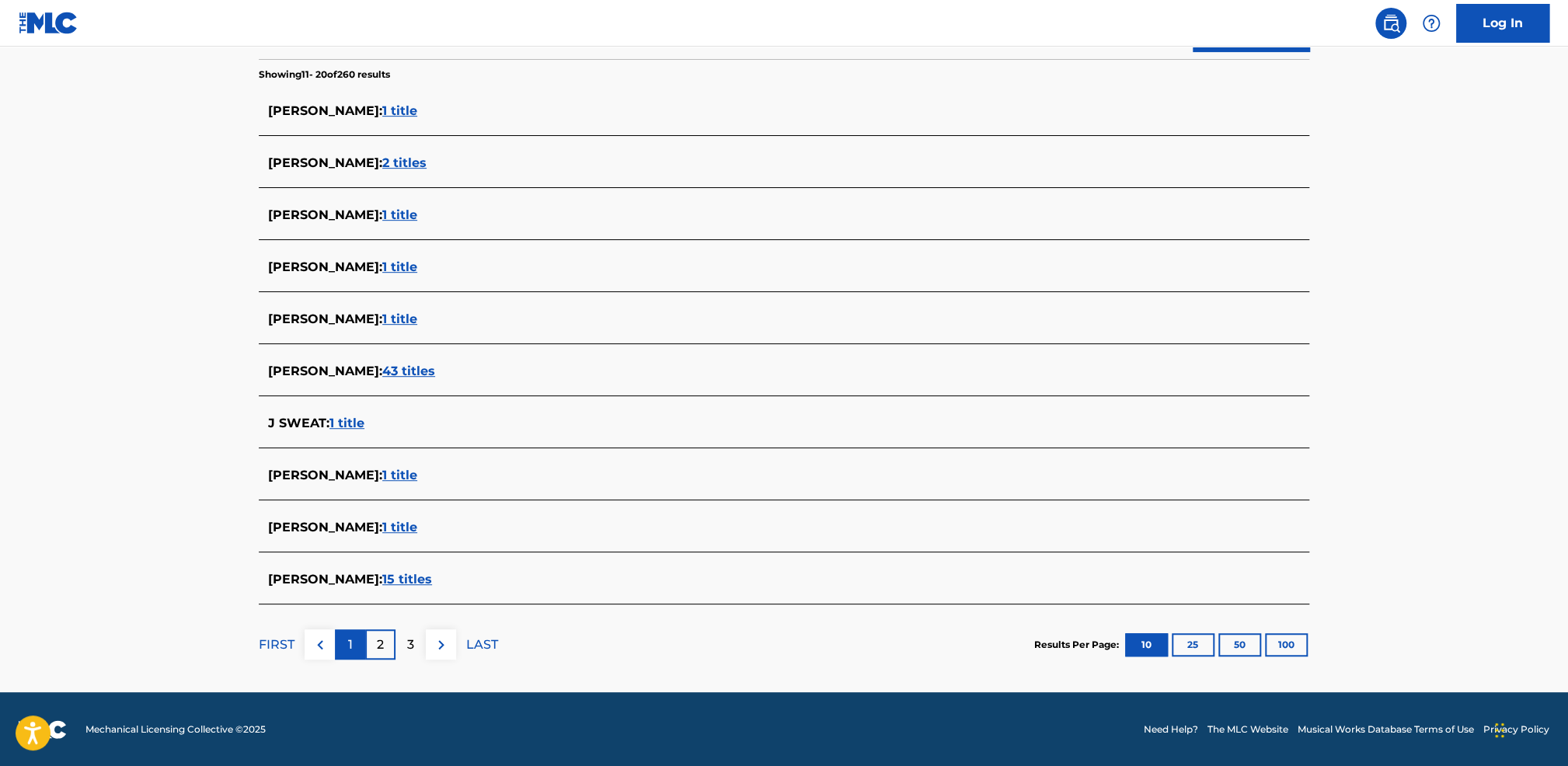
click at [343, 643] on div "1" at bounding box center [349, 644] width 30 height 30
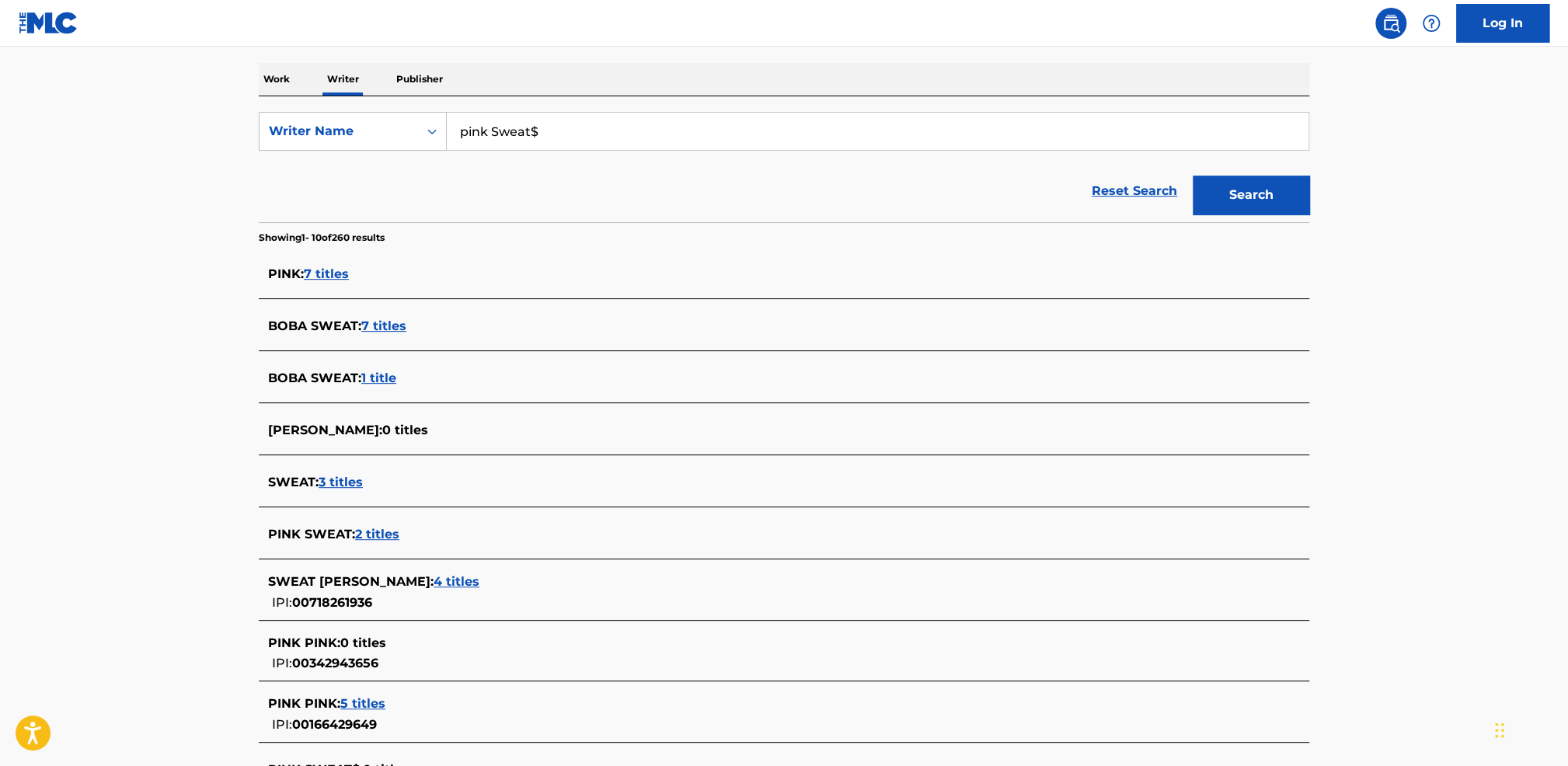
scroll to position [422, 0]
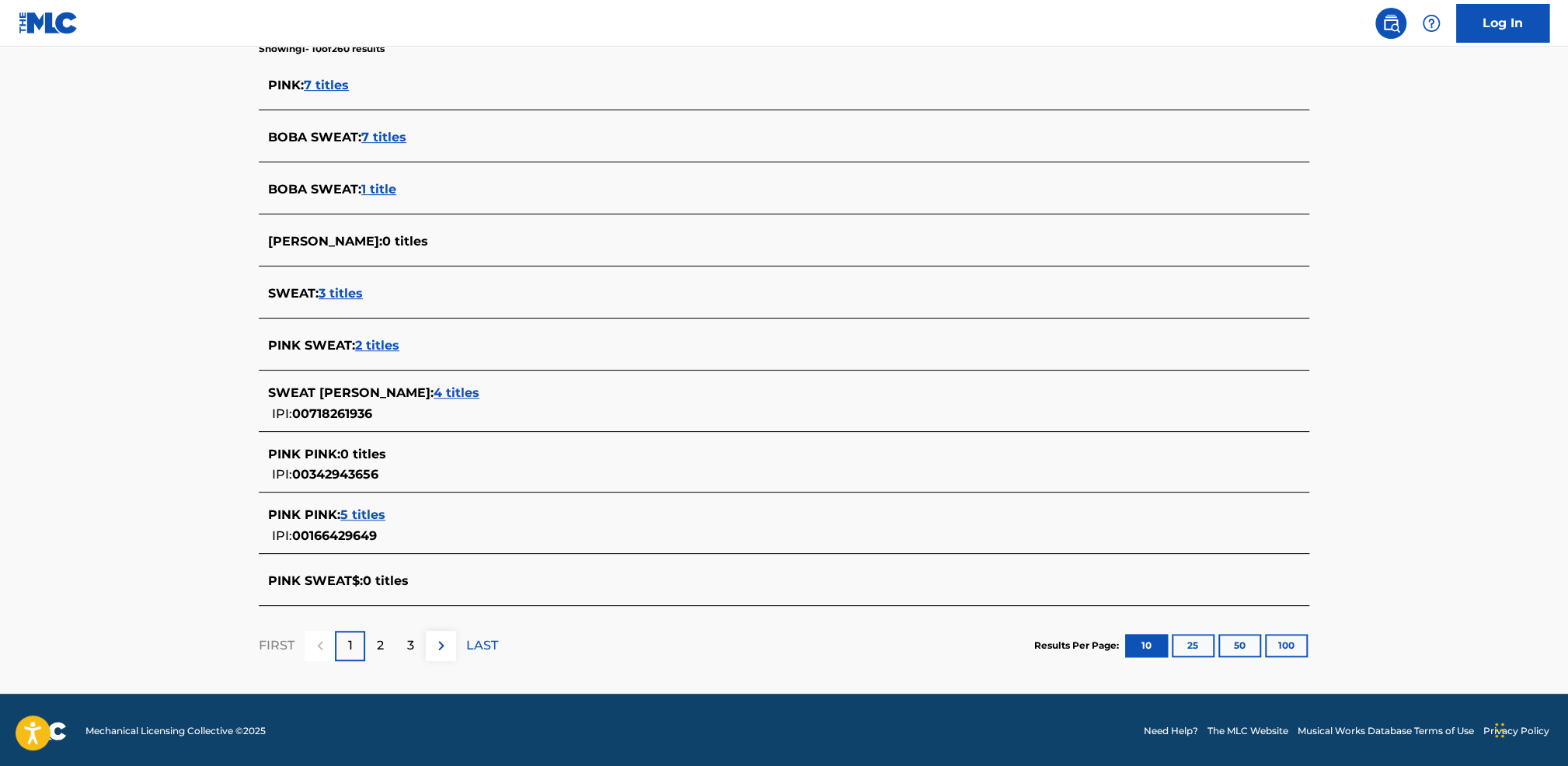
click at [394, 597] on div "PINK SWEAT$ : 0 titles" at bounding box center [784, 582] width 1050 height 36
click at [393, 587] on span "0 titles" at bounding box center [385, 580] width 46 height 15
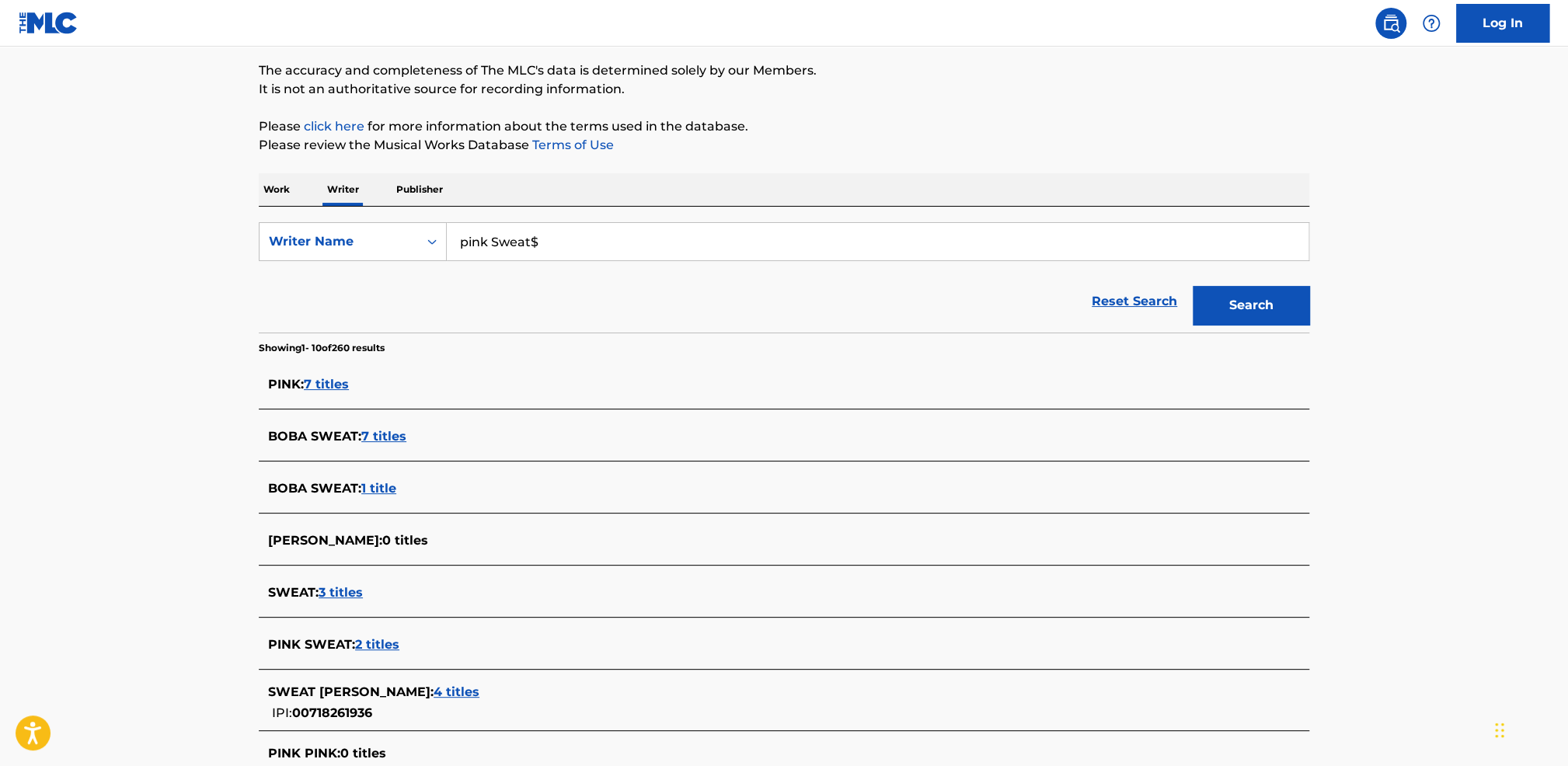
scroll to position [34, 0]
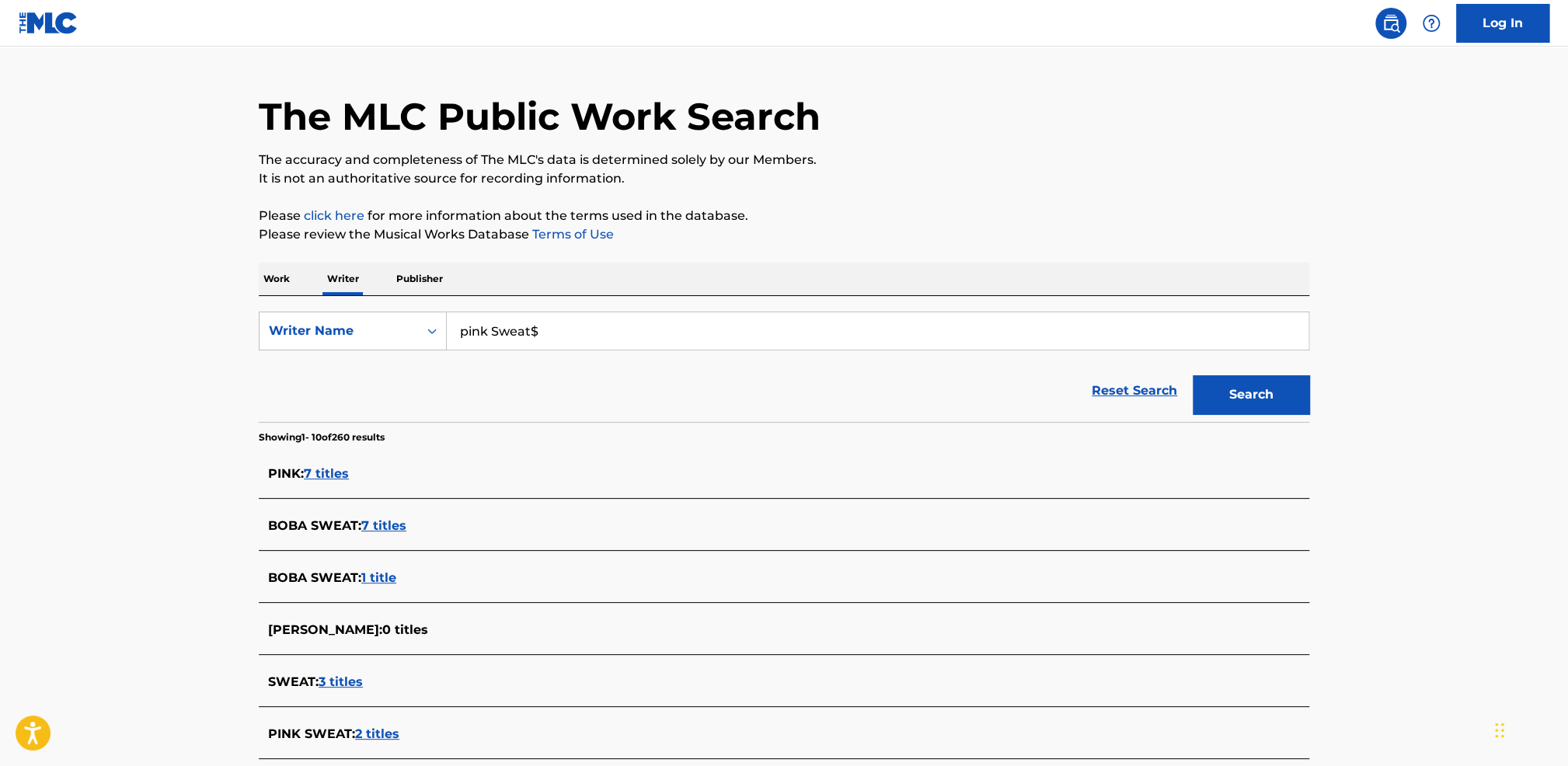
click at [304, 282] on div "Work Writer Publisher" at bounding box center [784, 279] width 1050 height 33
click at [294, 282] on p "Work" at bounding box center [276, 279] width 35 height 33
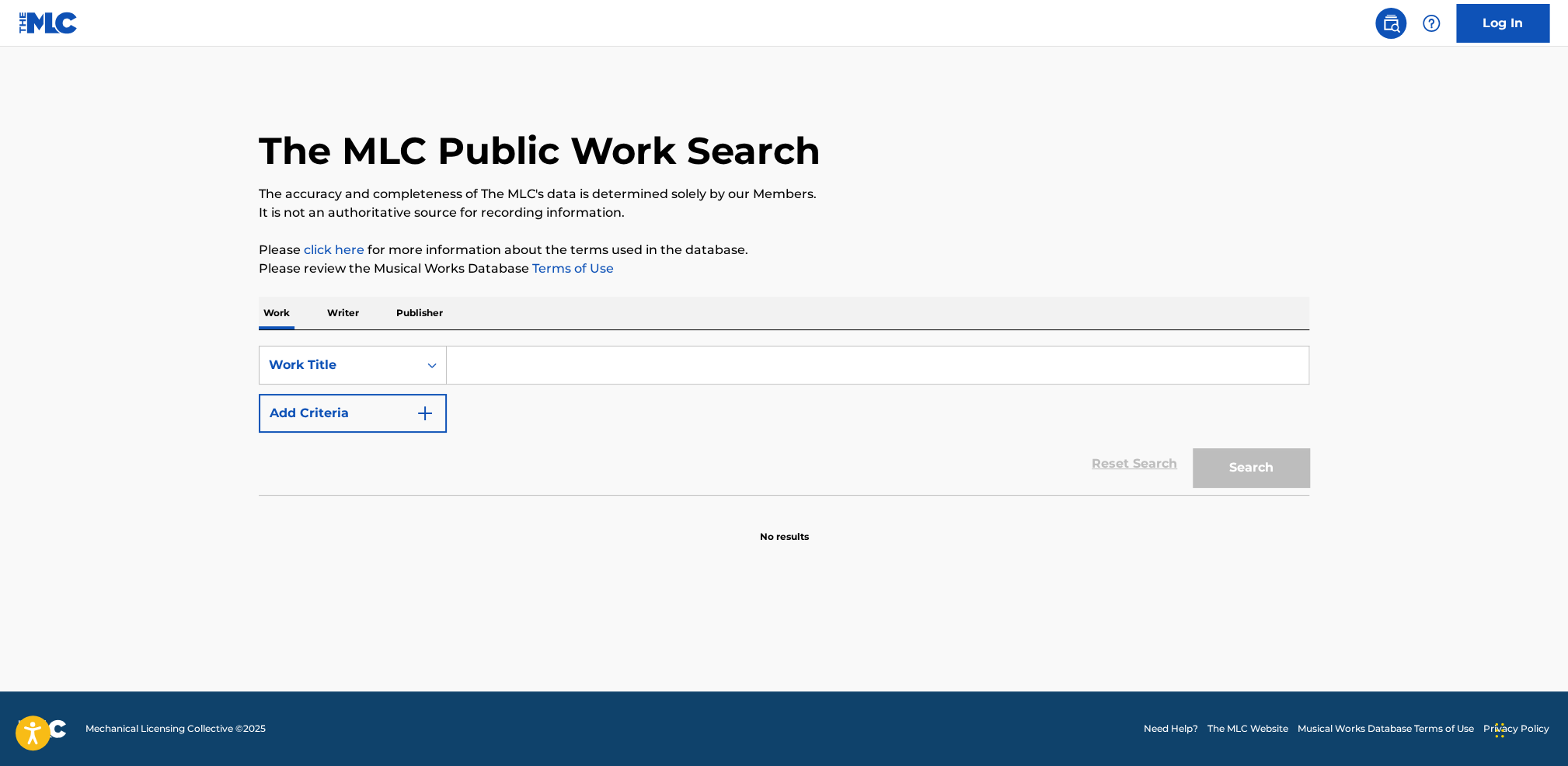
click at [556, 349] on input "Search Form" at bounding box center [878, 364] width 862 height 37
type input "At My worst"
click at [1221, 459] on button "Search" at bounding box center [1251, 467] width 117 height 39
click at [307, 490] on div "Reset Search Search" at bounding box center [784, 463] width 1050 height 63
click at [1273, 475] on button "Search" at bounding box center [1251, 467] width 117 height 39
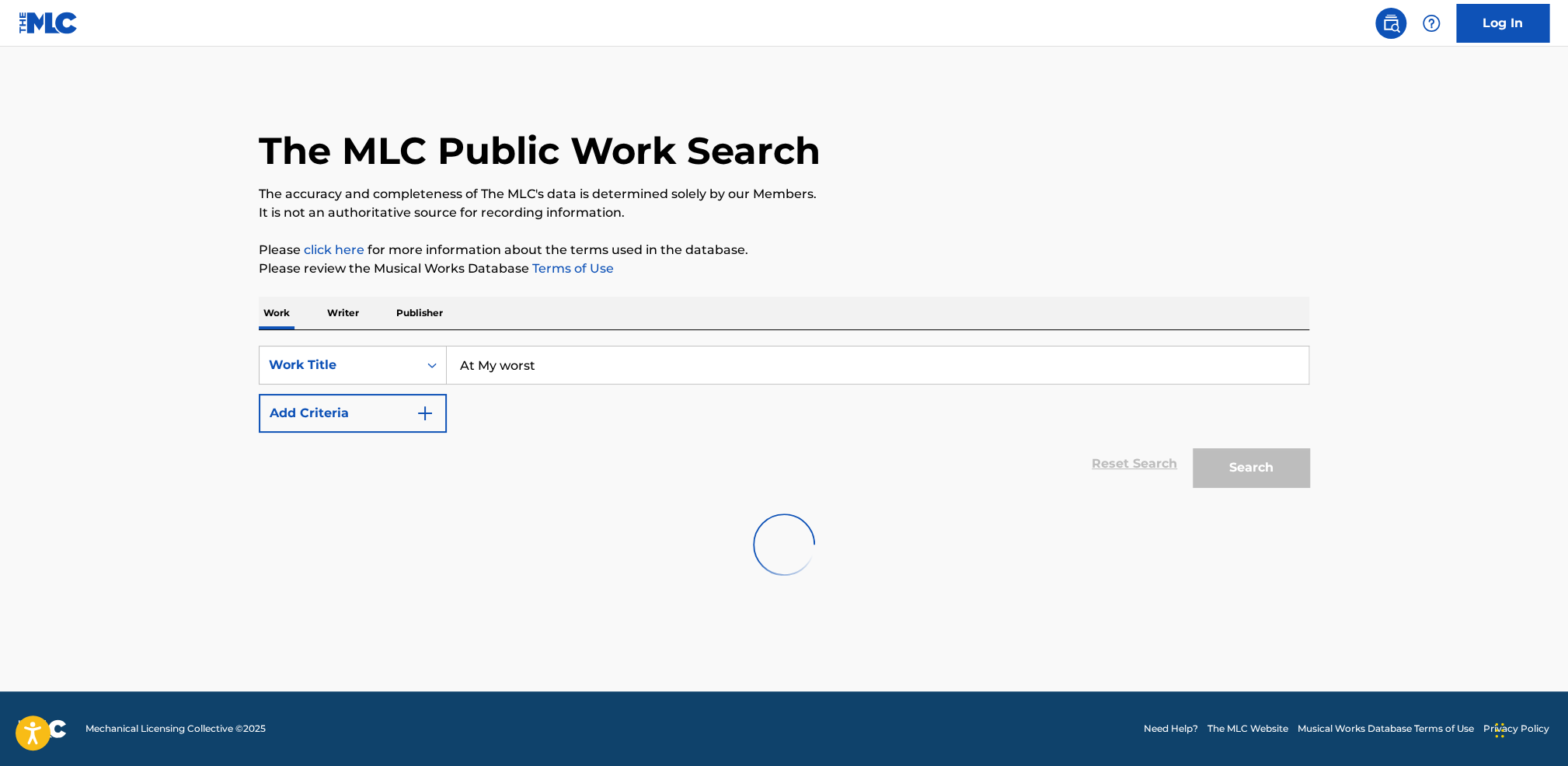
click at [333, 316] on p "Writer" at bounding box center [343, 313] width 41 height 33
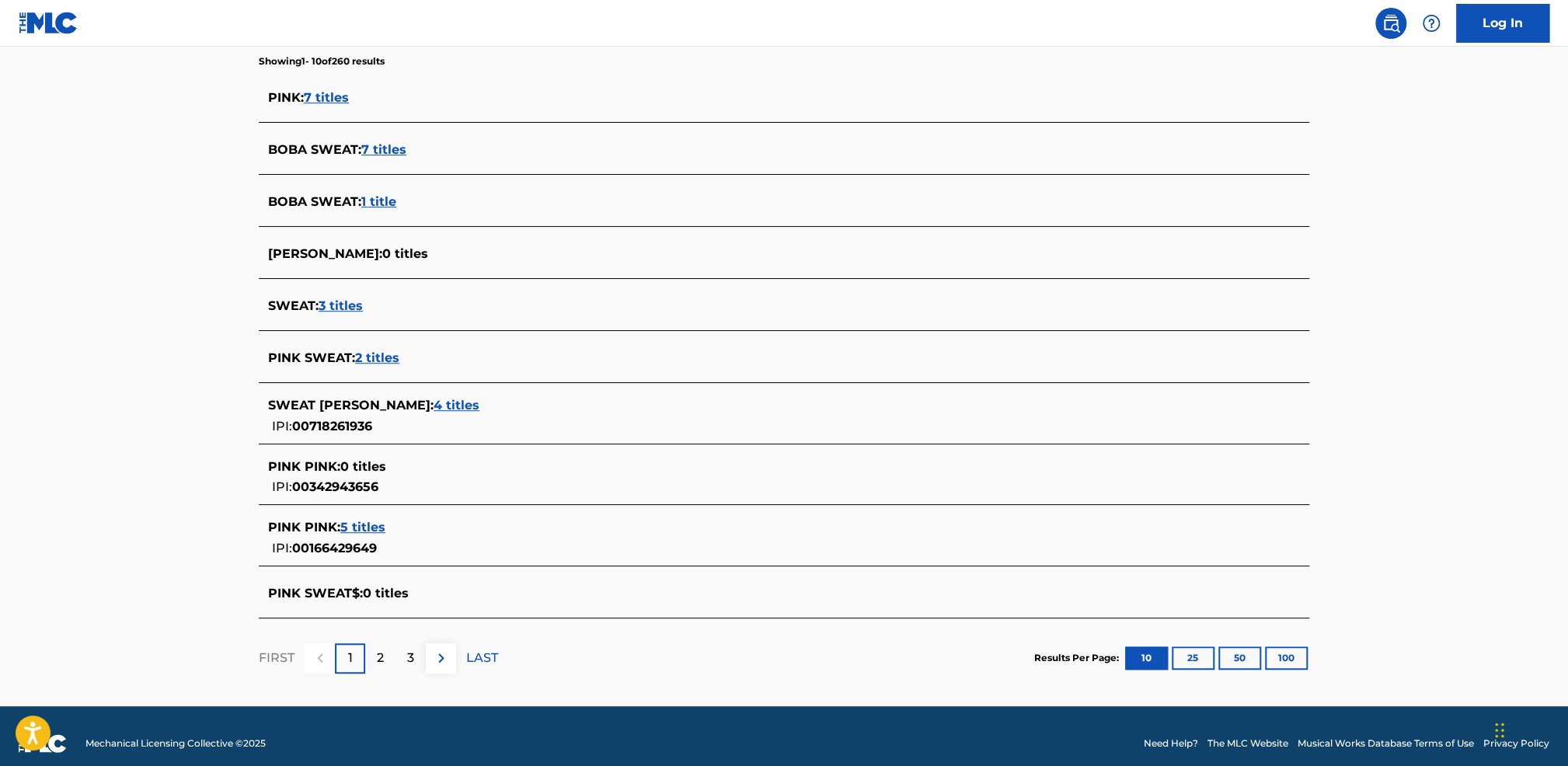
scroll to position [422, 0]
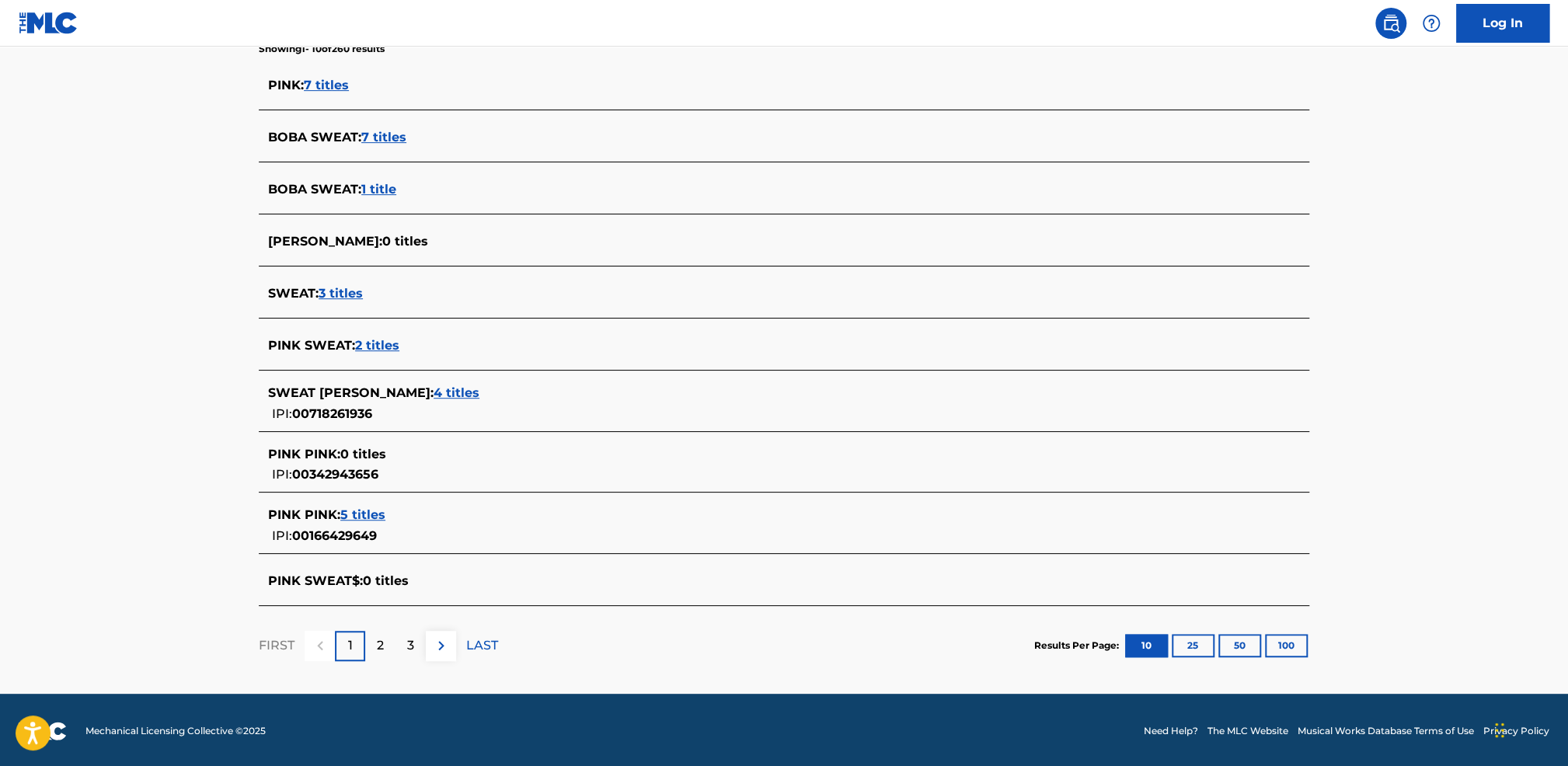
click at [497, 401] on div "SWEAT [PERSON_NAME] : 4 titles" at bounding box center [764, 393] width 991 height 19
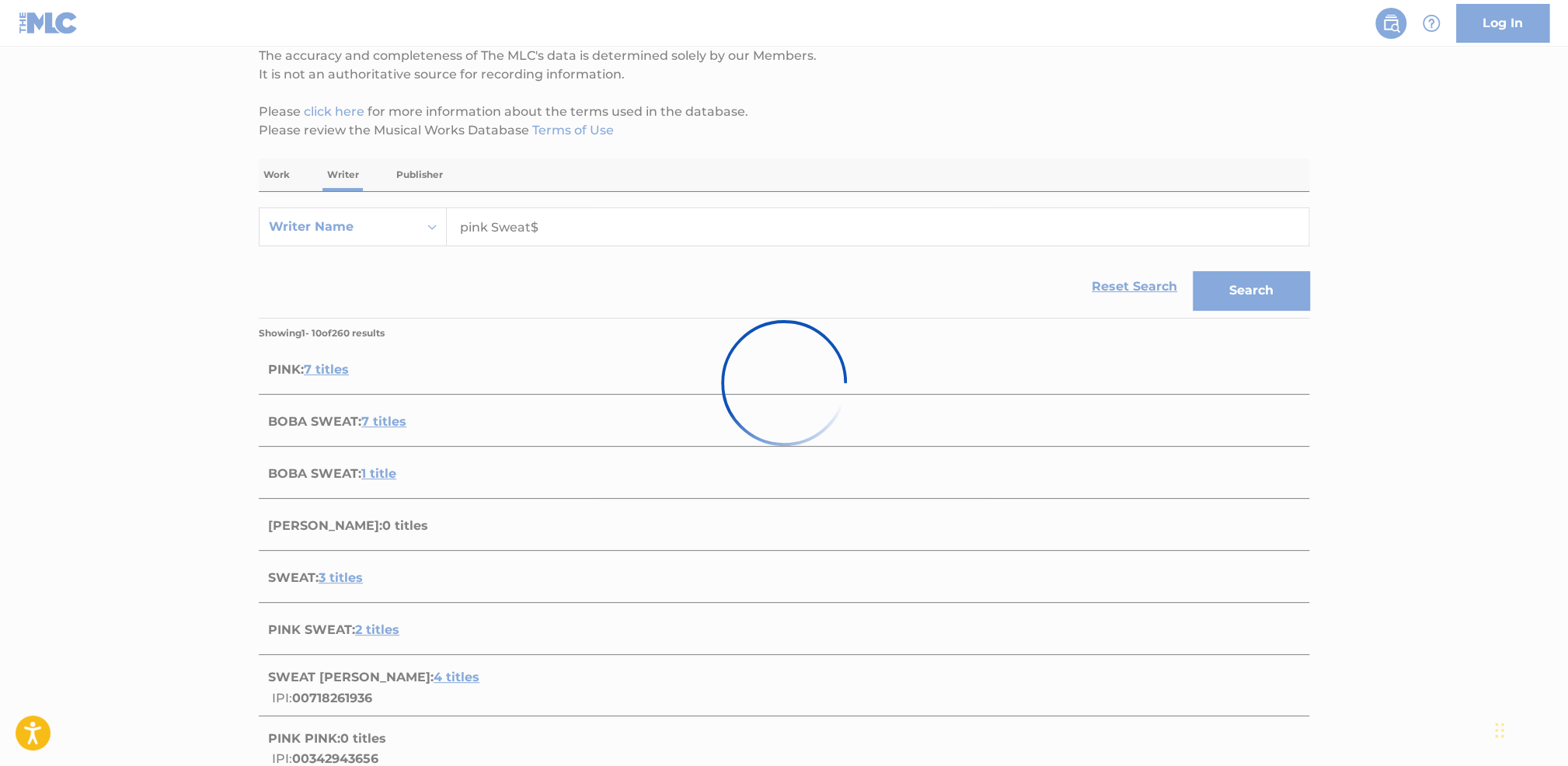
scroll to position [112, 0]
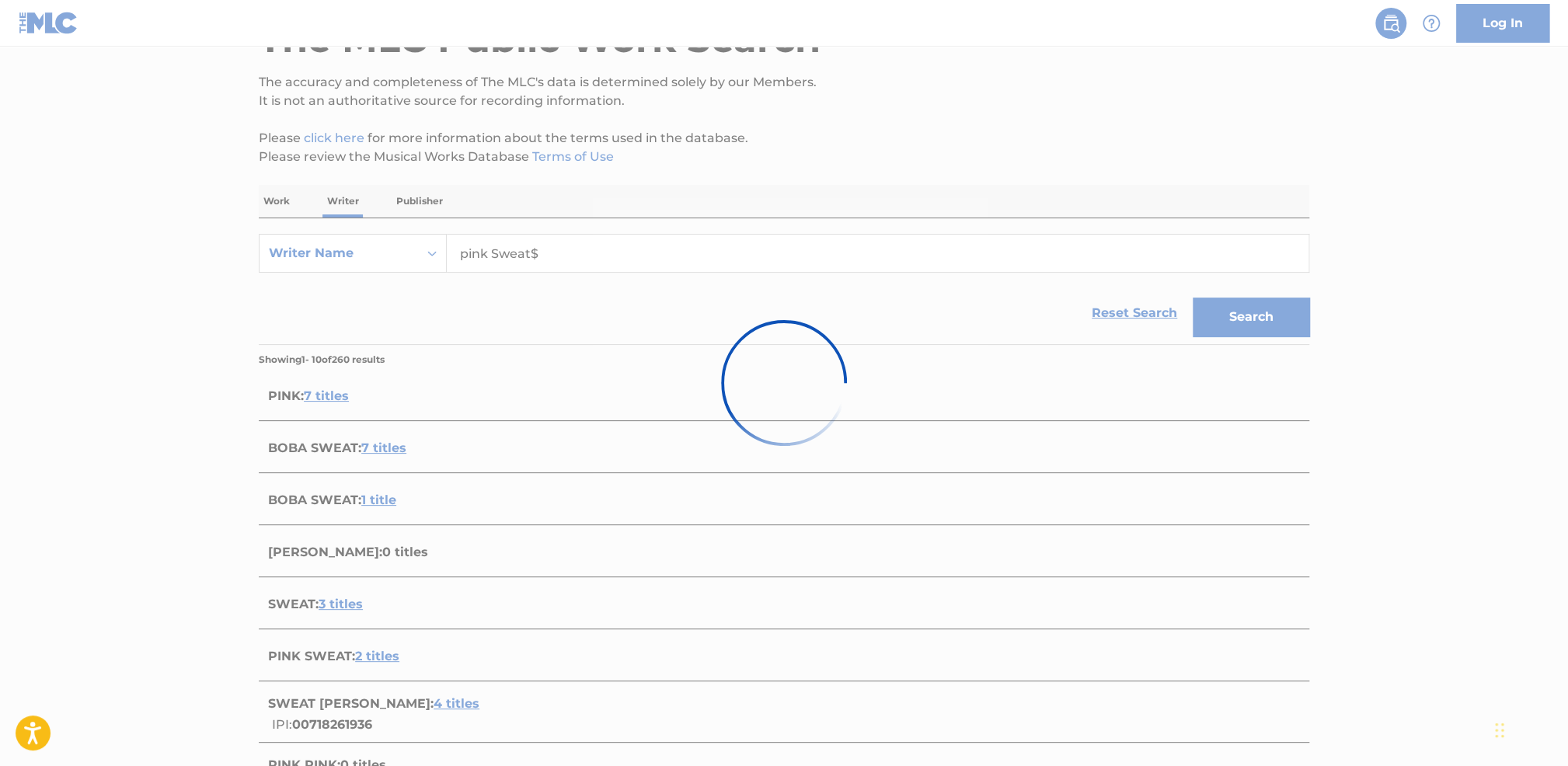
click at [457, 323] on div at bounding box center [784, 383] width 1568 height 766
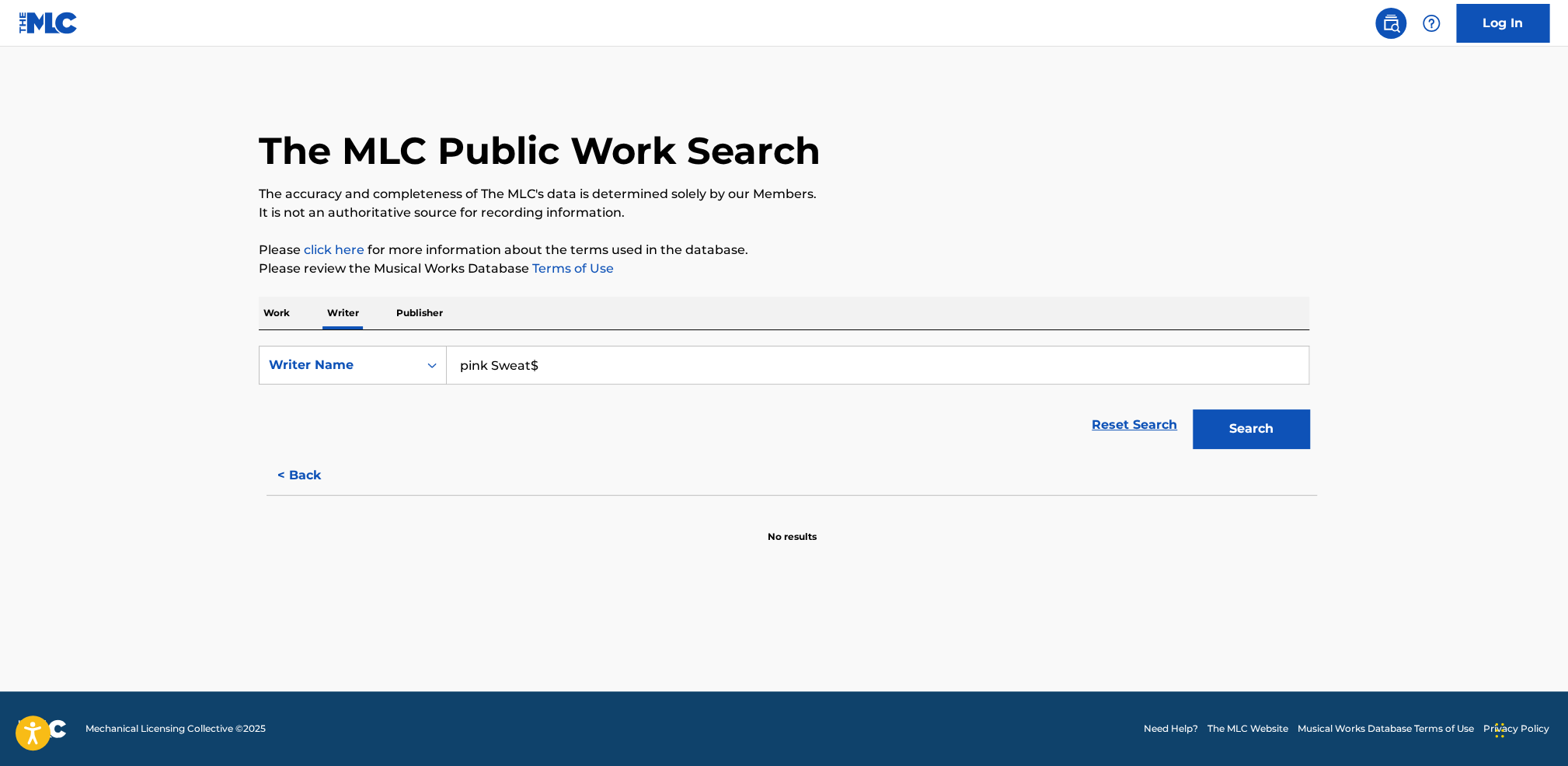
scroll to position [0, 0]
click at [1255, 426] on button "Search" at bounding box center [1251, 429] width 117 height 39
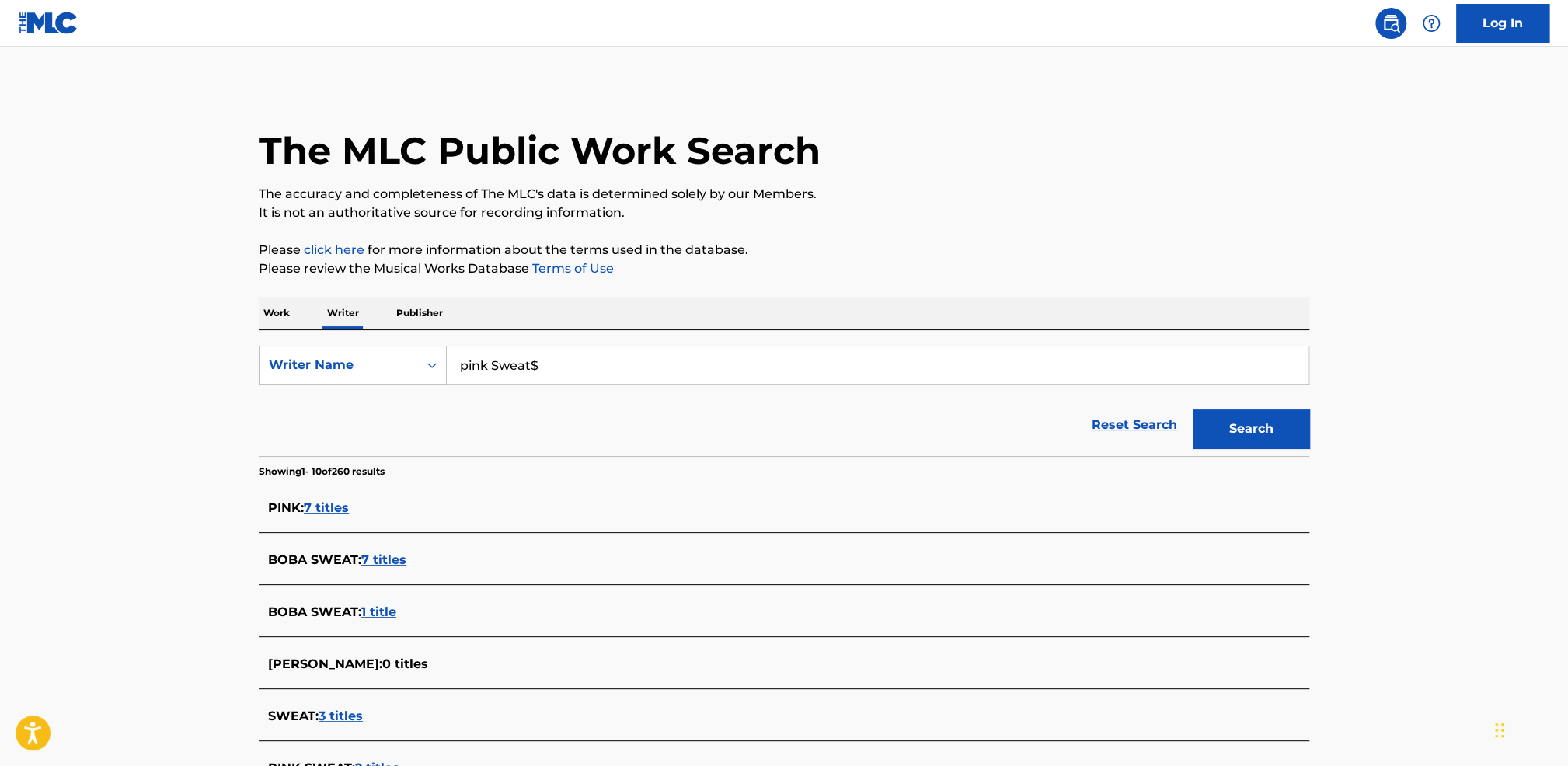
click at [379, 556] on span "7 titles" at bounding box center [384, 559] width 45 height 15
